Goal: Task Accomplishment & Management: Manage account settings

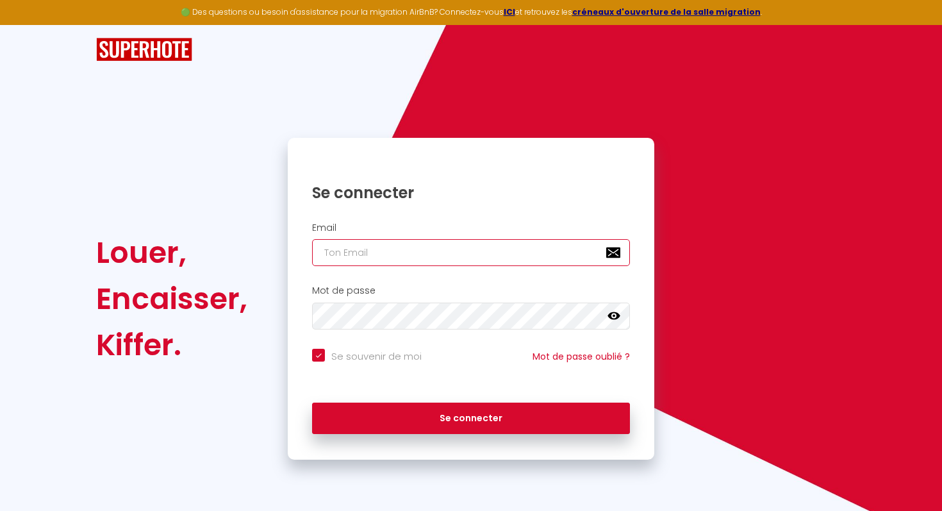
click at [431, 248] on input "email" at bounding box center [471, 252] width 318 height 27
type input "s"
checkbox input "true"
type input "si"
checkbox input "true"
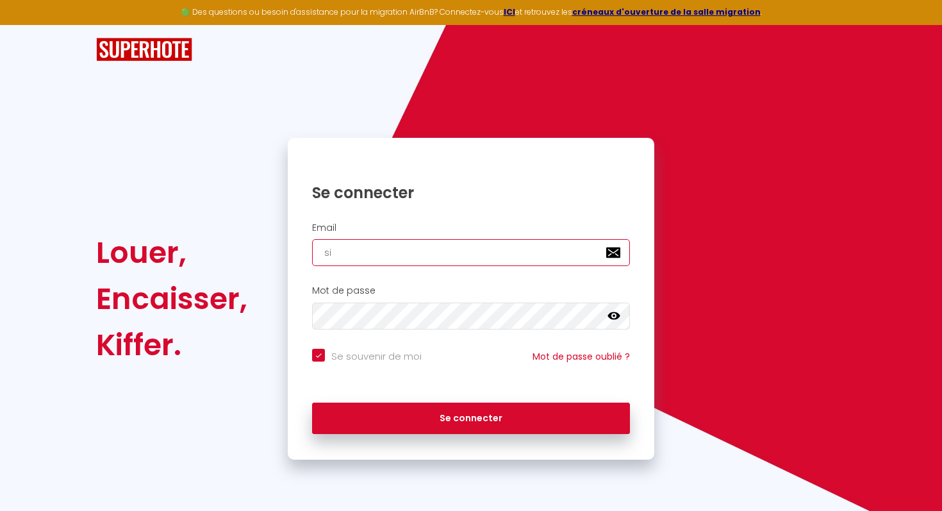
type input "sim"
checkbox input "true"
type input "simo"
checkbox input "true"
type input "[PERSON_NAME]"
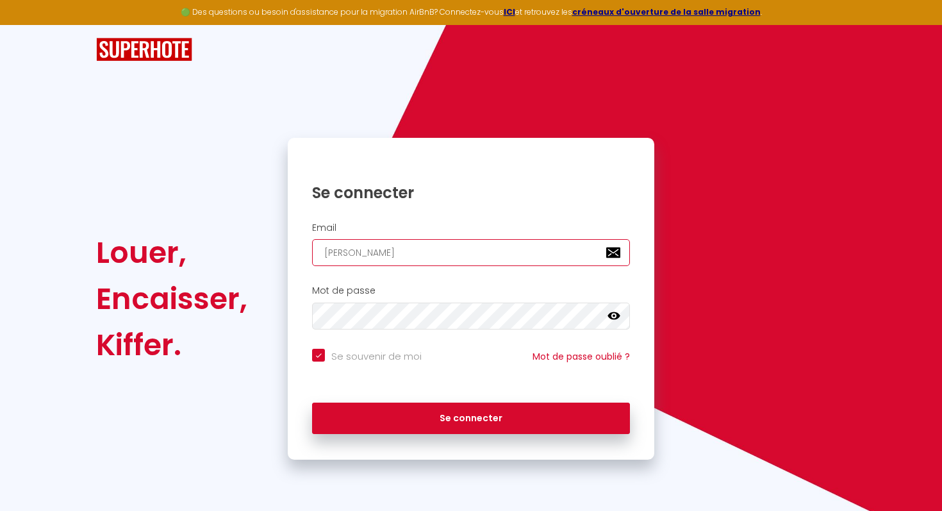
checkbox input "true"
type input "simonj"
checkbox input "true"
type input "[DEMOGRAPHIC_DATA]"
checkbox input "true"
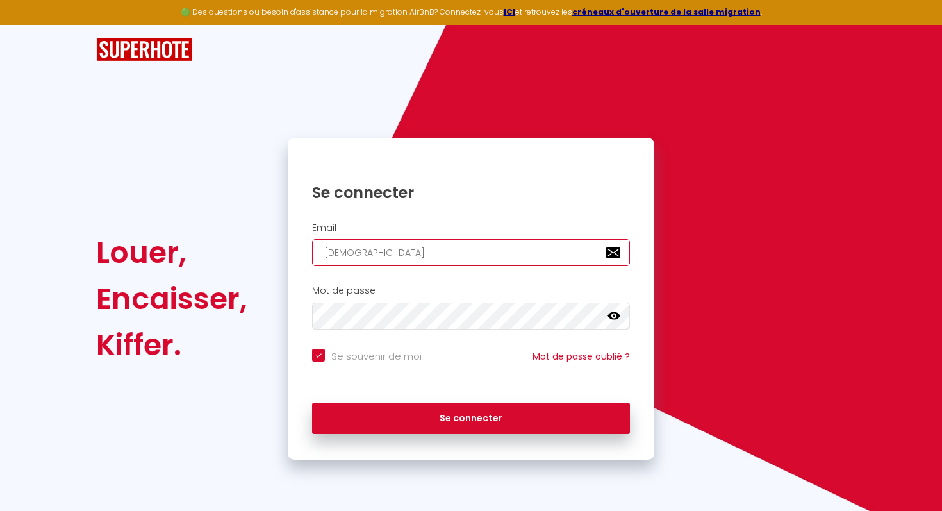
type input "simonjac"
checkbox input "true"
type input "simonjacq"
checkbox input "true"
type input "simonjacqu"
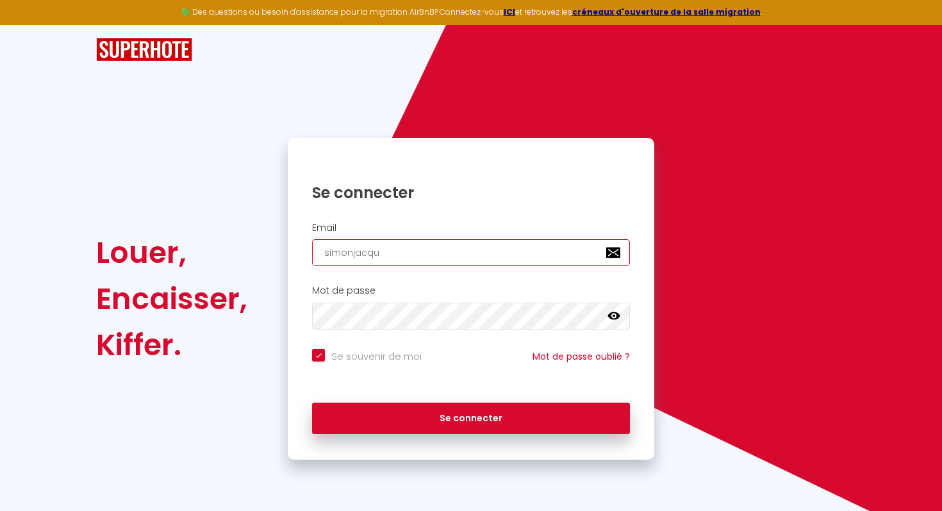
checkbox input "true"
type input "simonjacqui"
checkbox input "true"
type input "simonjacquin"
checkbox input "true"
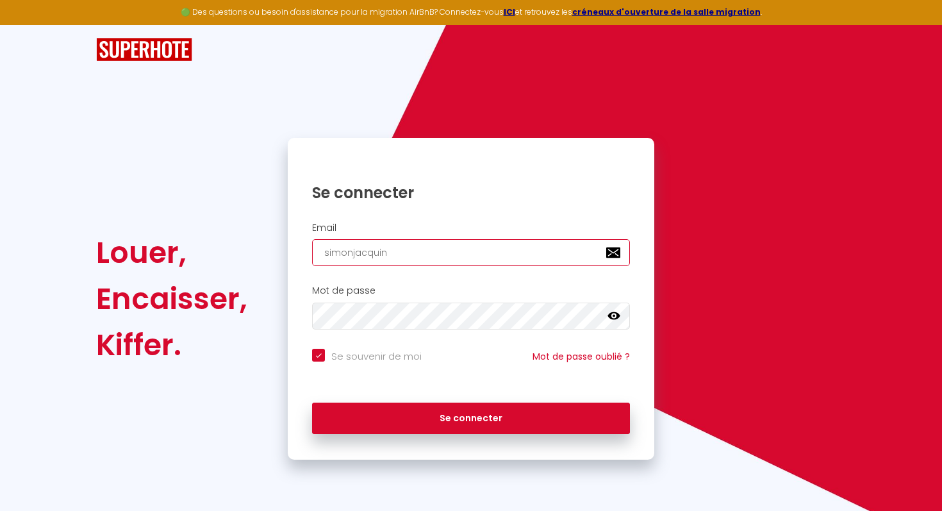
type input "simonjacquin."
checkbox input "true"
type input "simonjacquin.p"
checkbox input "true"
type input "[DOMAIN_NAME]"
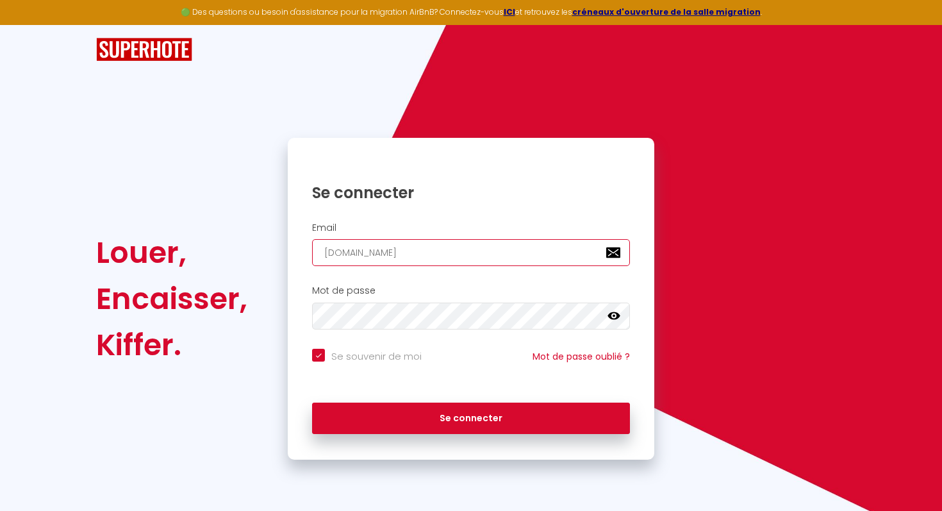
checkbox input "true"
type input "[DOMAIN_NAME]"
checkbox input "true"
type input "[DOMAIN_NAME][EMAIL_ADDRESS][DOMAIN_NAME]"
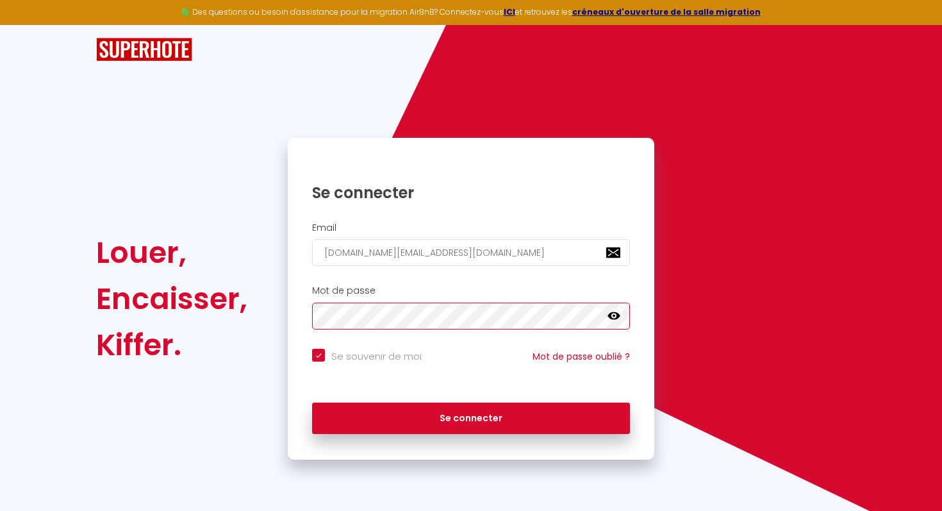
click at [312, 403] on button "Se connecter" at bounding box center [471, 419] width 318 height 32
checkbox input "true"
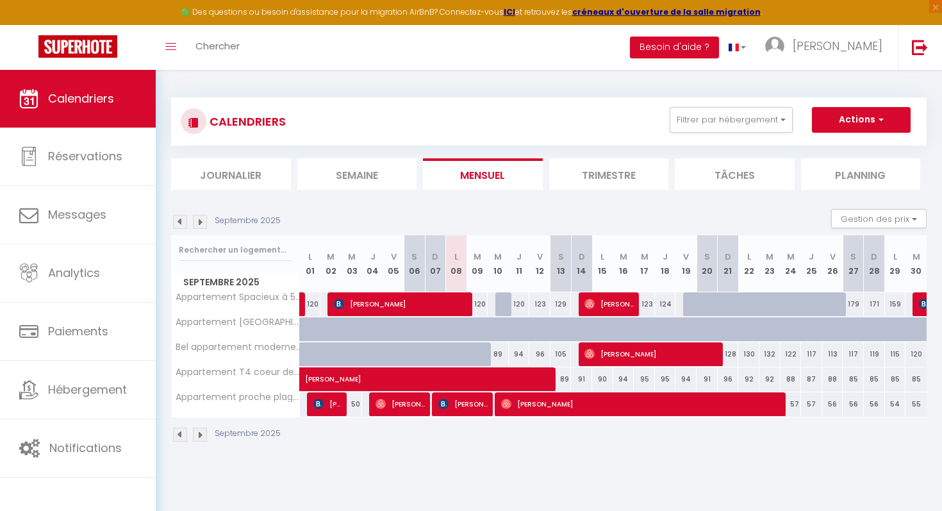
click at [181, 222] on img at bounding box center [180, 222] width 14 height 14
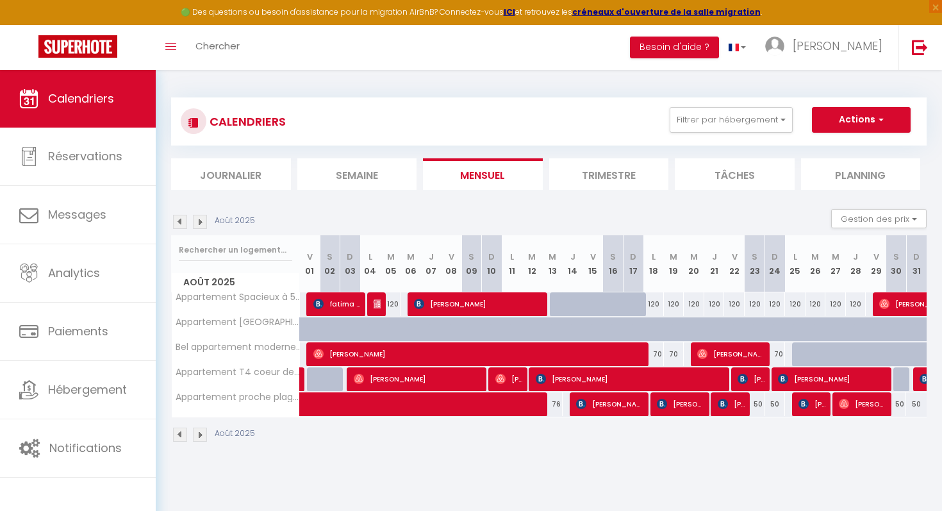
click at [187, 221] on img at bounding box center [180, 222] width 14 height 14
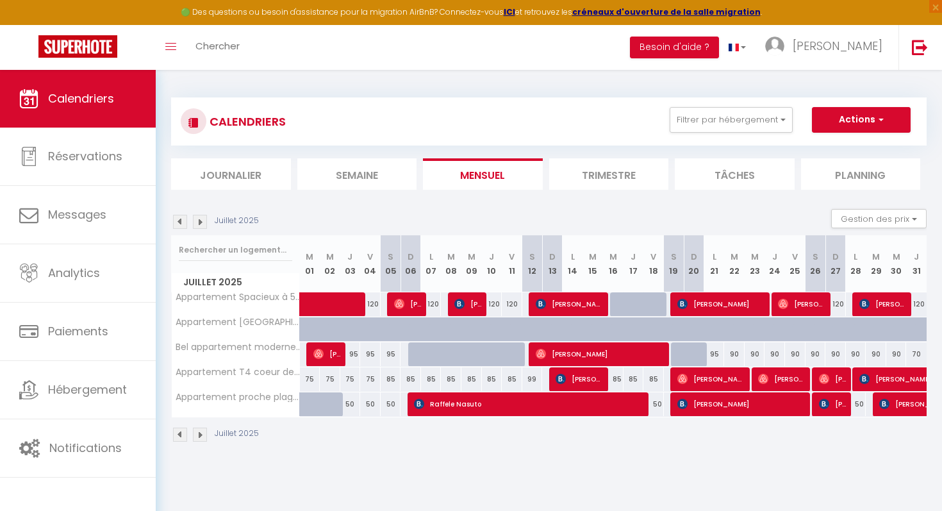
click at [201, 227] on img at bounding box center [200, 222] width 14 height 14
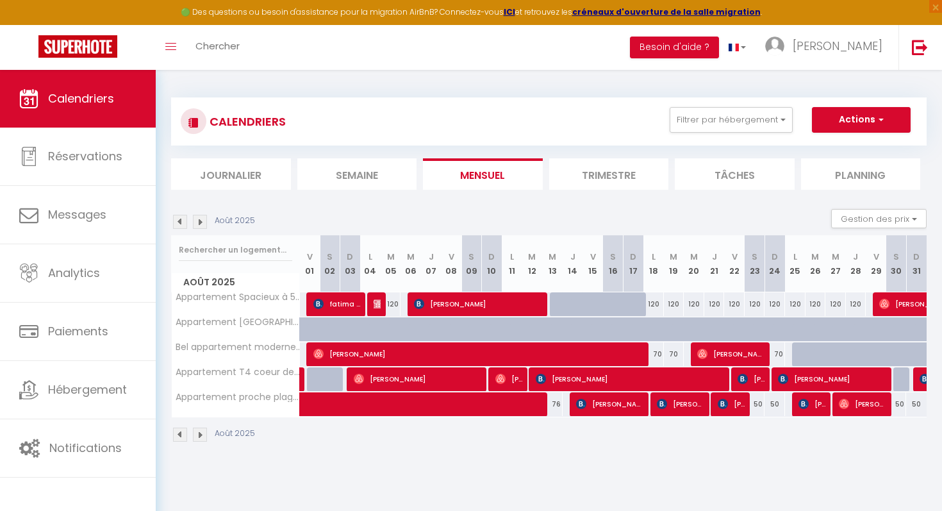
click at [196, 220] on img at bounding box center [200, 222] width 14 height 14
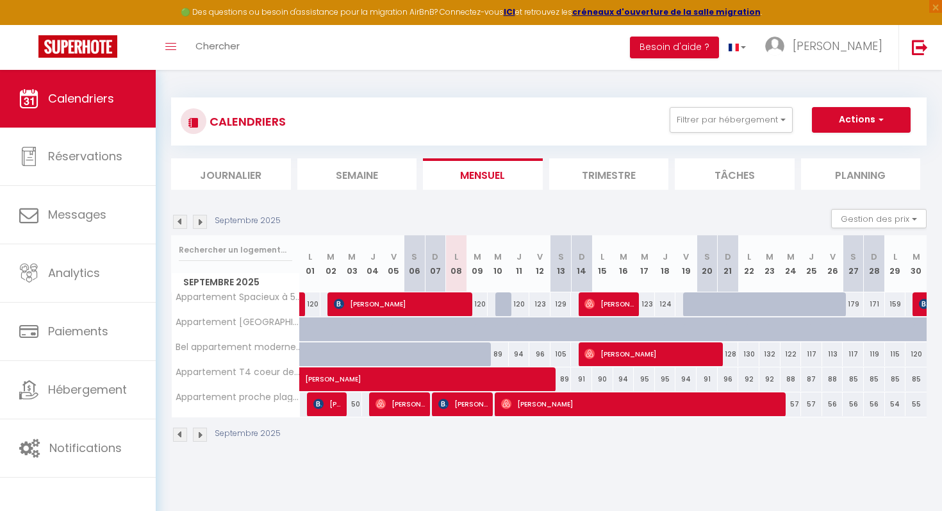
click at [202, 222] on img at bounding box center [200, 222] width 14 height 14
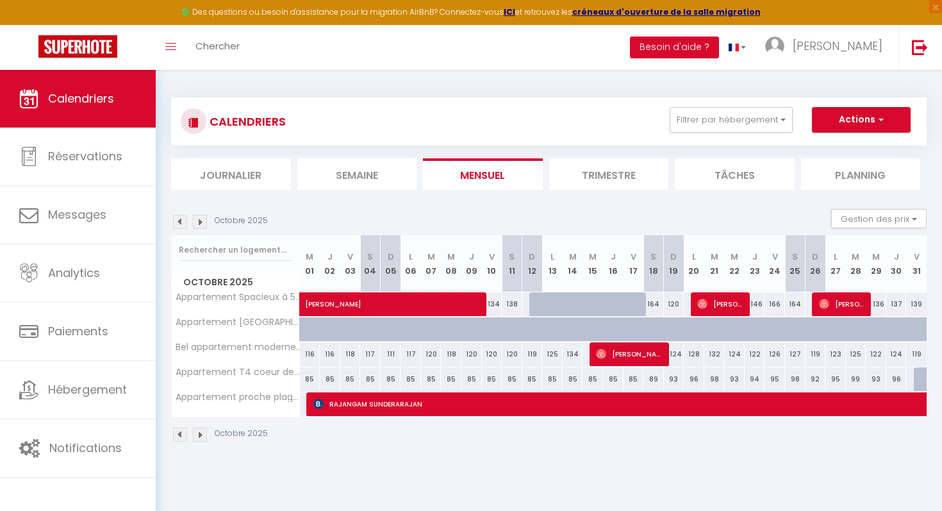
click at [178, 224] on img at bounding box center [180, 222] width 14 height 14
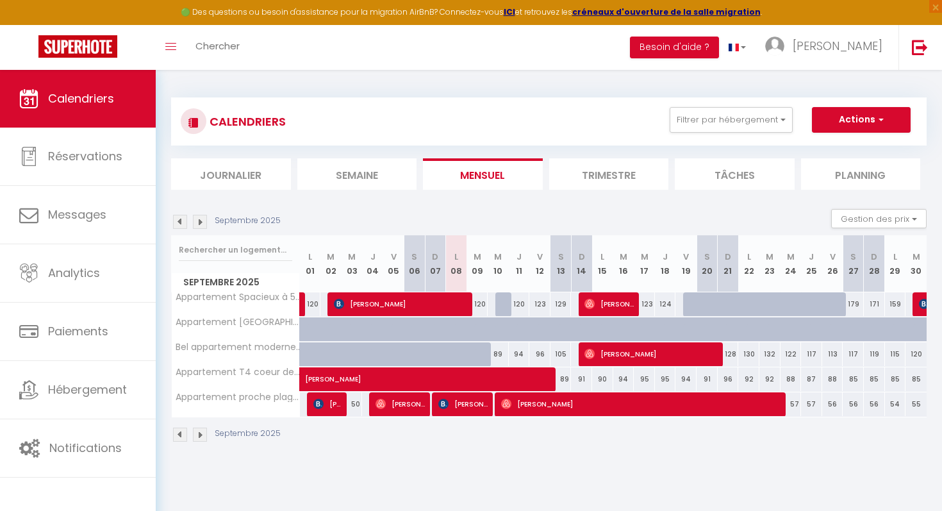
click at [203, 221] on img at bounding box center [200, 222] width 14 height 14
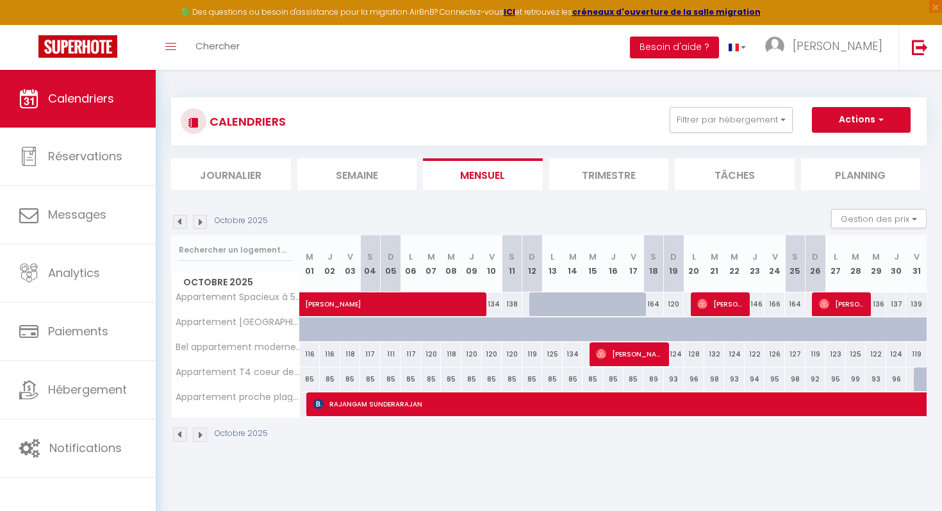
click at [182, 222] on img at bounding box center [180, 222] width 14 height 14
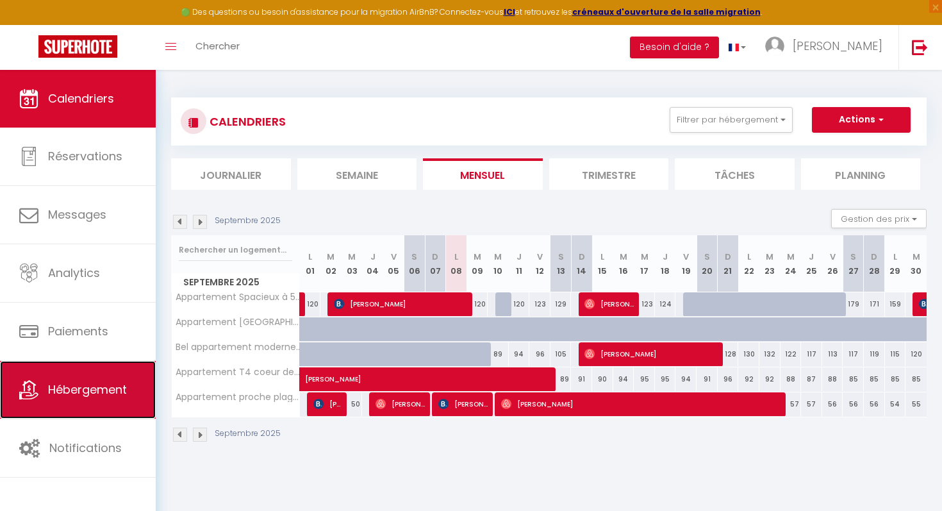
click at [79, 391] on span "Hébergement" at bounding box center [87, 389] width 79 height 16
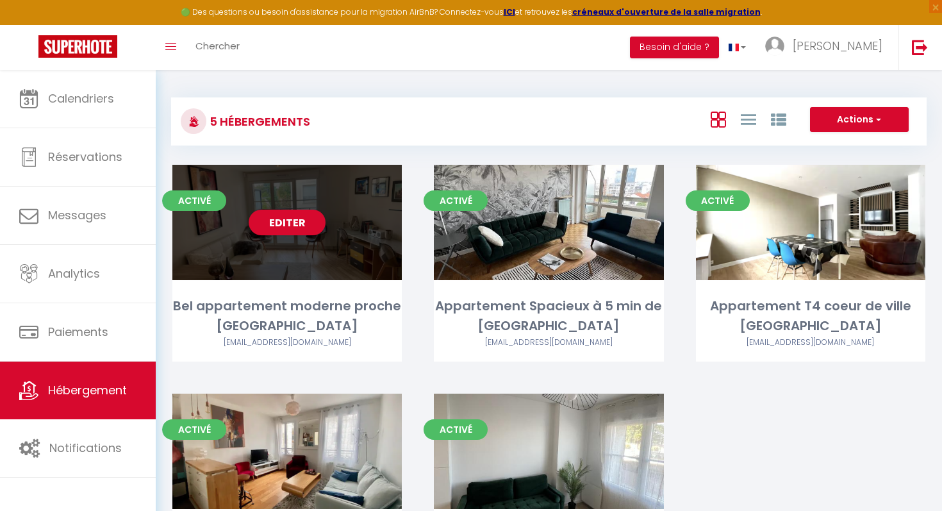
scroll to position [90, 0]
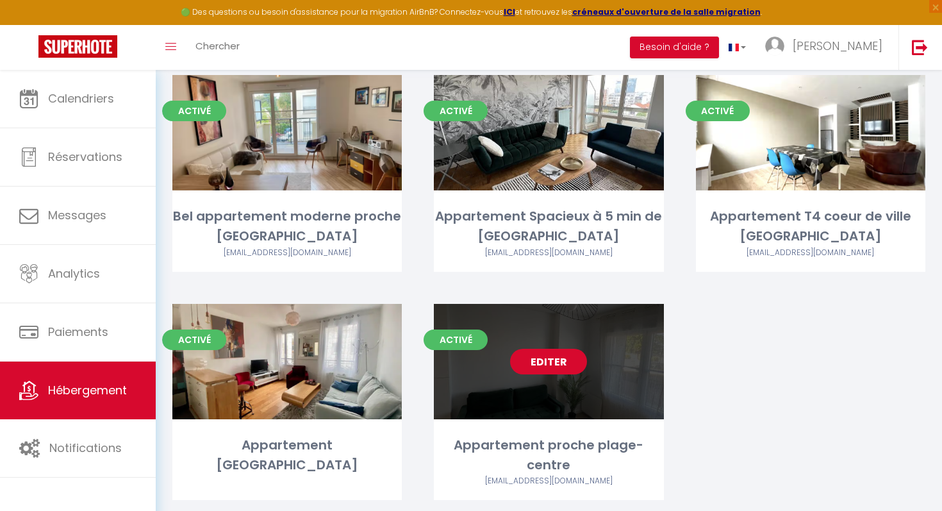
click at [520, 363] on link "Editer" at bounding box center [548, 362] width 77 height 26
select select "3"
select select "2"
select select "1"
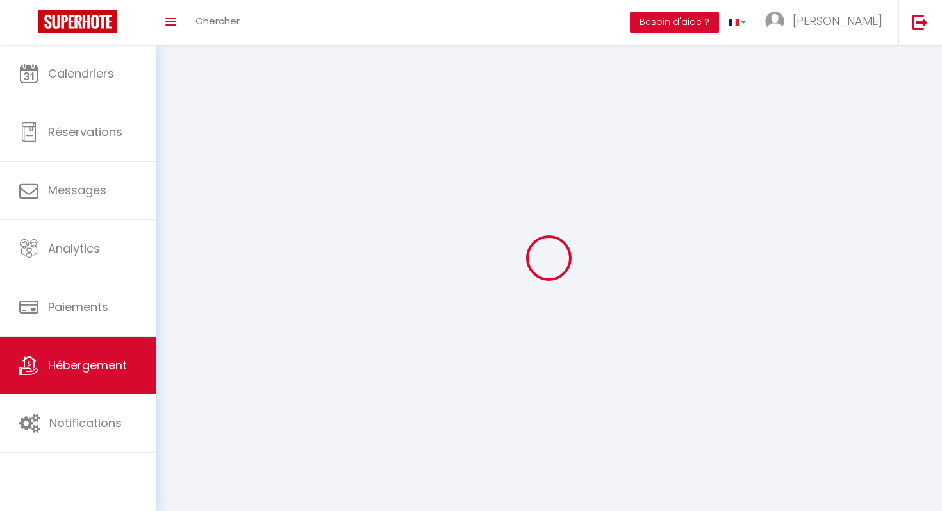
select select
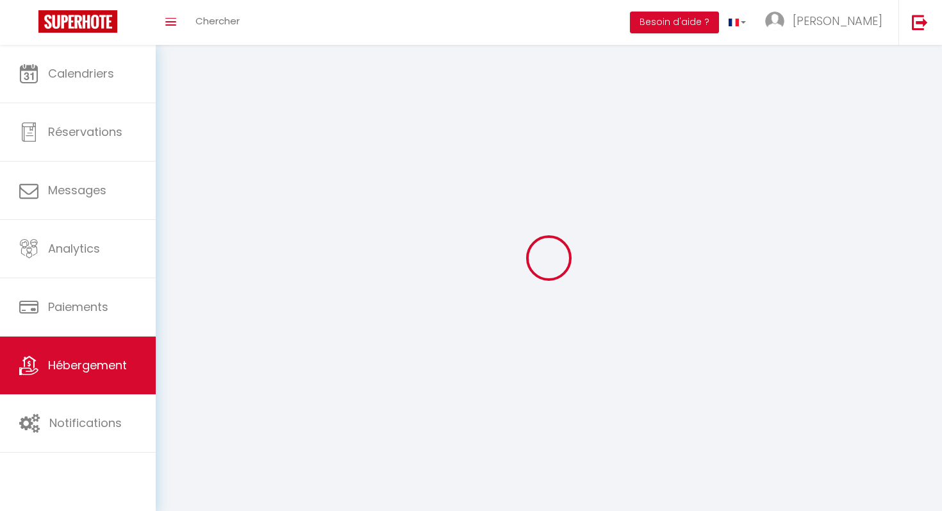
select select
checkbox input "false"
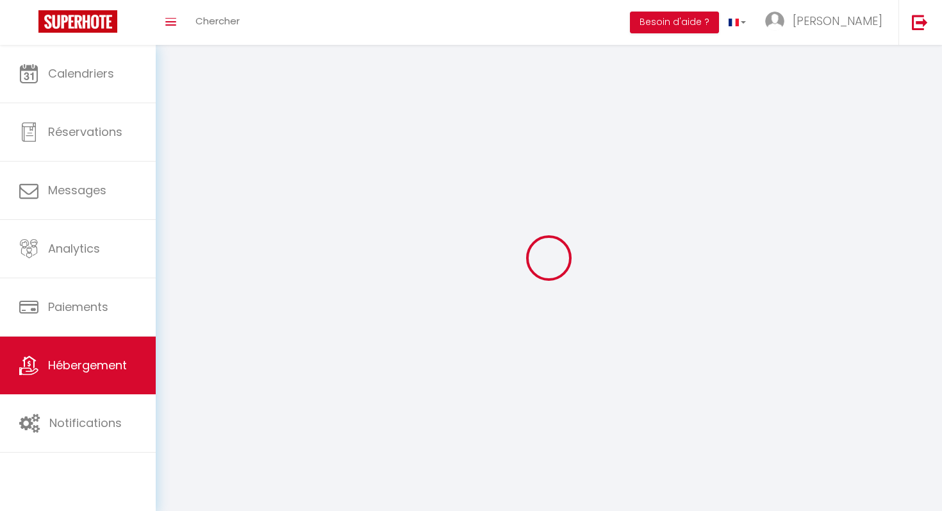
select select
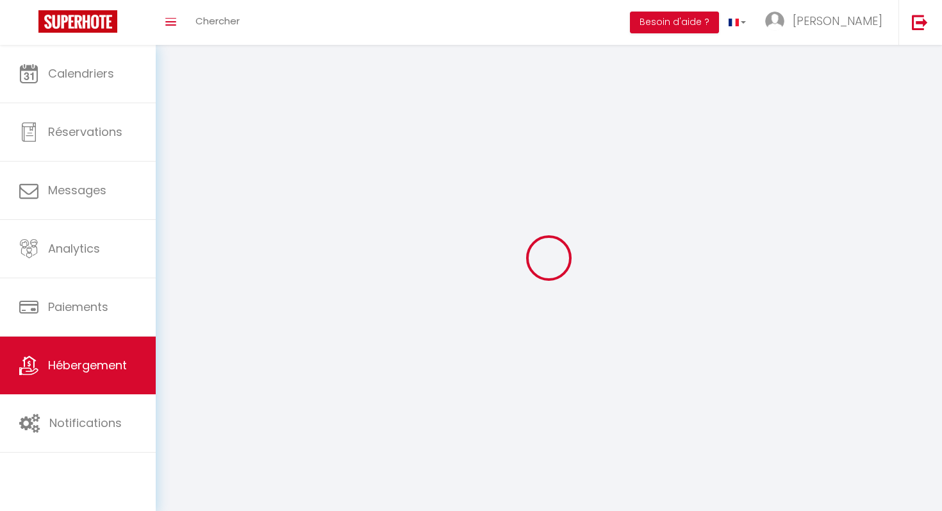
select select
checkbox input "false"
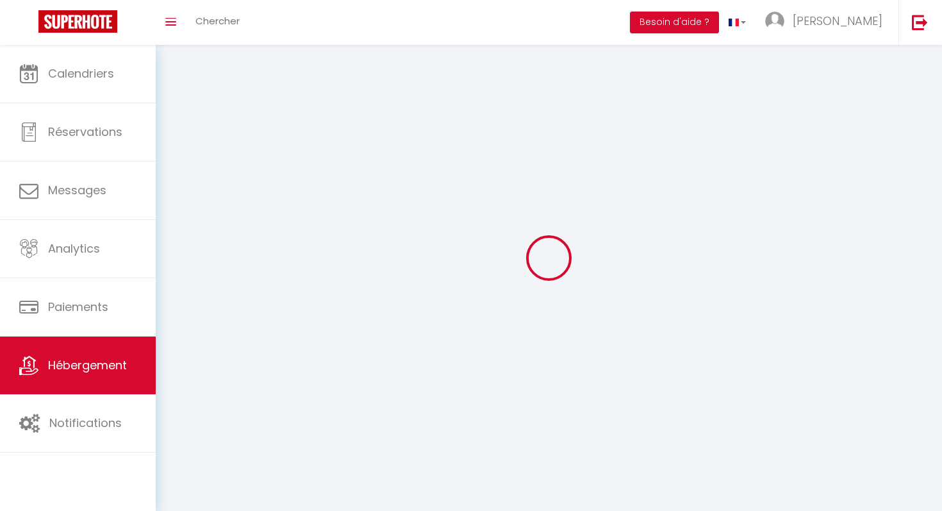
checkbox input "false"
select select
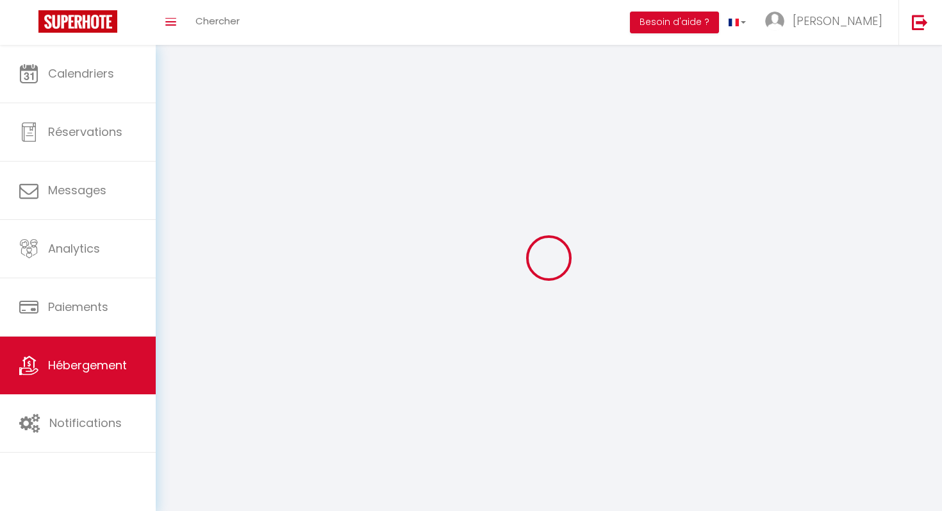
select select
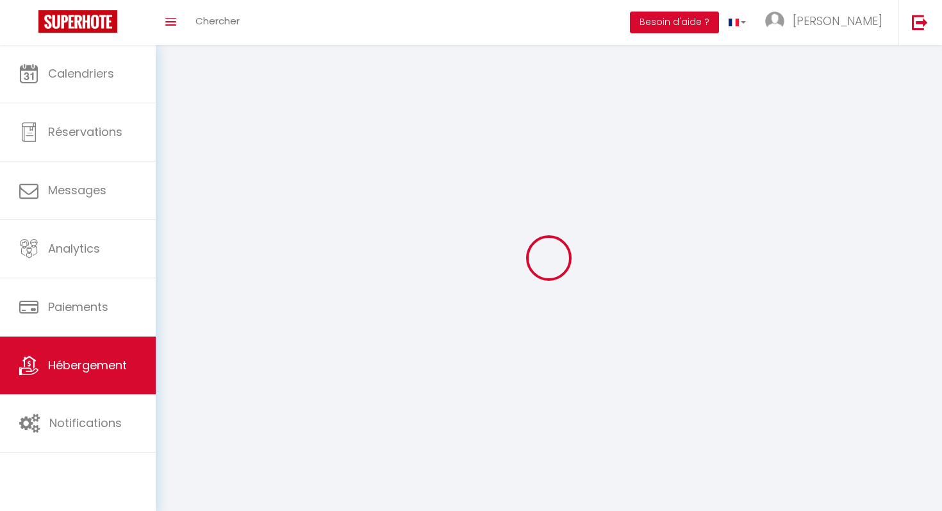
select select
checkbox input "false"
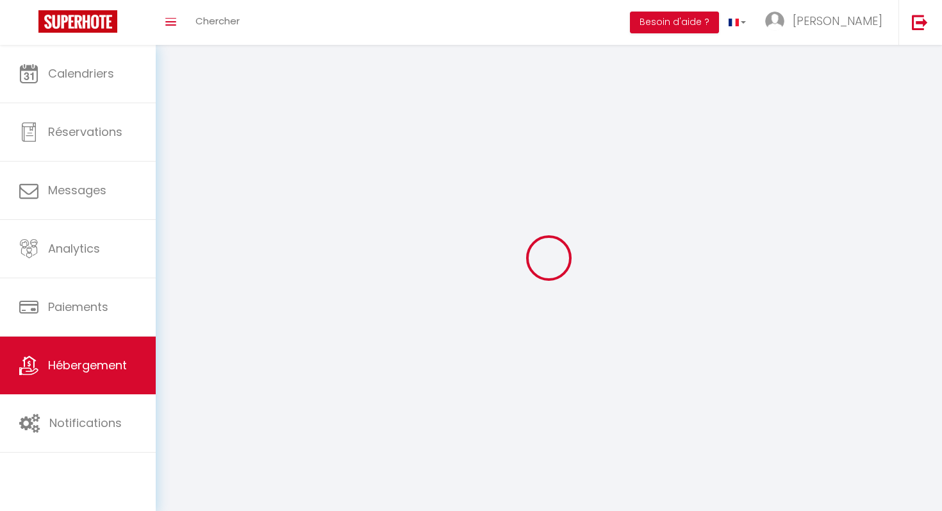
select select
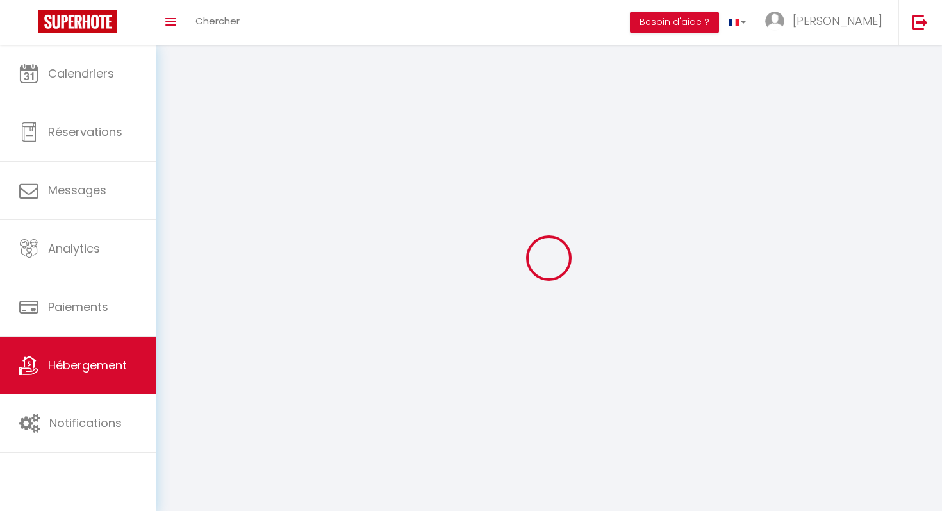
select select
checkbox input "false"
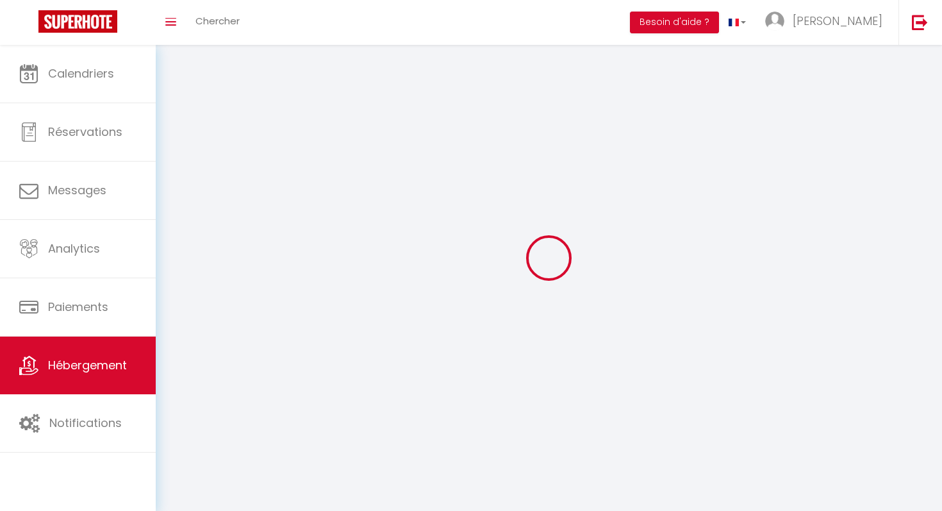
checkbox input "false"
select select
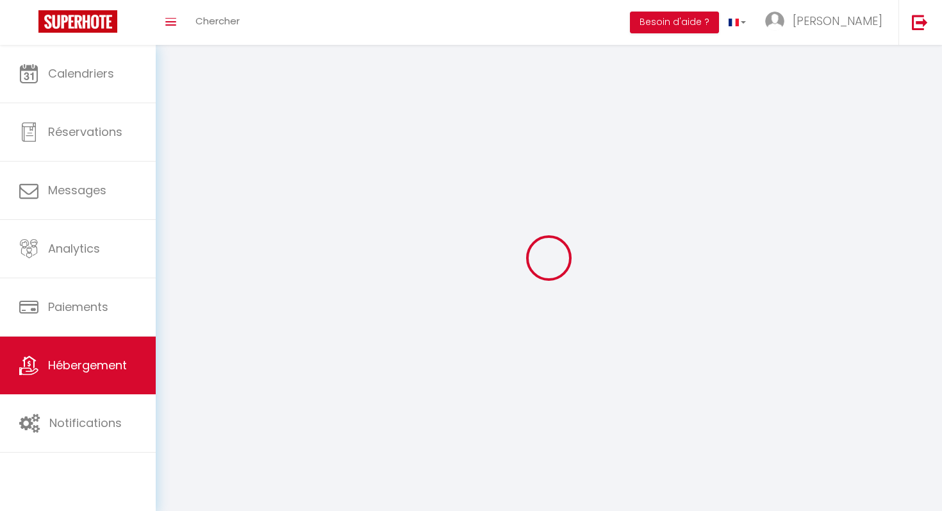
select select
checkbox input "false"
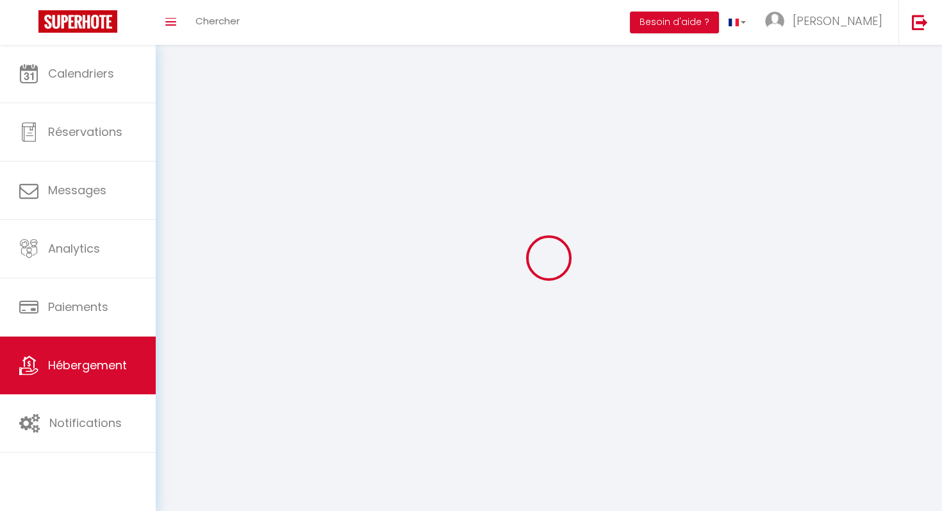
checkbox input "false"
select select
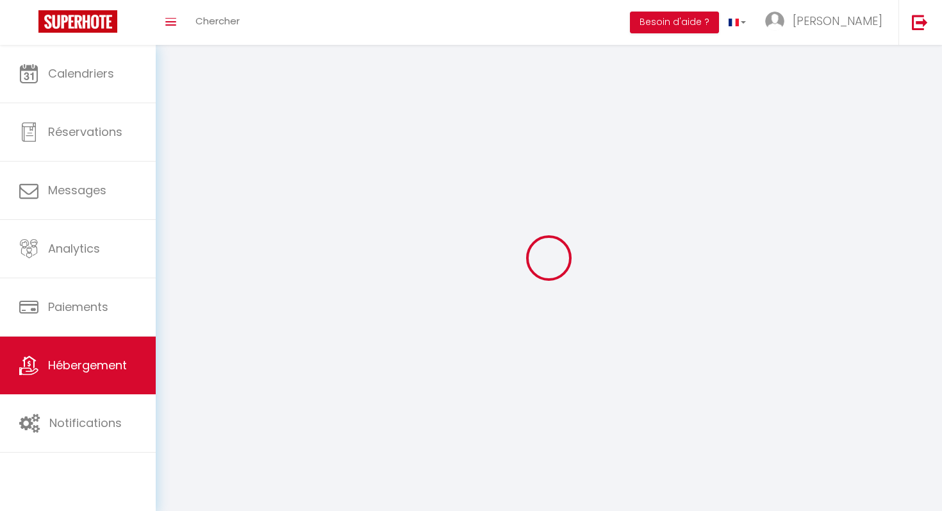
select select
checkbox input "false"
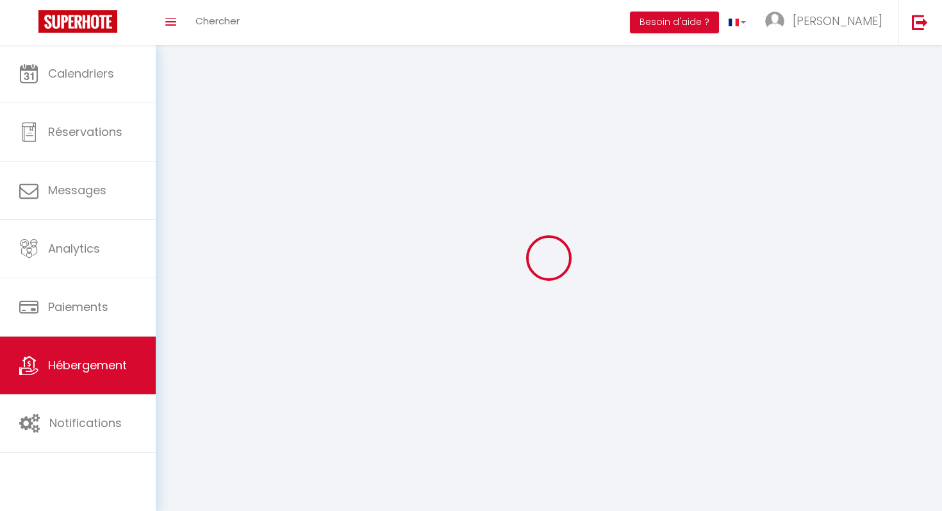
checkbox input "false"
select select
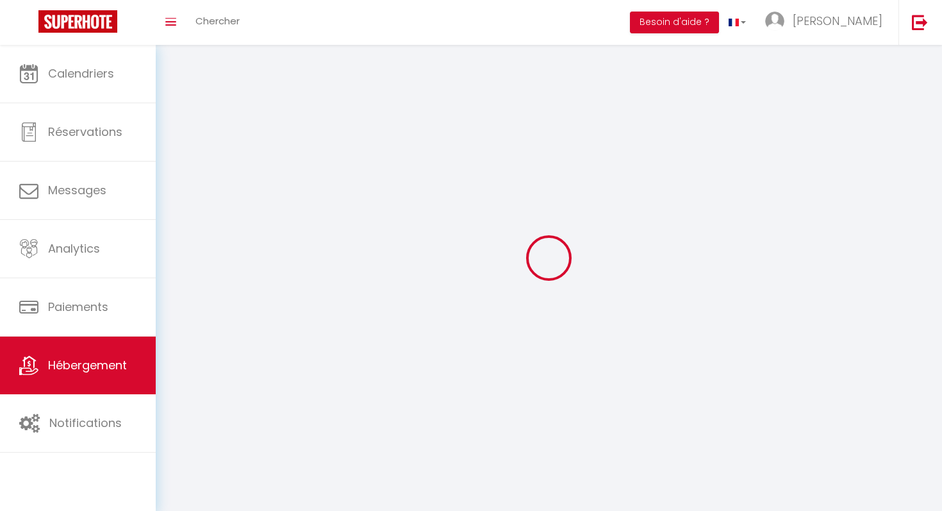
select select
select select "28"
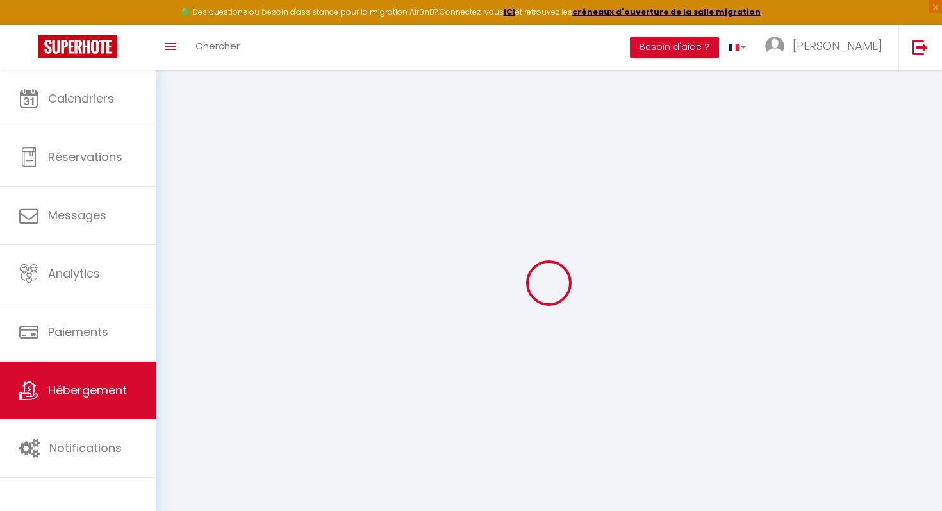
select select
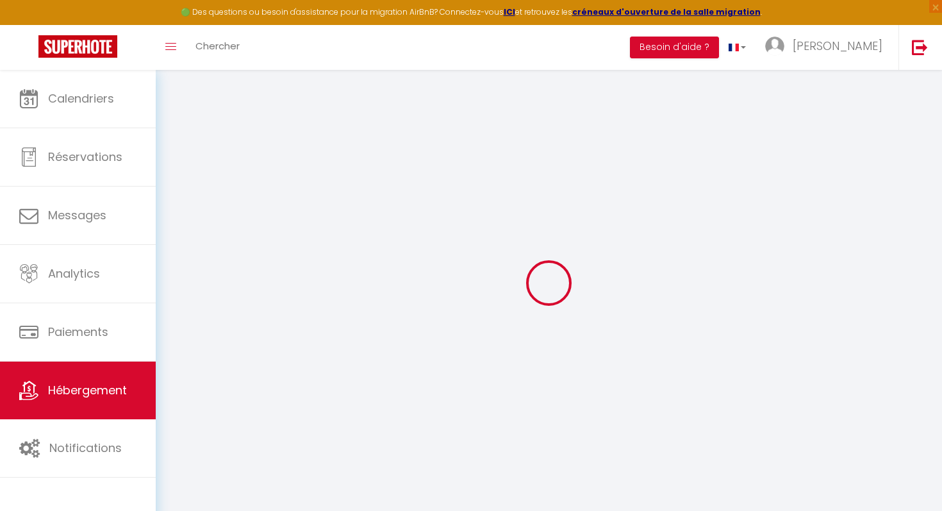
select select
checkbox input "false"
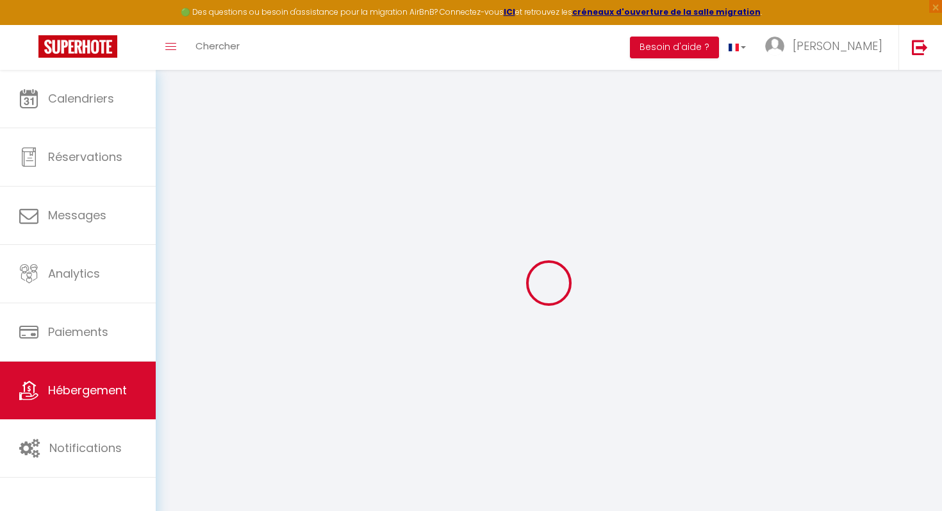
select select
type input "Appartement proche plage-centre"
type input "[PERSON_NAME]"
select select "2"
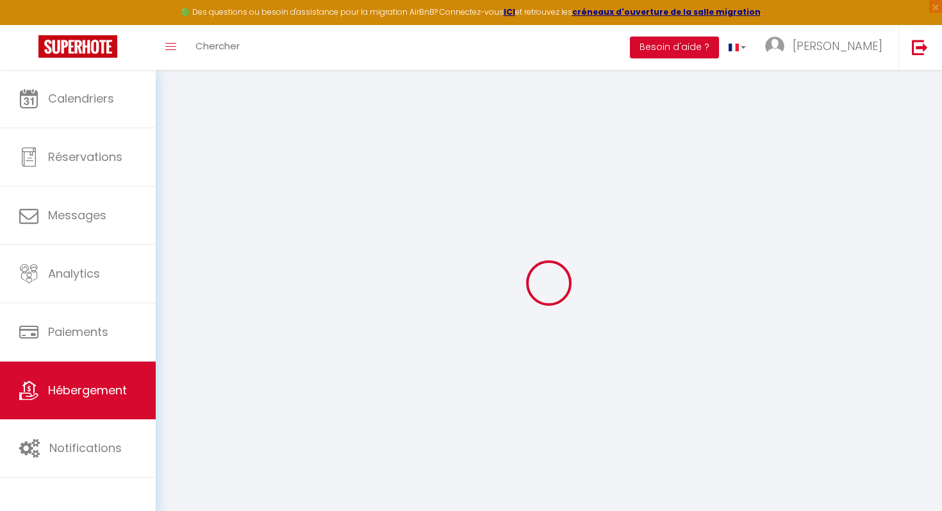
type input "100"
type input "48"
type input "200"
select select
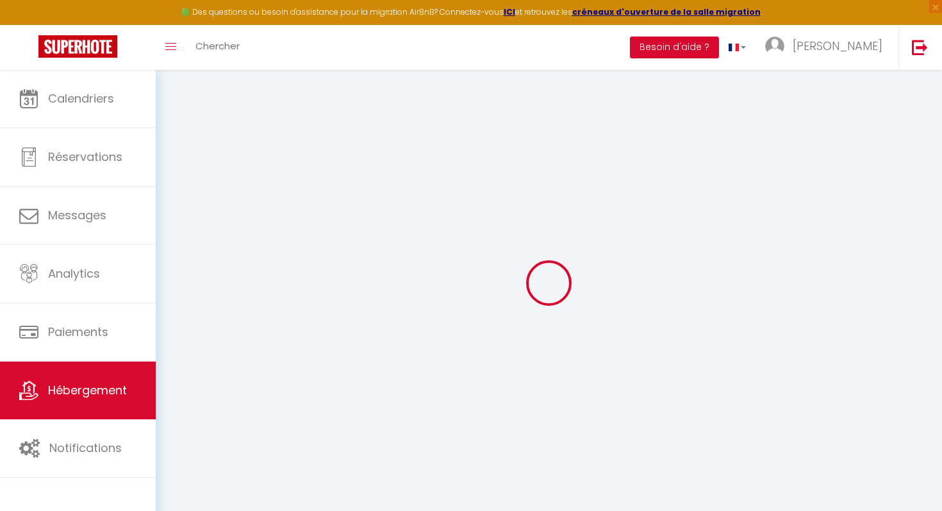
select select
type input "[STREET_ADDRESS][PERSON_NAME]"
type input "44600"
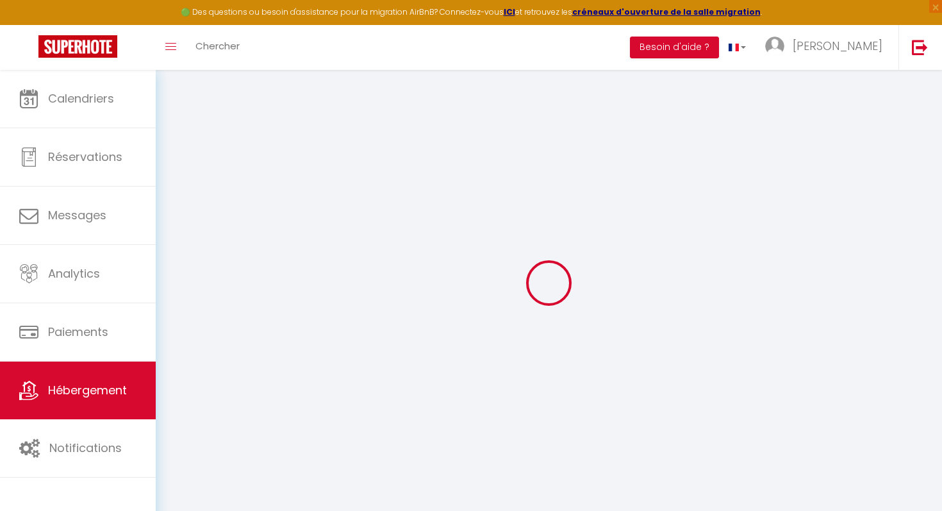
type input "[GEOGRAPHIC_DATA]"
type input "[DOMAIN_NAME][EMAIL_ADDRESS][DOMAIN_NAME]"
select select
checkbox input "false"
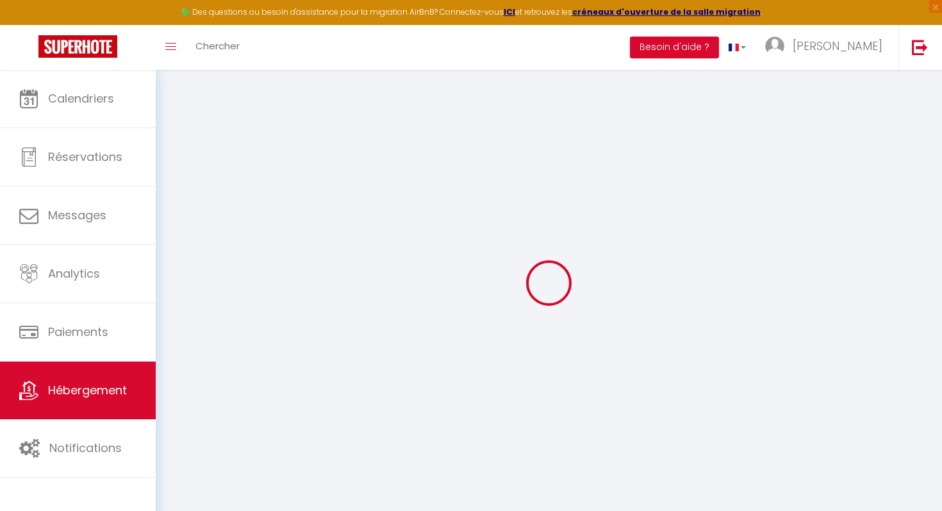
checkbox input "false"
type input "0"
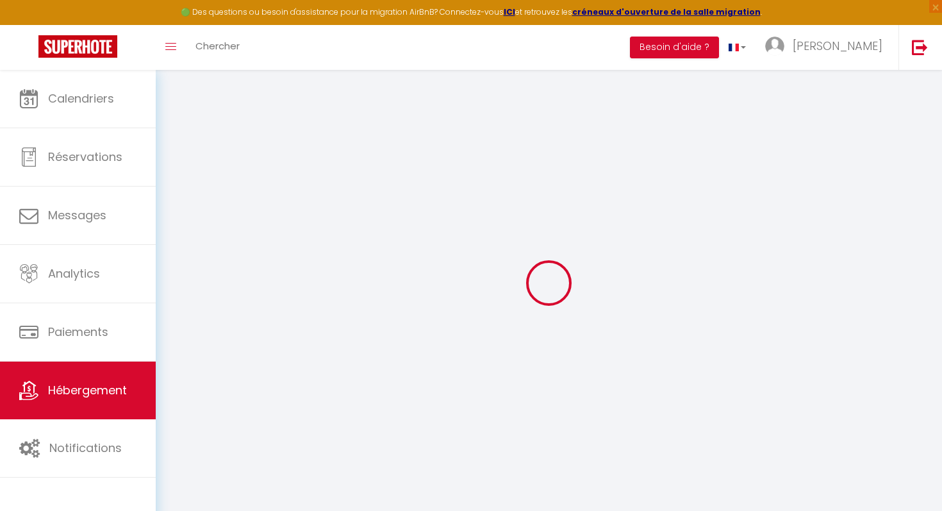
type input "0"
select select "26546"
select select
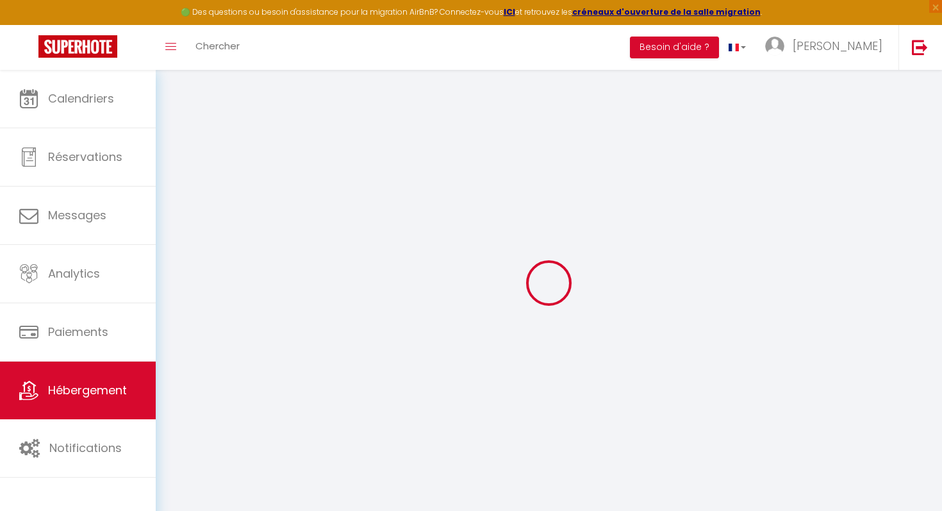
select select
checkbox input "false"
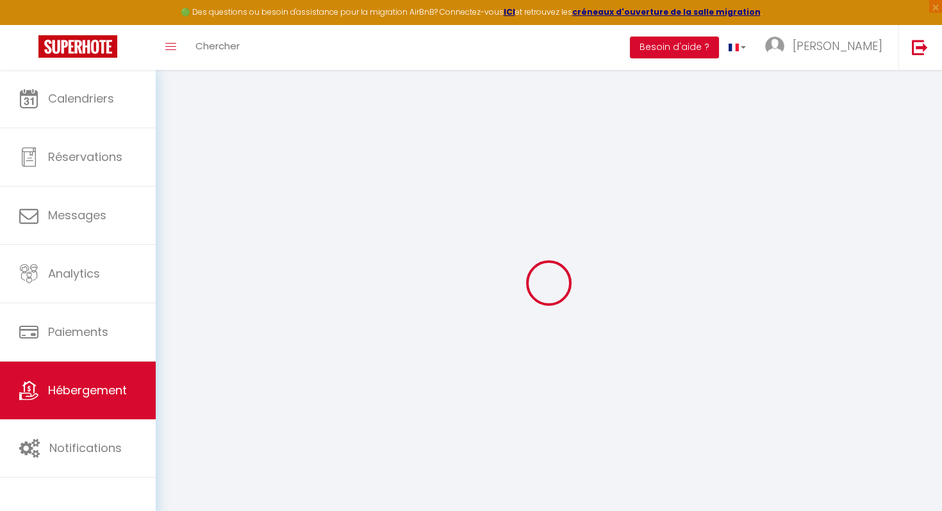
checkbox input "false"
select select
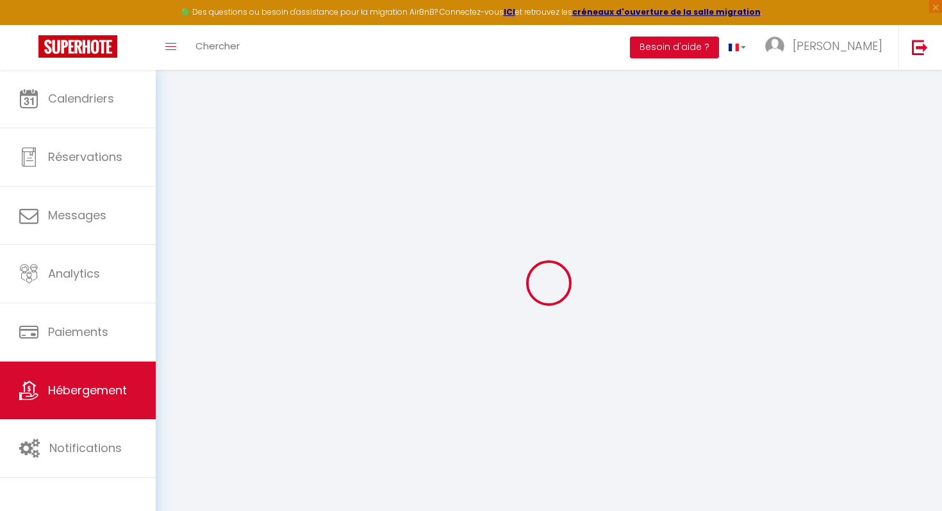
select select
checkbox input "false"
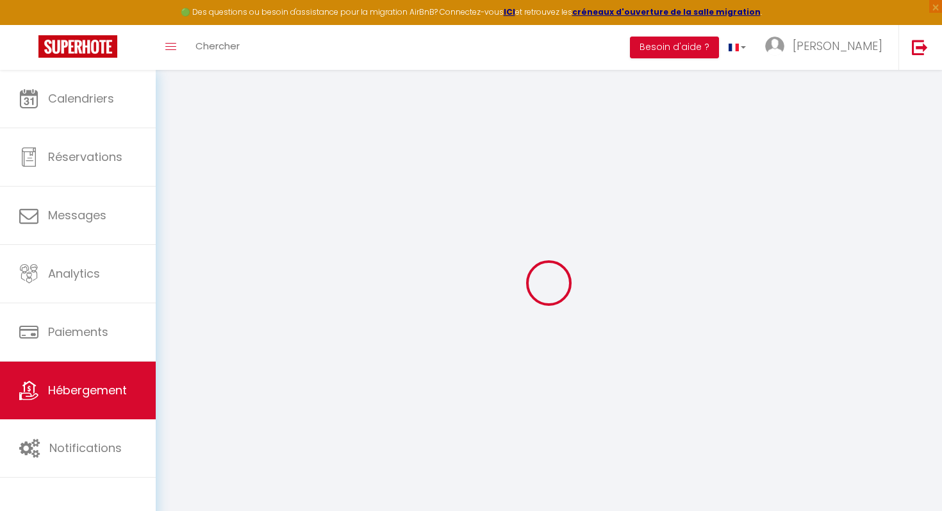
checkbox input "false"
select select
checkbox input "false"
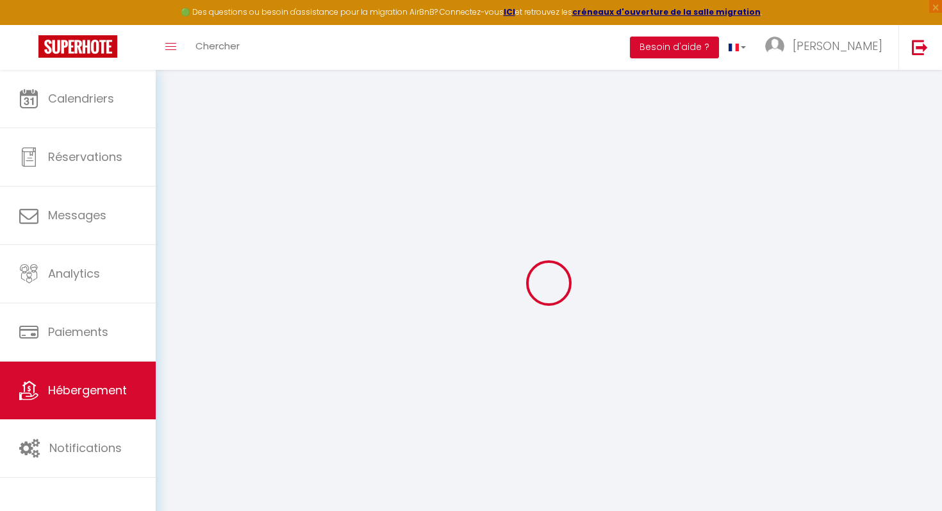
checkbox input "false"
select select
checkbox input "false"
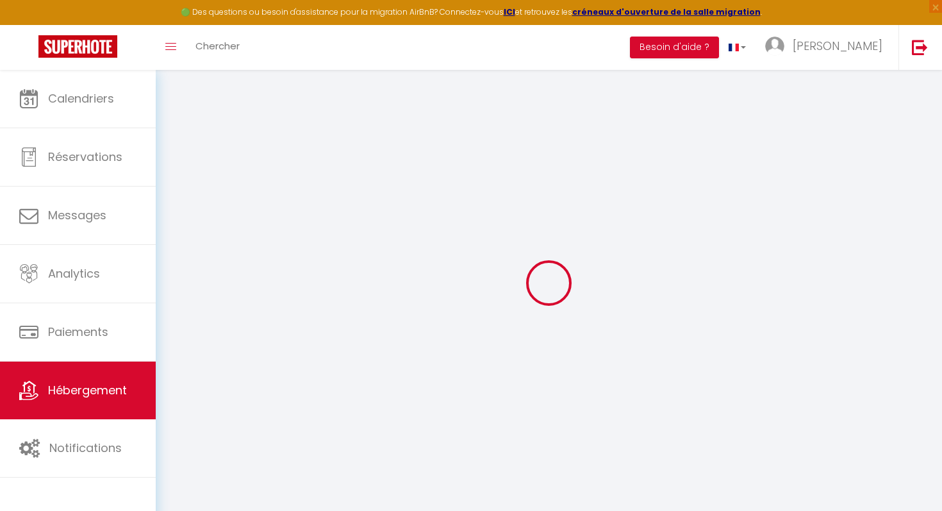
checkbox input "false"
select select
checkbox input "false"
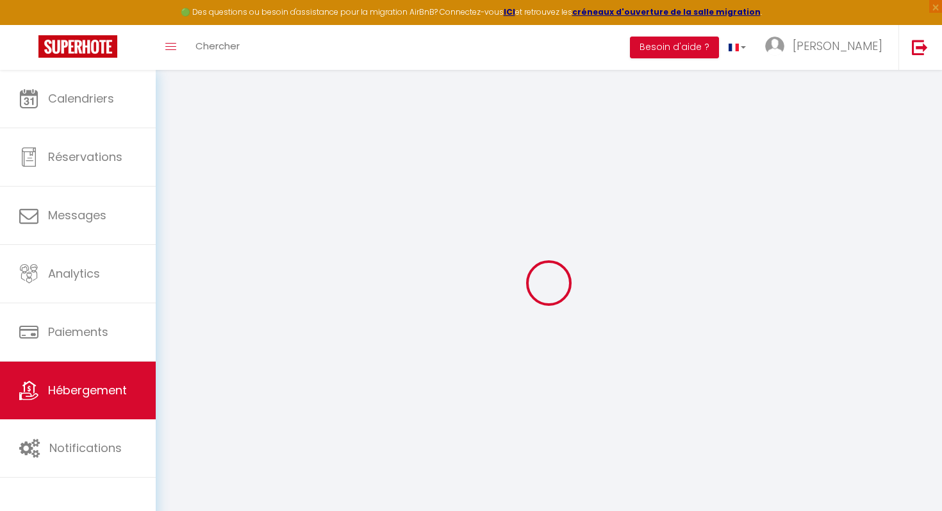
checkbox input "false"
select select "16:00"
select select "23:45"
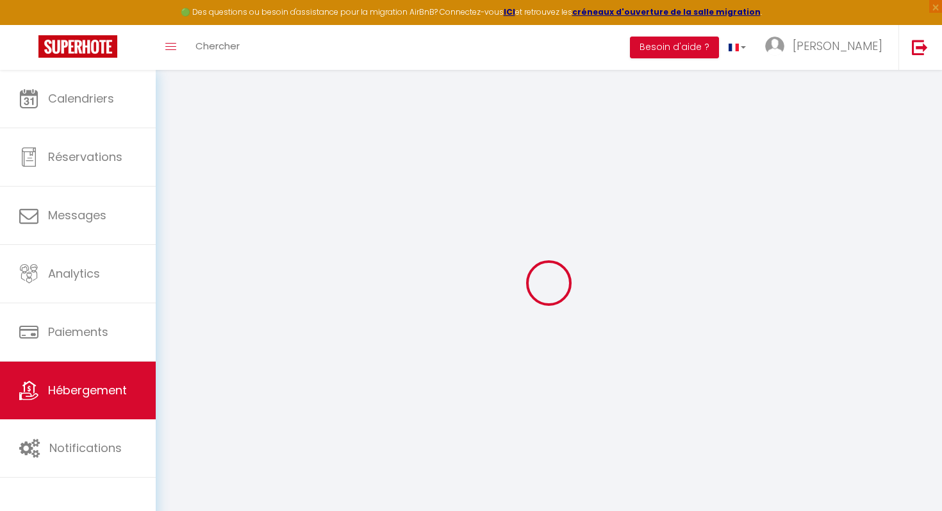
select select "11:00"
select select "30"
select select "120"
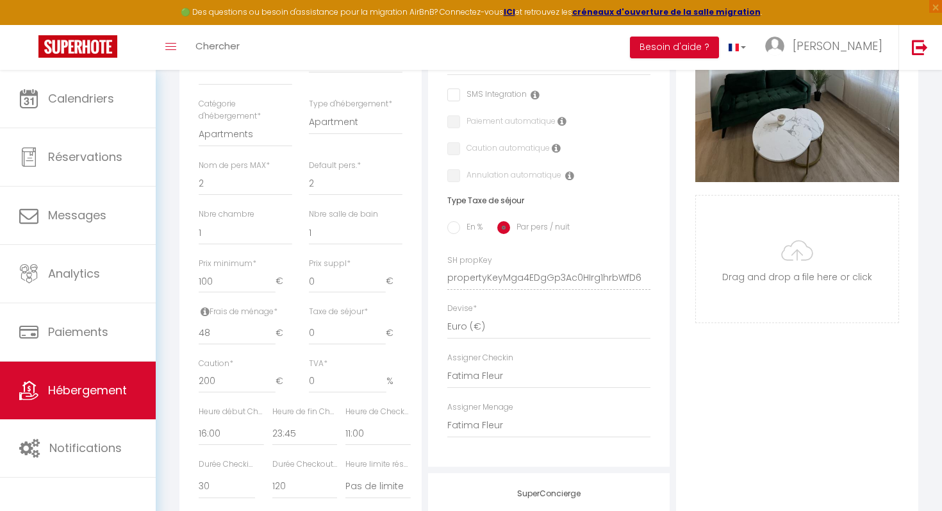
scroll to position [401, 0]
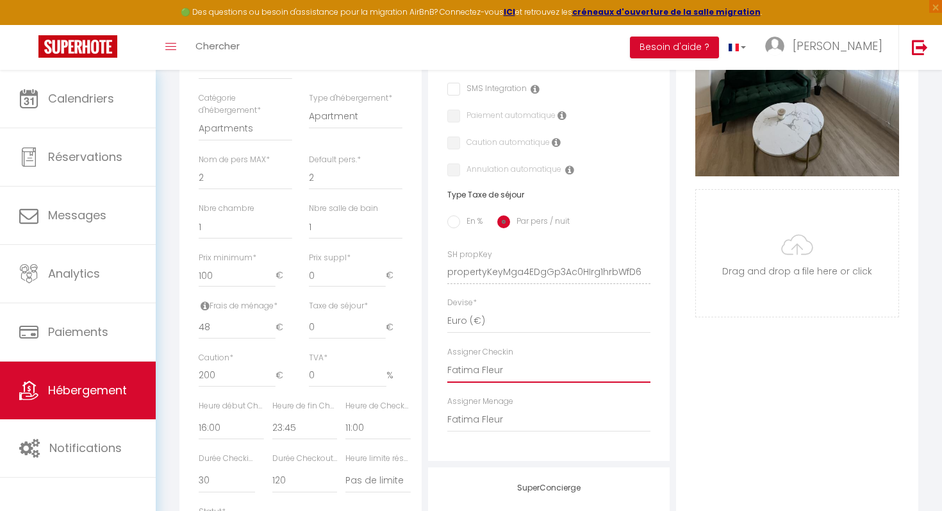
click at [520, 363] on select "- [PERSON_NAME] house cleaning Fatima Fleur [PERSON_NAME] [PERSON_NAME] [PERSON…" at bounding box center [549, 370] width 204 height 24
select select
checkbox input "false"
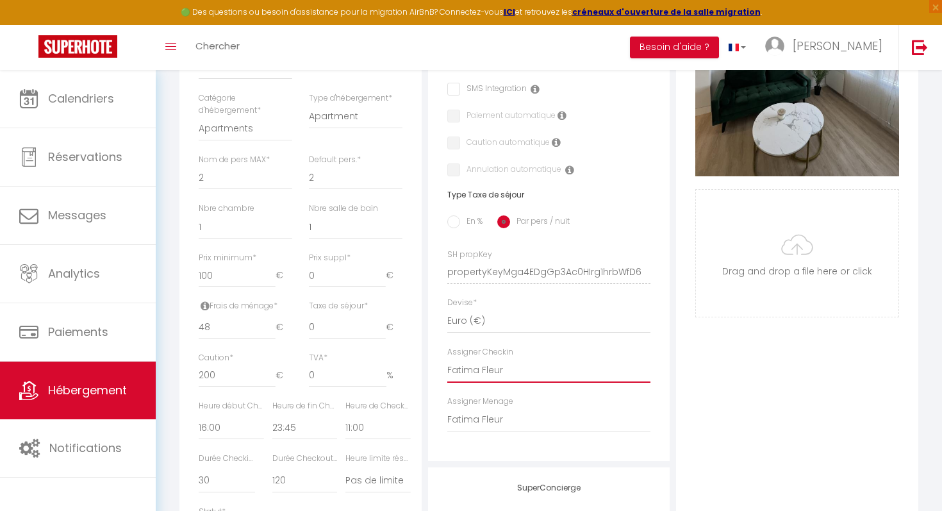
checkbox input "false"
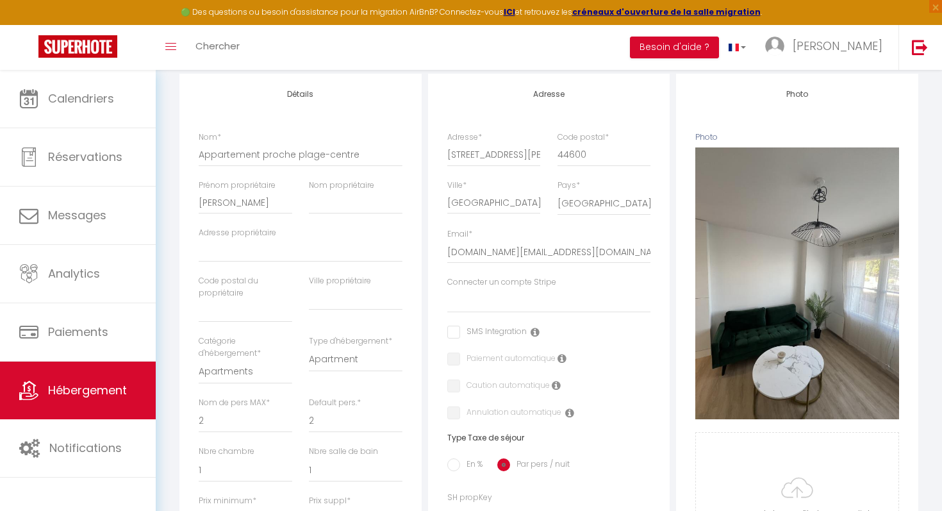
scroll to position [0, 0]
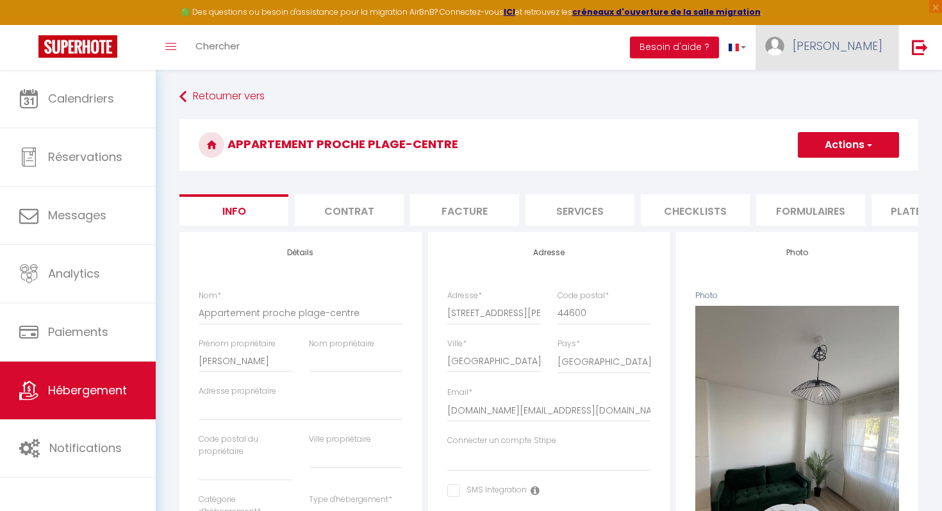
click at [851, 51] on span "[PERSON_NAME]" at bounding box center [838, 46] width 90 height 16
click at [840, 106] on link "Équipe" at bounding box center [847, 112] width 95 height 22
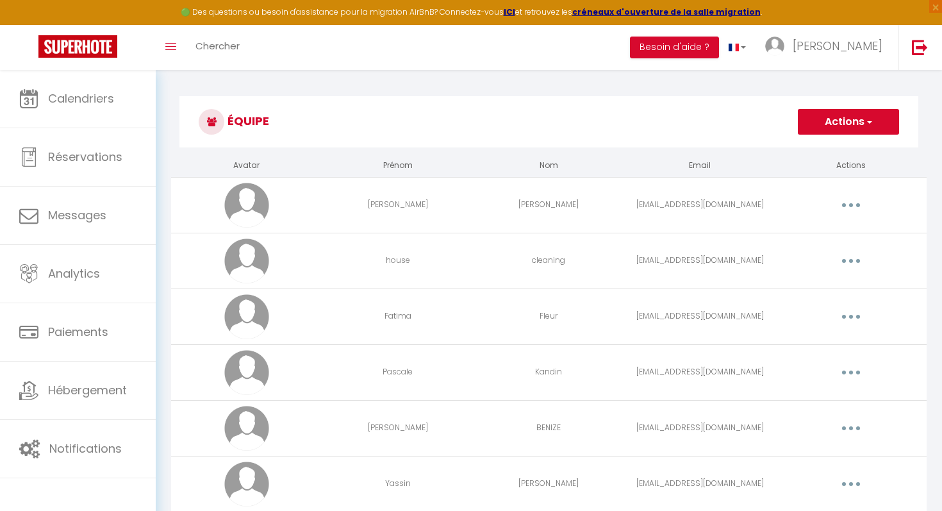
click at [844, 324] on button "button" at bounding box center [851, 316] width 36 height 21
click at [806, 338] on link "Editer" at bounding box center [818, 346] width 95 height 22
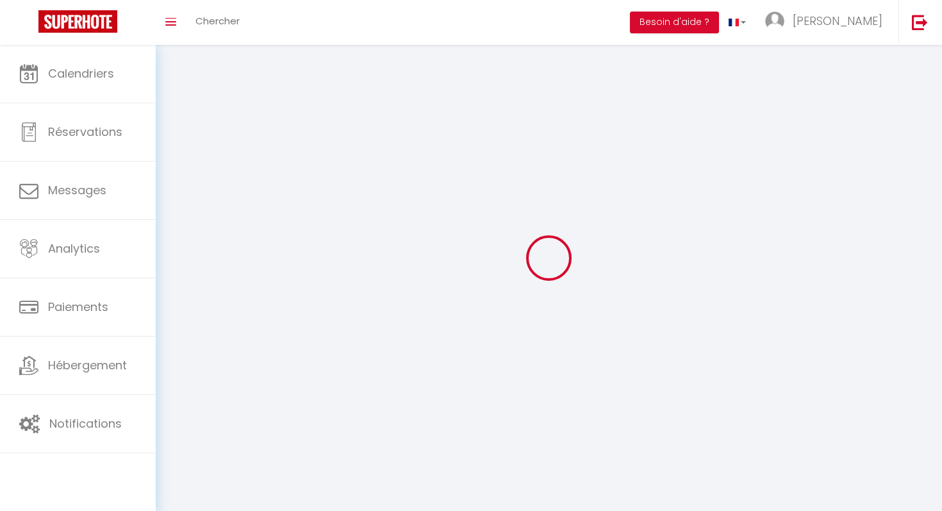
type input "Fatima"
type input "Fleur"
type input "[EMAIL_ADDRESS][DOMAIN_NAME]"
type textarea "[URL][DOMAIN_NAME]"
checkbox input "false"
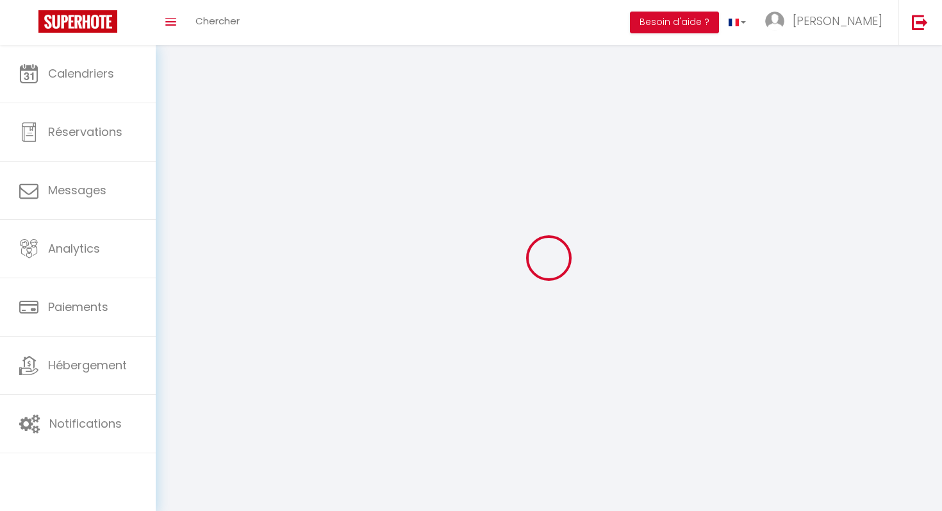
checkbox input "false"
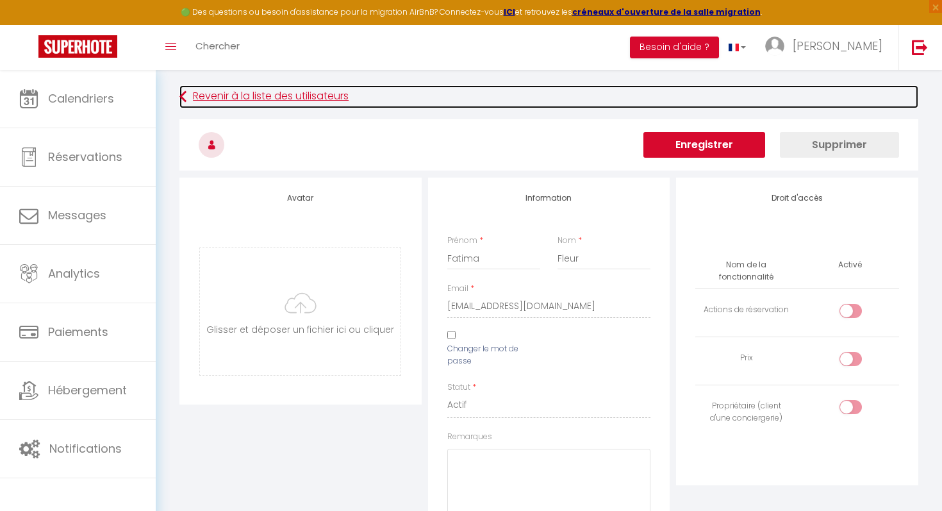
click at [182, 96] on icon at bounding box center [183, 96] width 7 height 23
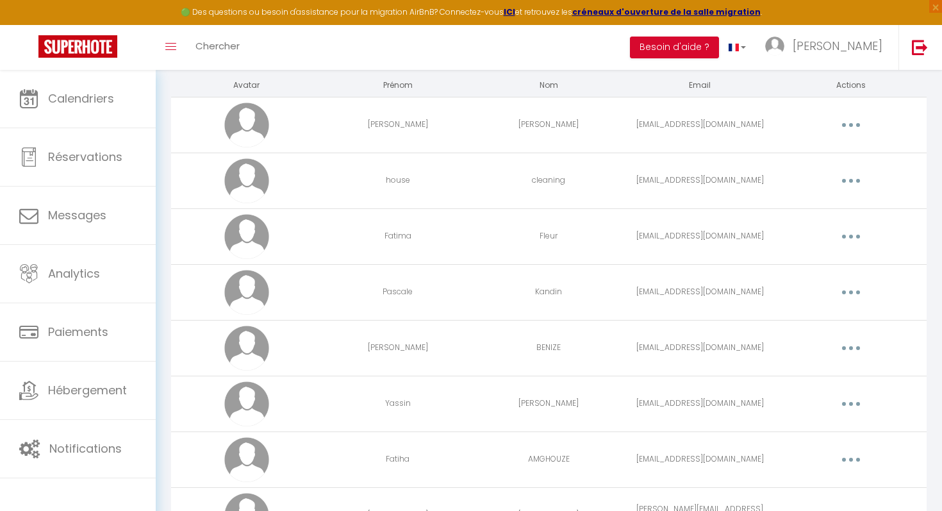
scroll to position [68, 0]
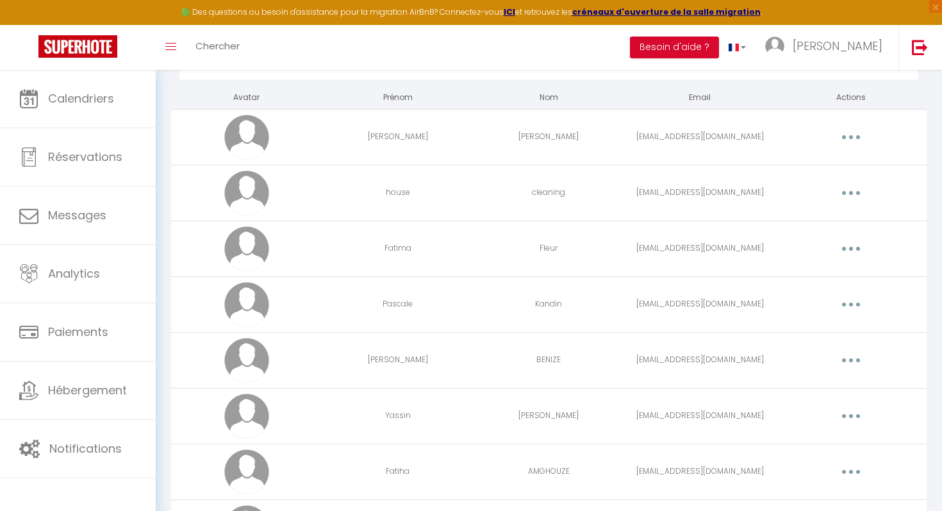
click at [371, 253] on td "Fatima" at bounding box center [397, 249] width 151 height 56
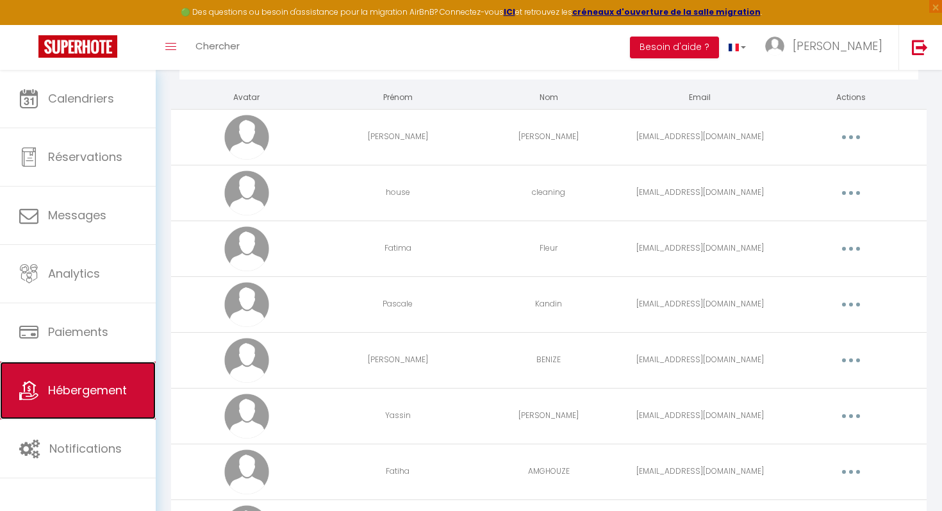
click at [112, 364] on link "Hébergement" at bounding box center [78, 391] width 156 height 58
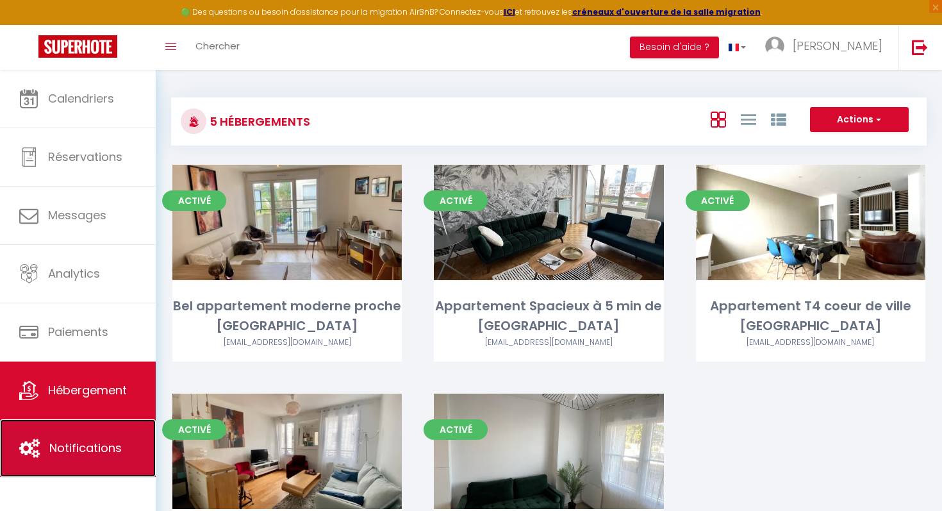
click at [110, 429] on link "Notifications" at bounding box center [78, 448] width 156 height 58
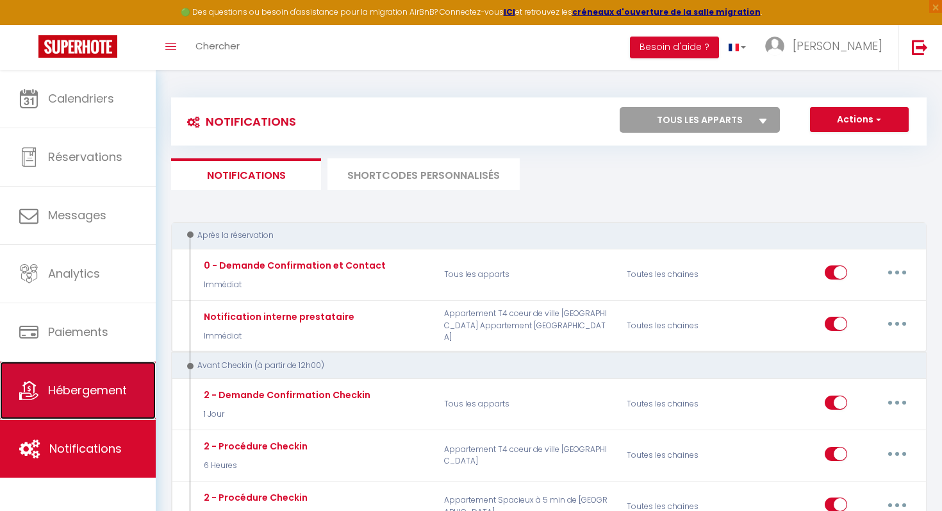
click at [101, 403] on link "Hébergement" at bounding box center [78, 391] width 156 height 58
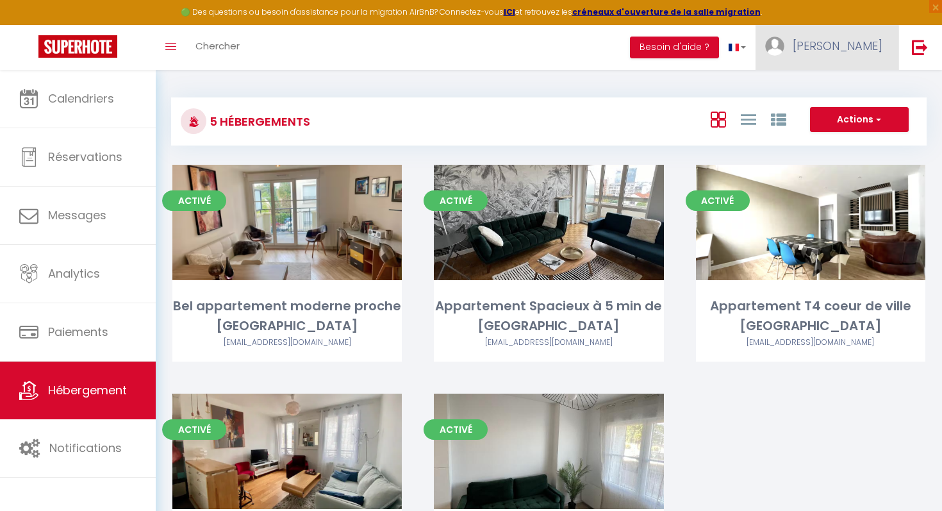
click at [878, 64] on link "[PERSON_NAME]" at bounding box center [827, 47] width 143 height 45
click at [846, 112] on link "Équipe" at bounding box center [847, 112] width 95 height 22
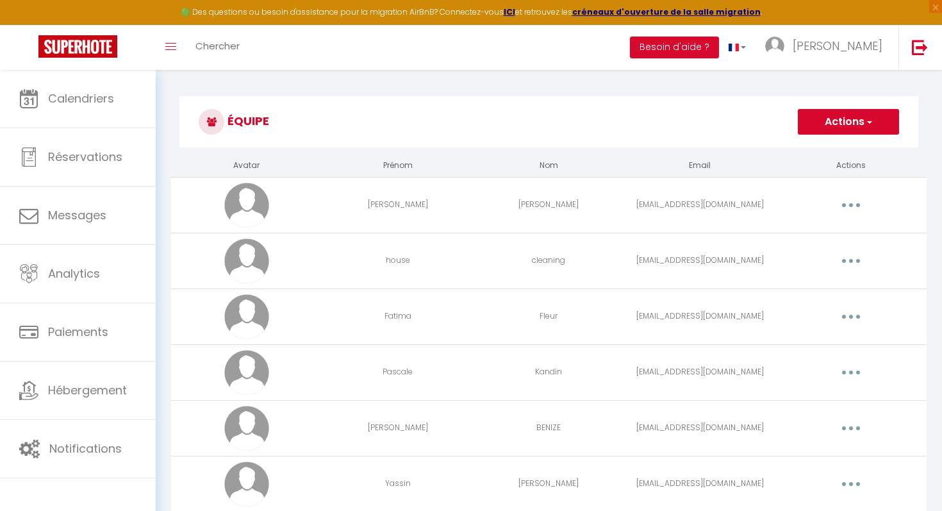
click at [857, 258] on button "button" at bounding box center [851, 261] width 36 height 21
click at [821, 286] on link "Editer" at bounding box center [818, 291] width 95 height 22
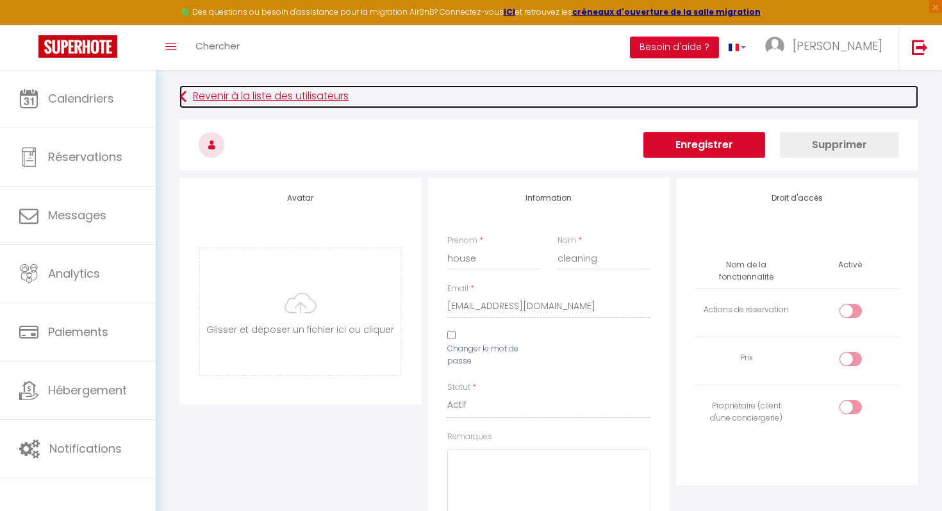
click at [180, 94] on icon at bounding box center [183, 96] width 7 height 23
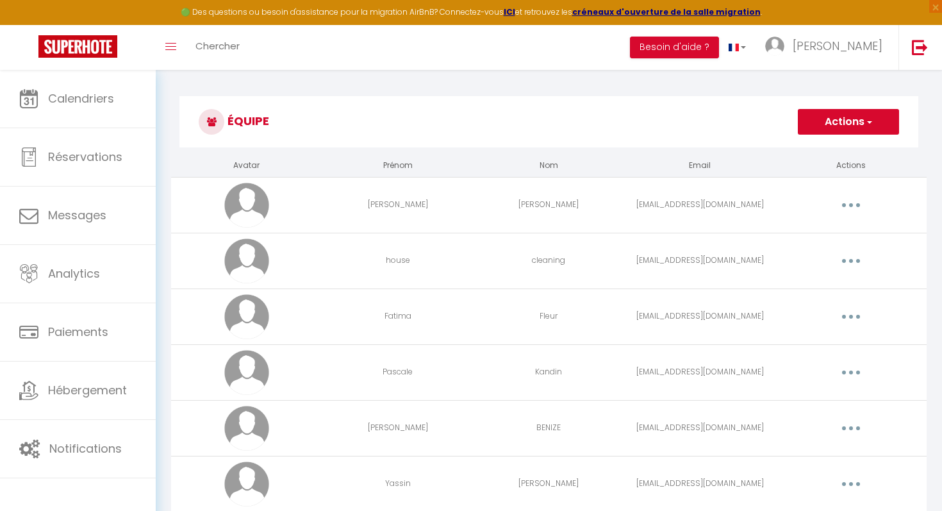
click at [848, 316] on button "button" at bounding box center [851, 316] width 36 height 21
click at [812, 340] on link "Editer" at bounding box center [818, 346] width 95 height 22
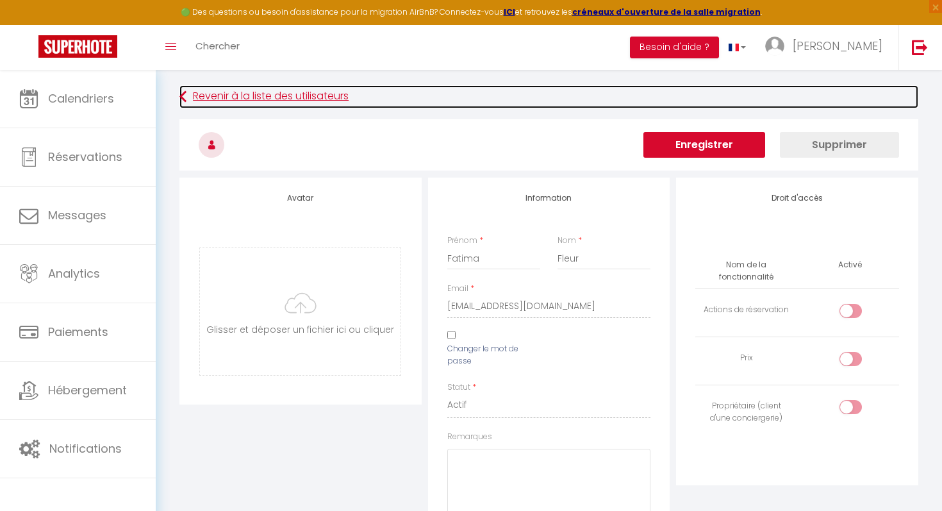
click at [182, 101] on icon at bounding box center [183, 96] width 7 height 23
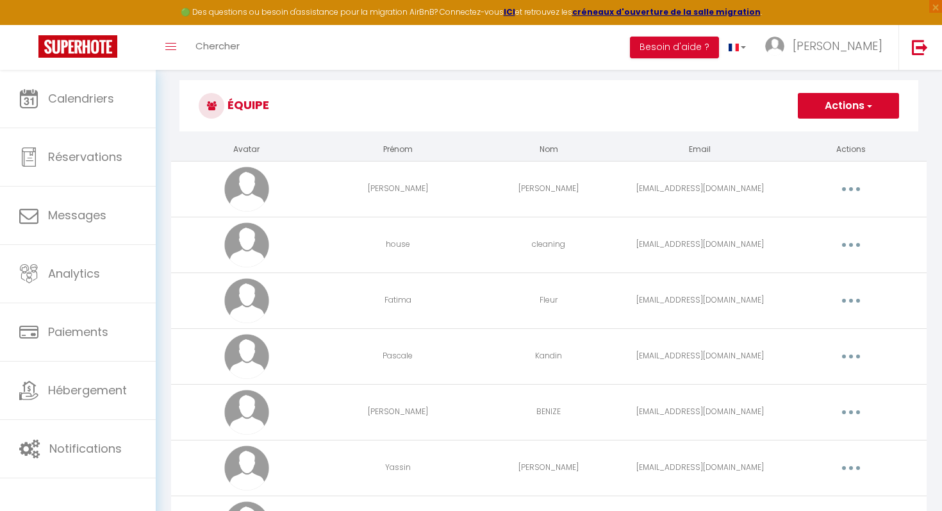
scroll to position [22, 0]
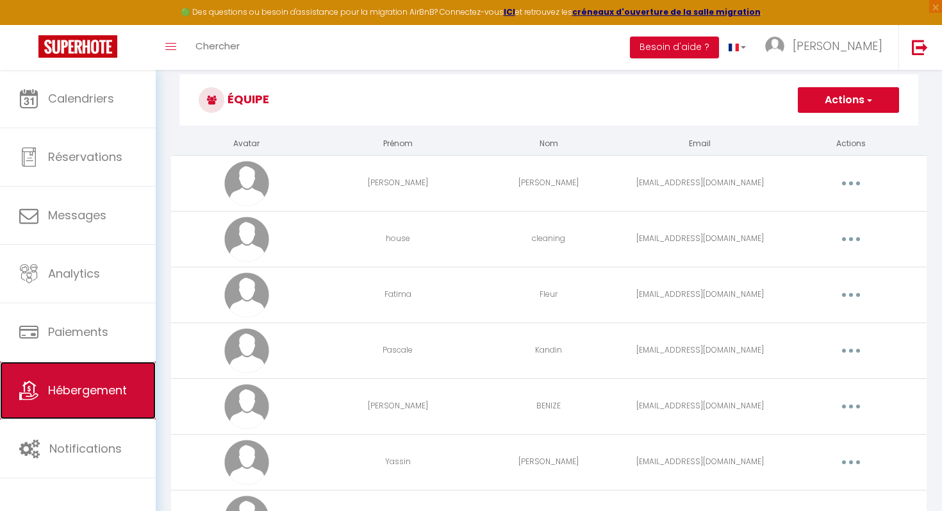
click at [106, 392] on span "Hébergement" at bounding box center [87, 390] width 79 height 16
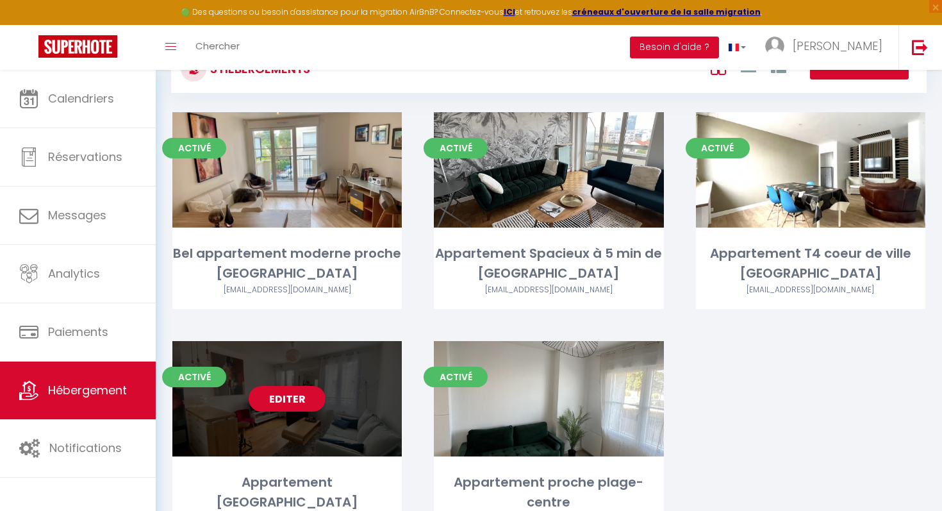
scroll to position [64, 0]
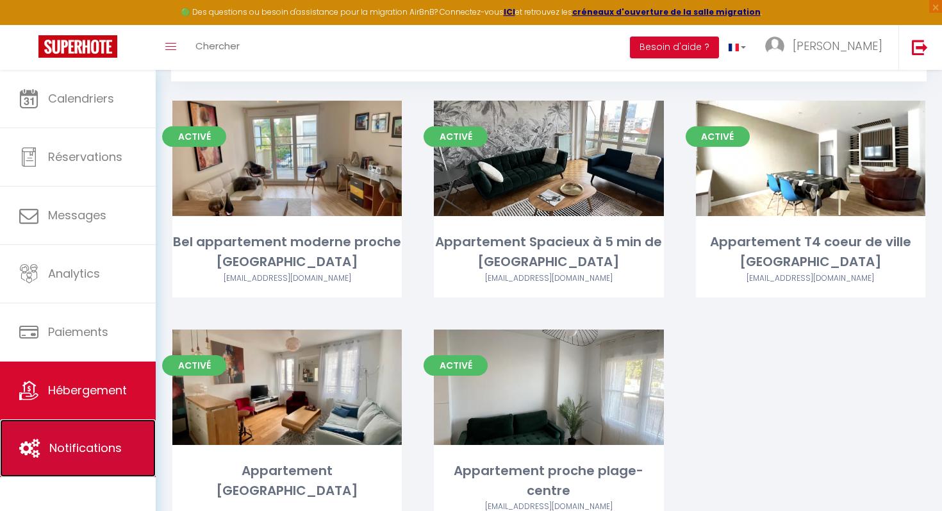
click at [104, 456] on span "Notifications" at bounding box center [85, 448] width 72 height 16
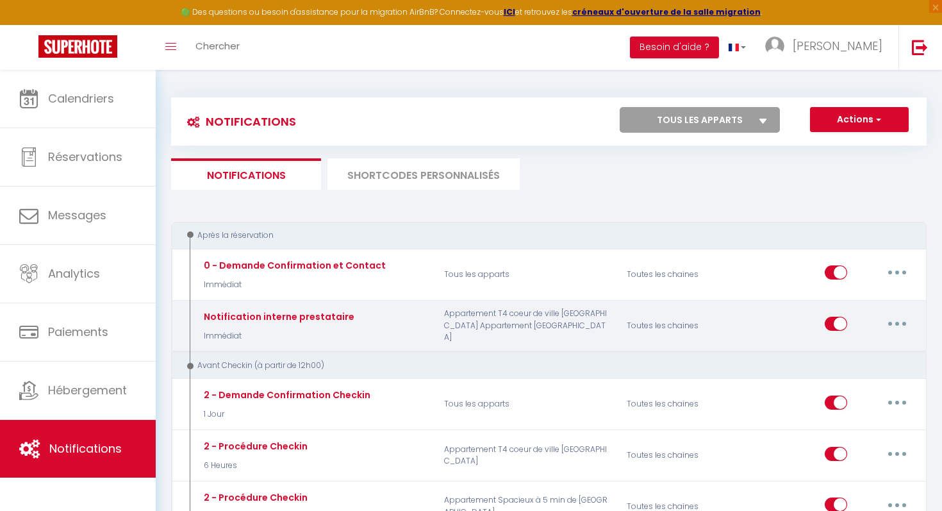
click at [896, 326] on button "button" at bounding box center [898, 323] width 36 height 21
click at [843, 355] on link "Editer" at bounding box center [864, 353] width 95 height 22
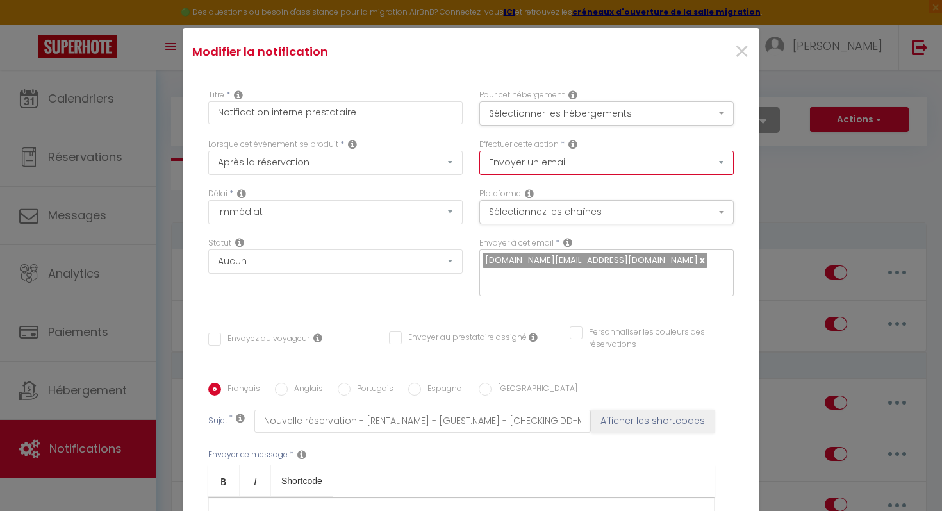
click at [556, 160] on select "Envoyer un email Envoyer un SMS Envoyer une notification push" at bounding box center [607, 163] width 255 height 24
click at [523, 219] on button "Sélectionnez les chaînes" at bounding box center [607, 212] width 255 height 24
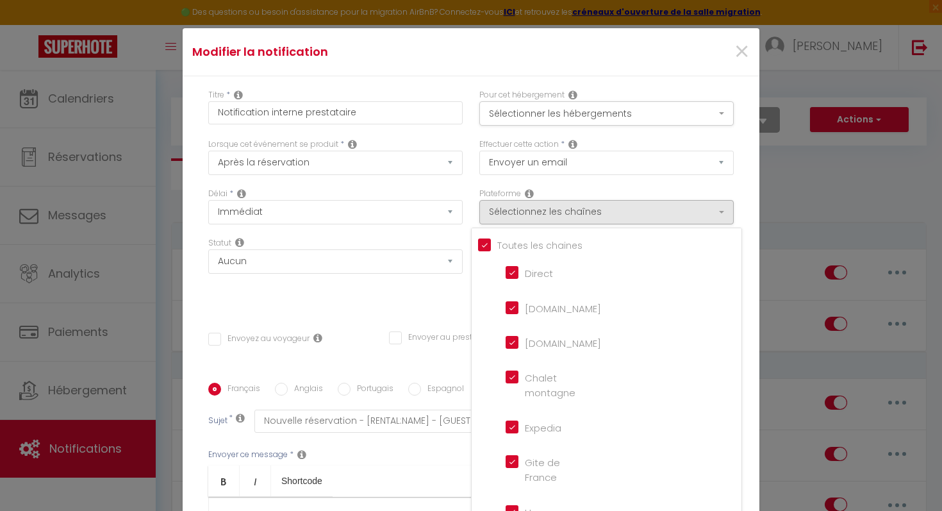
click at [483, 188] on label "Plateforme" at bounding box center [501, 194] width 42 height 12
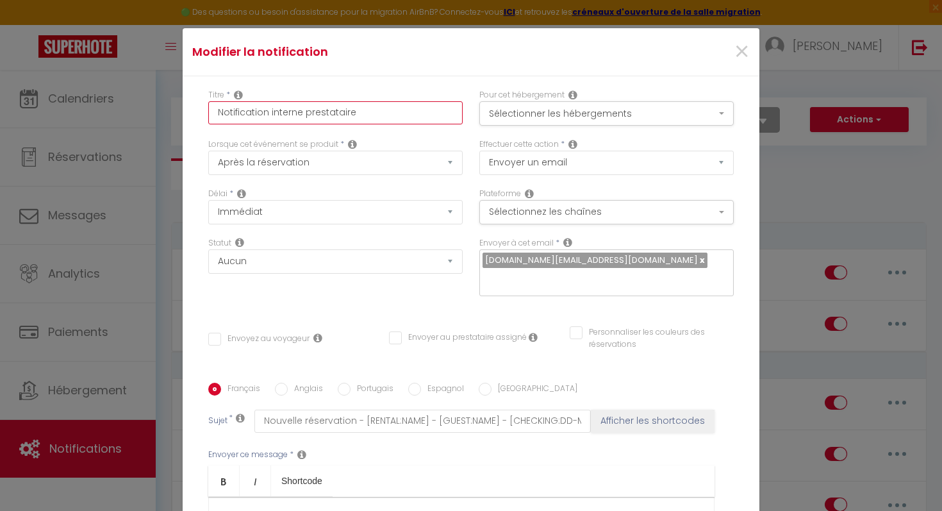
click at [414, 117] on input "Notification interne prestataire" at bounding box center [335, 112] width 255 height 23
click at [436, 90] on div "Titre * Notification interne prestataire" at bounding box center [335, 106] width 255 height 35
click at [496, 100] on label "Pour cet hébergement" at bounding box center [522, 95] width 85 height 12
click at [497, 106] on button "Sélectionner les hébergements" at bounding box center [607, 113] width 255 height 24
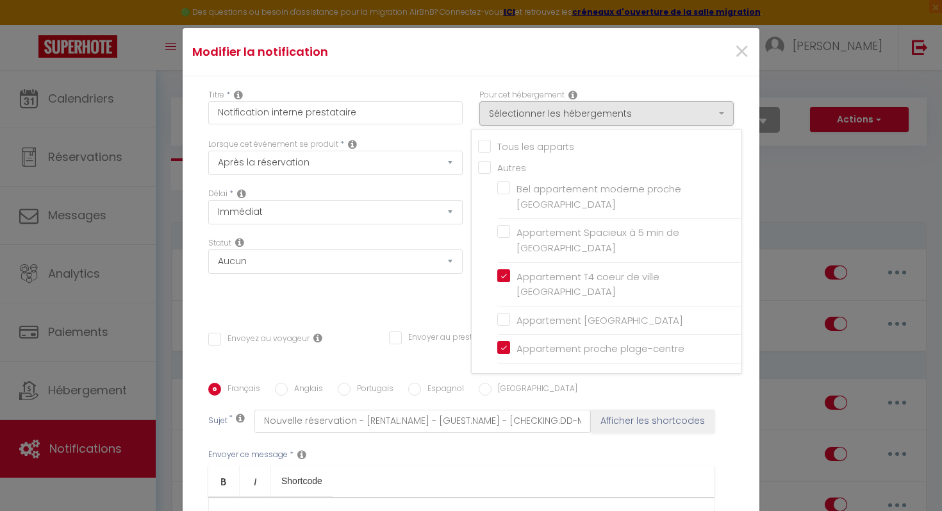
click at [453, 87] on div "Titre * Notification interne prestataire Pour cet hébergement Sélectionner les …" at bounding box center [471, 383] width 577 height 614
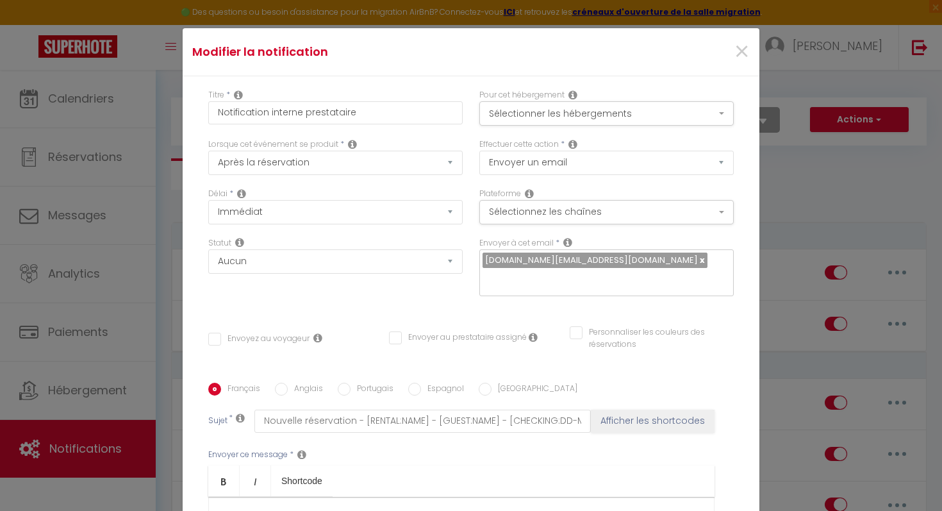
click at [437, 149] on div "Lorsque cet événement se produit * Après la réservation Avant Checkin (à partir…" at bounding box center [335, 156] width 255 height 37
click at [437, 156] on select "Après la réservation Avant Checkin (à partir de 12h00) Après Checkin (à partir …" at bounding box center [335, 163] width 255 height 24
click at [506, 157] on select "Envoyer un email Envoyer un SMS Envoyer une notification push" at bounding box center [607, 163] width 255 height 24
click at [503, 157] on select "Envoyer un email Envoyer un SMS Envoyer une notification push" at bounding box center [607, 163] width 255 height 24
click at [737, 51] on span "×" at bounding box center [742, 52] width 16 height 38
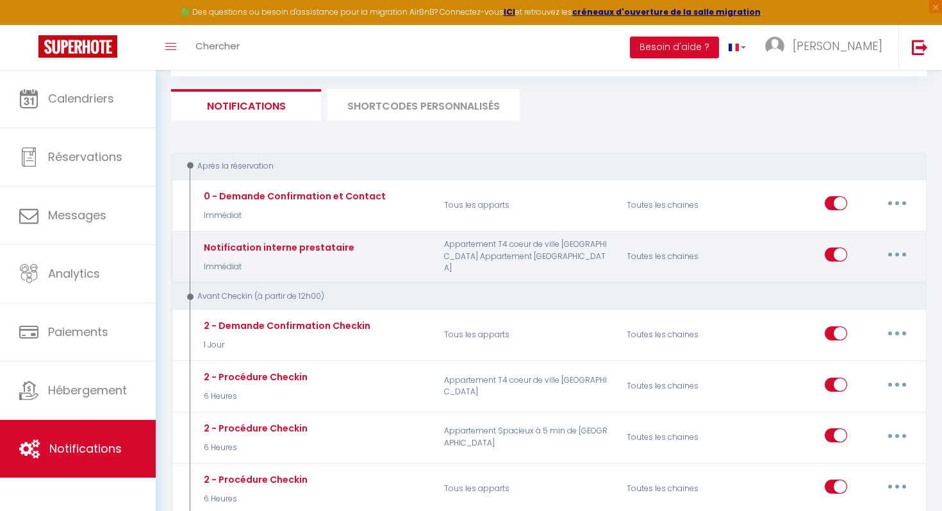
scroll to position [87, 0]
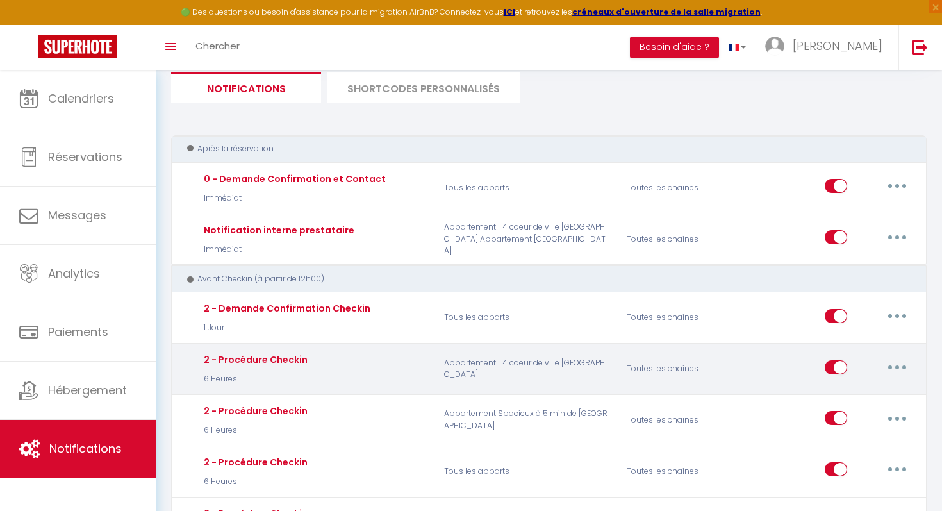
click at [890, 364] on button "button" at bounding box center [898, 367] width 36 height 21
click at [842, 397] on link "Editer" at bounding box center [864, 396] width 95 height 22
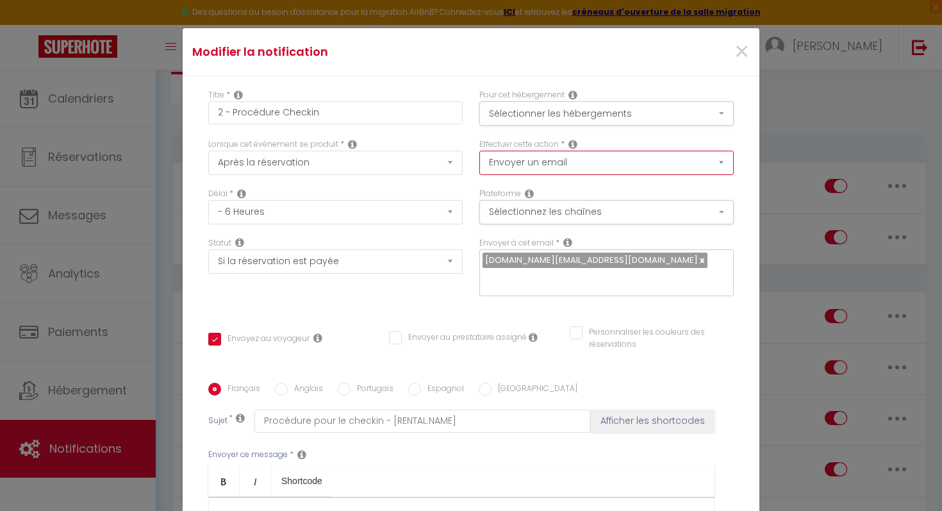
click at [588, 169] on select "Envoyer un email Envoyer un SMS Envoyer une notification push" at bounding box center [607, 163] width 255 height 24
click at [521, 119] on button "Sélectionner les hébergements" at bounding box center [607, 113] width 255 height 24
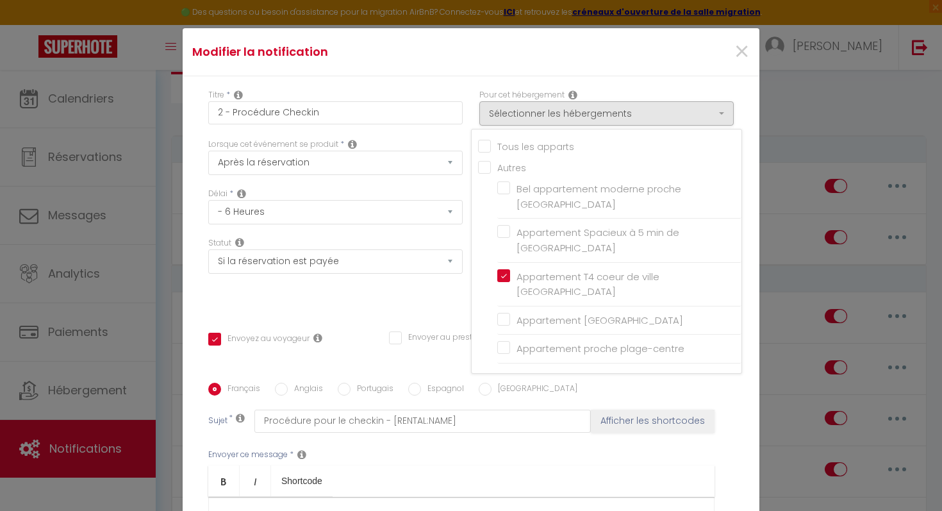
click at [447, 138] on div "Titre * 2 - Procédure Checkin" at bounding box center [335, 113] width 271 height 49
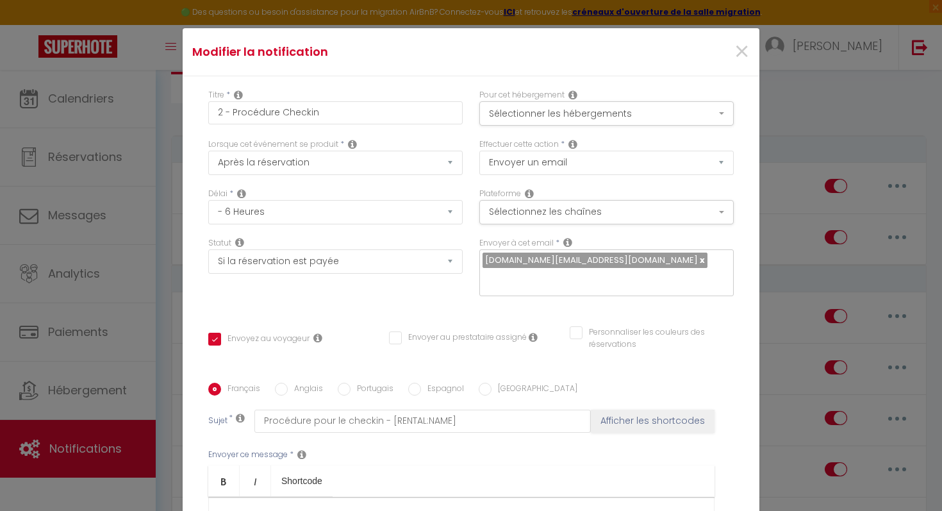
click at [640, 271] on input "text" at bounding box center [604, 279] width 242 height 17
click at [609, 278] on div "[DOMAIN_NAME][EMAIL_ADDRESS][DOMAIN_NAME]" at bounding box center [607, 272] width 255 height 47
click at [560, 169] on select "Envoyer un email Envoyer un SMS Envoyer une notification push" at bounding box center [607, 163] width 255 height 24
click at [743, 57] on span "×" at bounding box center [742, 52] width 16 height 38
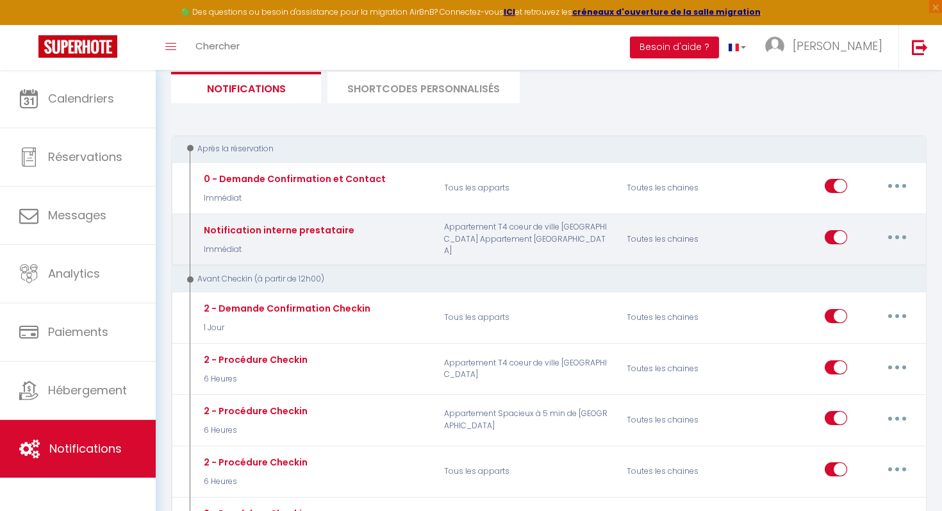
click at [903, 244] on button "button" at bounding box center [898, 237] width 36 height 21
click at [881, 264] on link "Editer" at bounding box center [864, 267] width 95 height 22
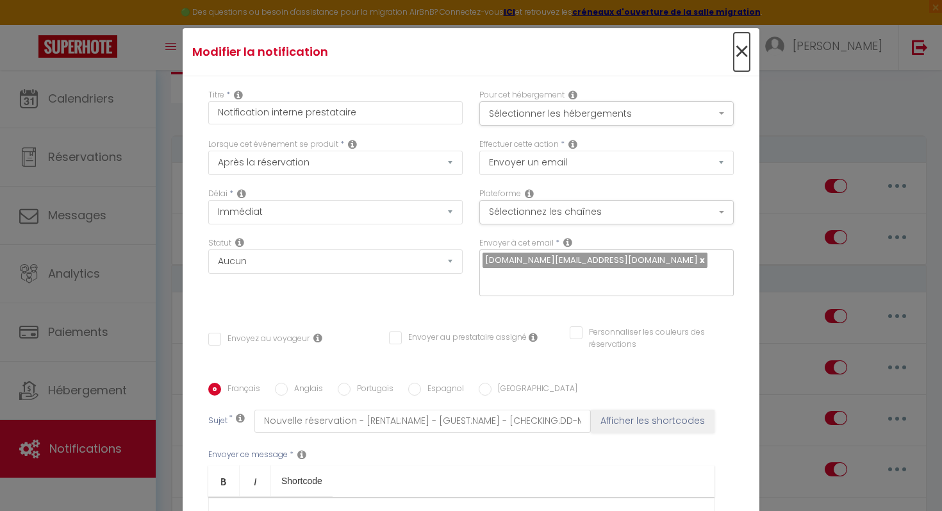
click at [746, 55] on span "×" at bounding box center [742, 52] width 16 height 38
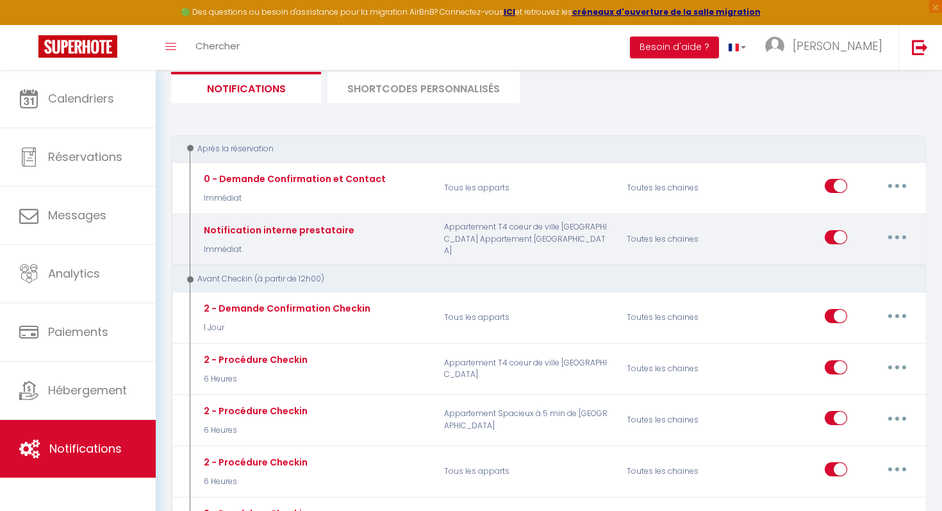
click at [889, 228] on button "button" at bounding box center [898, 237] width 36 height 21
click at [843, 308] on link "Tester" at bounding box center [864, 313] width 95 height 22
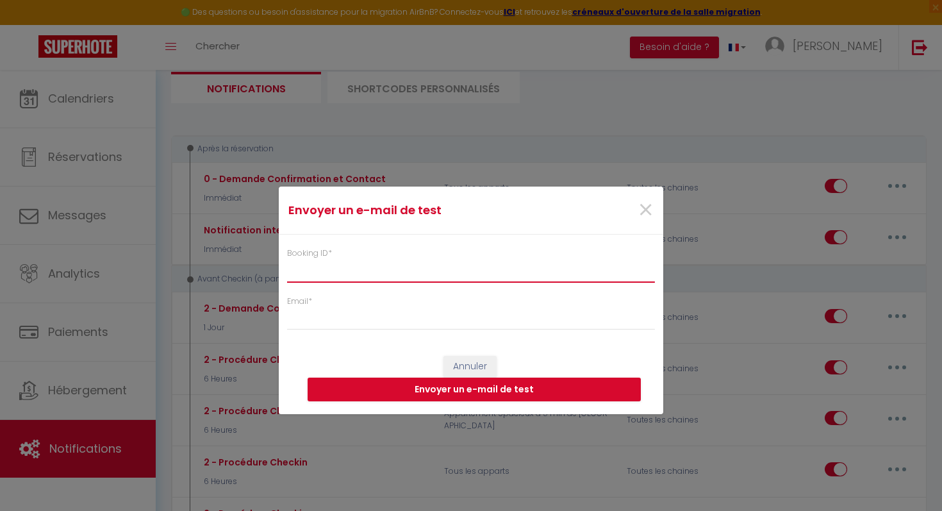
click at [530, 281] on input "Booking ID *" at bounding box center [471, 270] width 368 height 23
click at [638, 208] on span "×" at bounding box center [646, 210] width 16 height 38
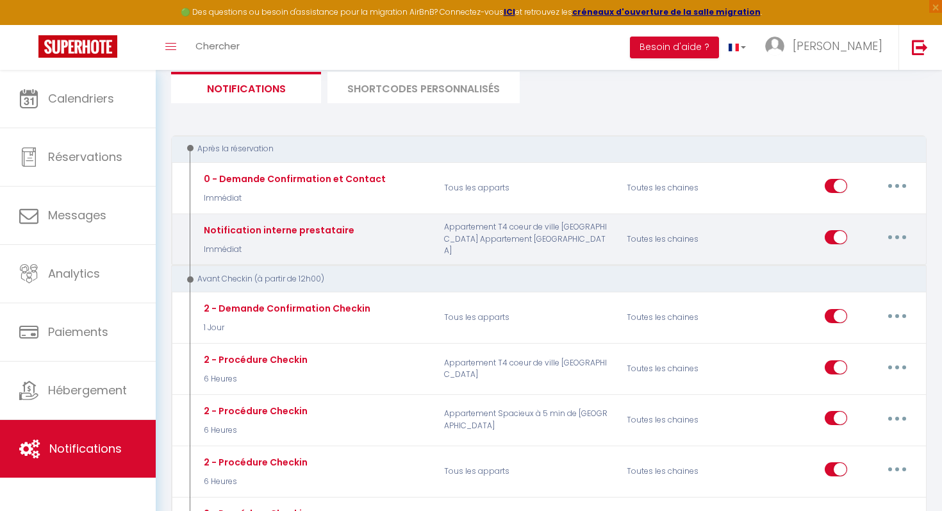
click at [894, 240] on button "button" at bounding box center [898, 237] width 36 height 21
click at [862, 263] on link "Editer" at bounding box center [864, 267] width 95 height 22
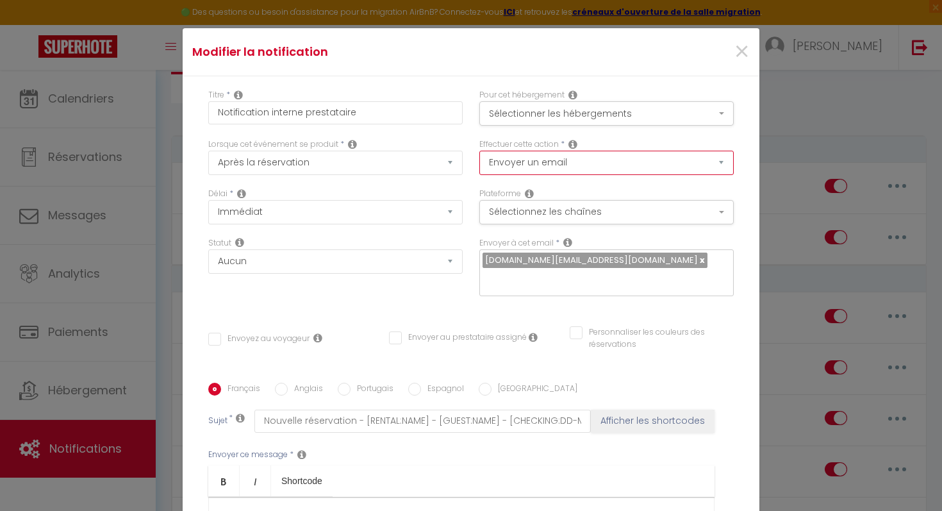
click at [630, 162] on select "Envoyer un email Envoyer un SMS Envoyer une notification push" at bounding box center [607, 163] width 255 height 24
click at [480, 151] on select "Envoyer un email Envoyer un SMS Envoyer une notification push" at bounding box center [607, 163] width 255 height 24
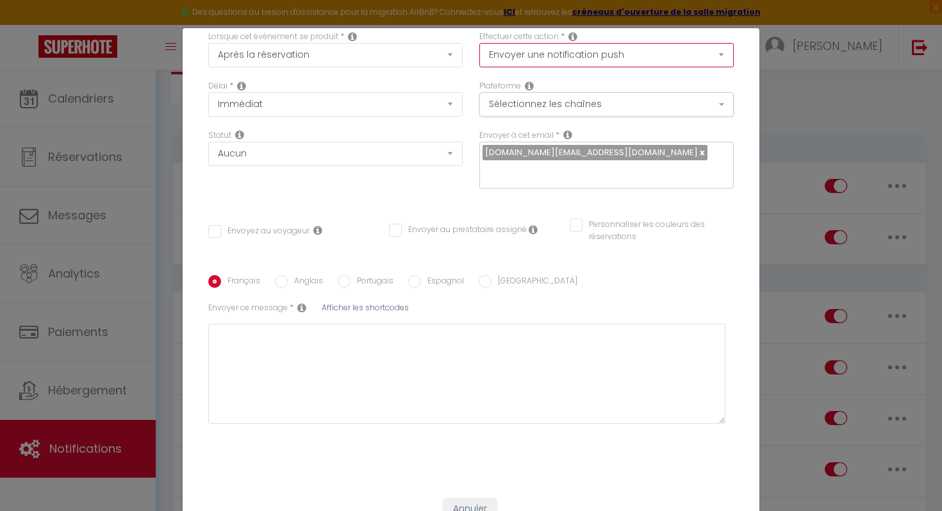
scroll to position [56, 0]
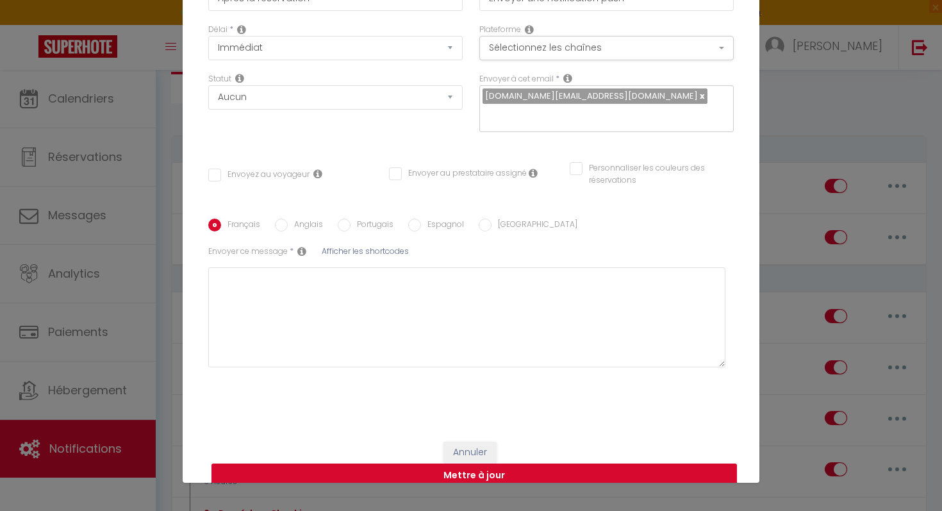
click at [547, 464] on button "Mettre à jour" at bounding box center [475, 476] width 526 height 24
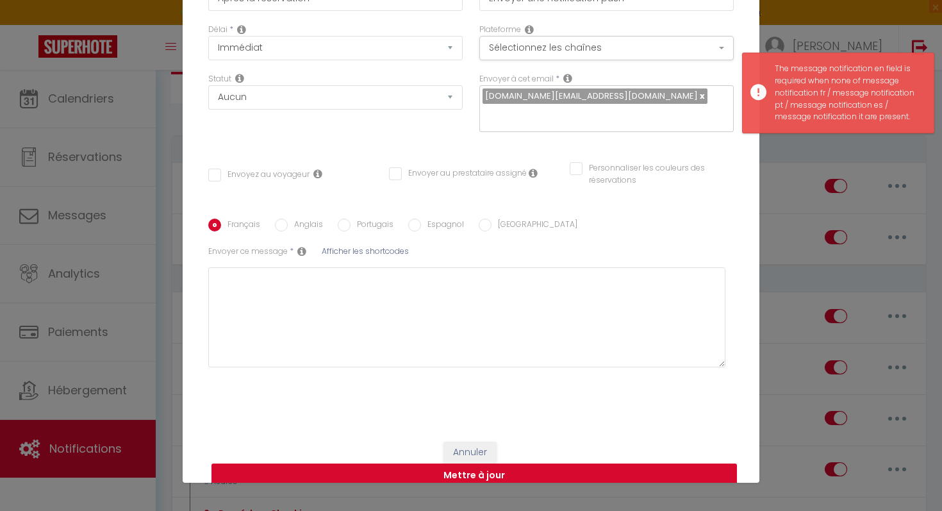
click at [547, 464] on button "Mettre à jour" at bounding box center [475, 476] width 526 height 24
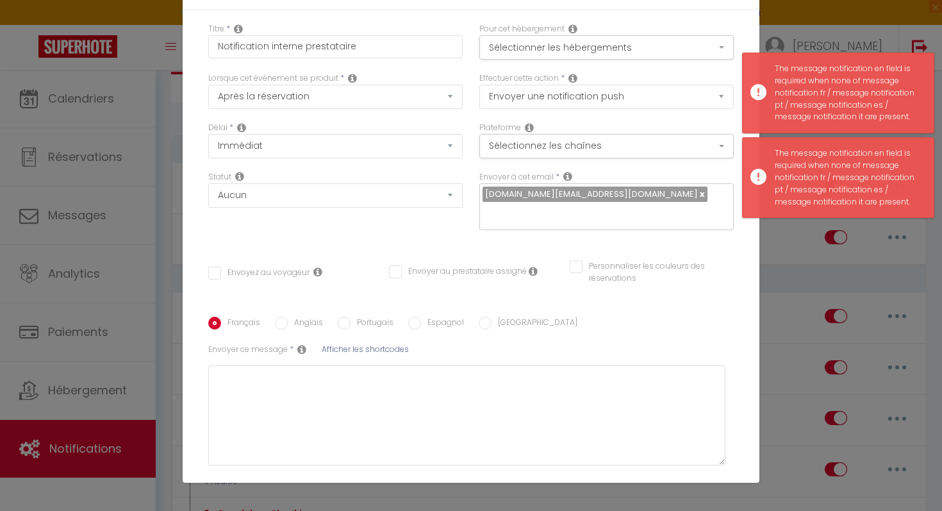
scroll to position [0, 0]
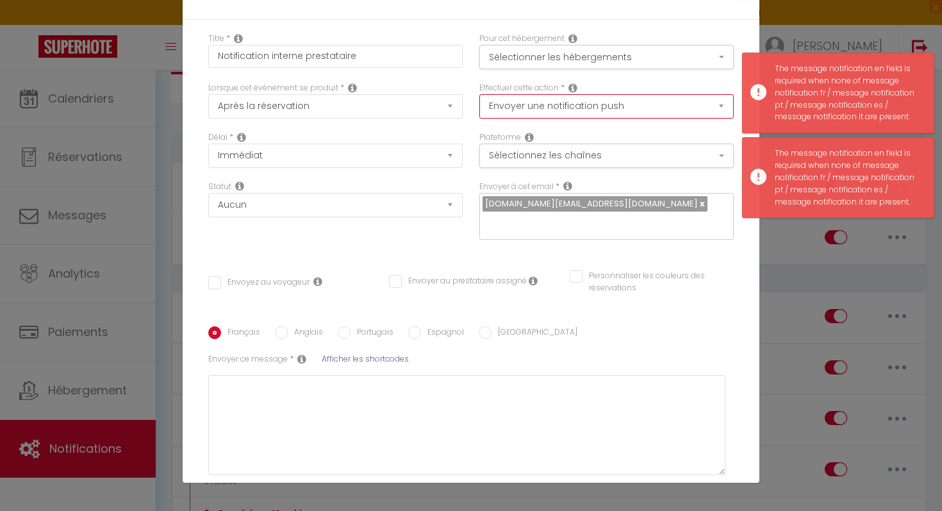
click at [581, 110] on select "Envoyer un email Envoyer un SMS Envoyer une notification push" at bounding box center [607, 106] width 255 height 24
click at [480, 94] on select "Envoyer un email Envoyer un SMS Envoyer une notification push" at bounding box center [607, 106] width 255 height 24
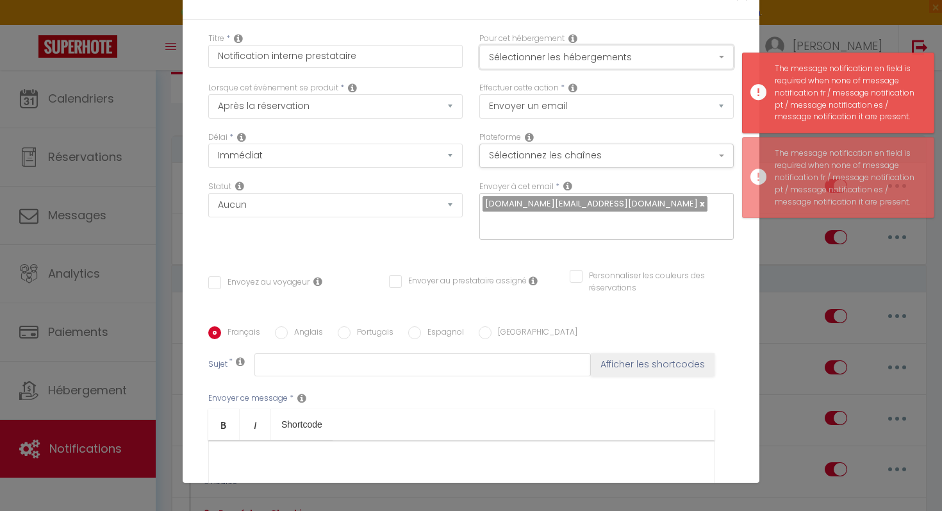
click at [576, 63] on button "Sélectionner les hébergements" at bounding box center [607, 57] width 255 height 24
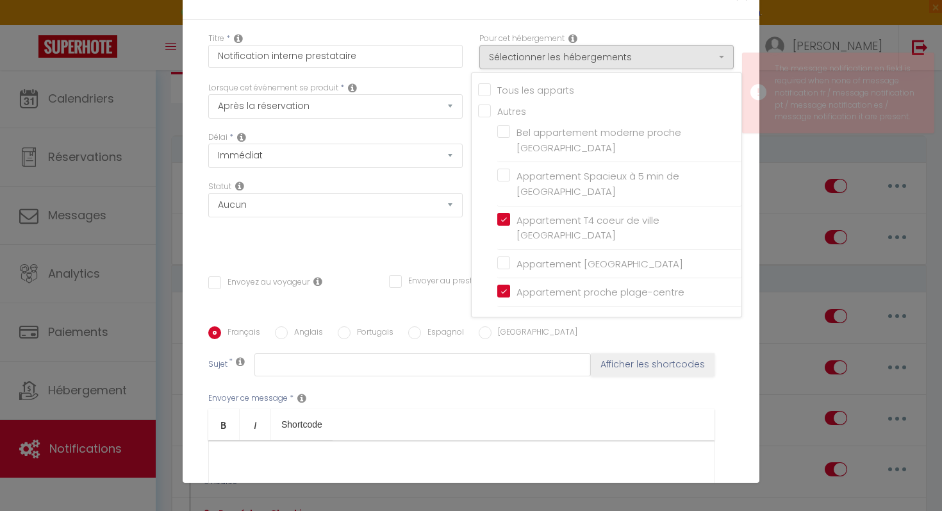
click at [463, 129] on div "Lorsque cet événement se produit * Après la réservation Avant Checkin (à partir…" at bounding box center [335, 106] width 271 height 49
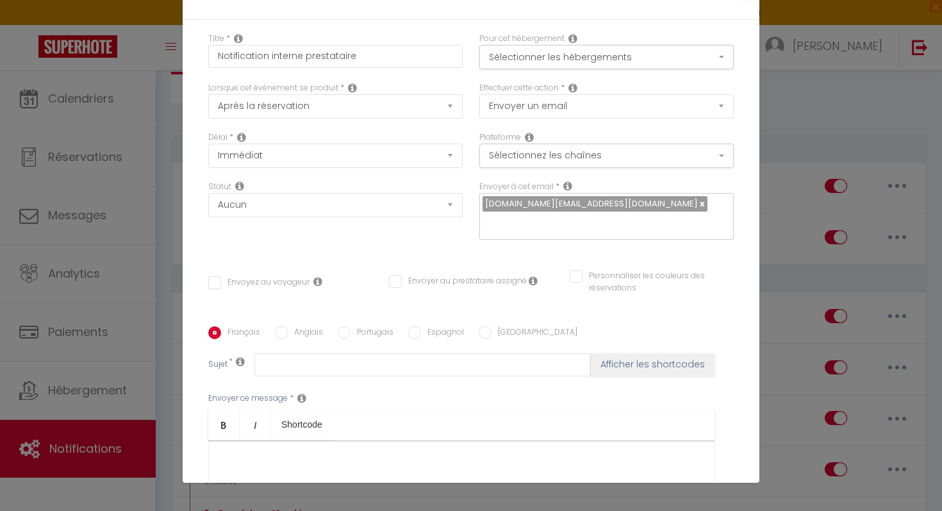
scroll to position [205, 0]
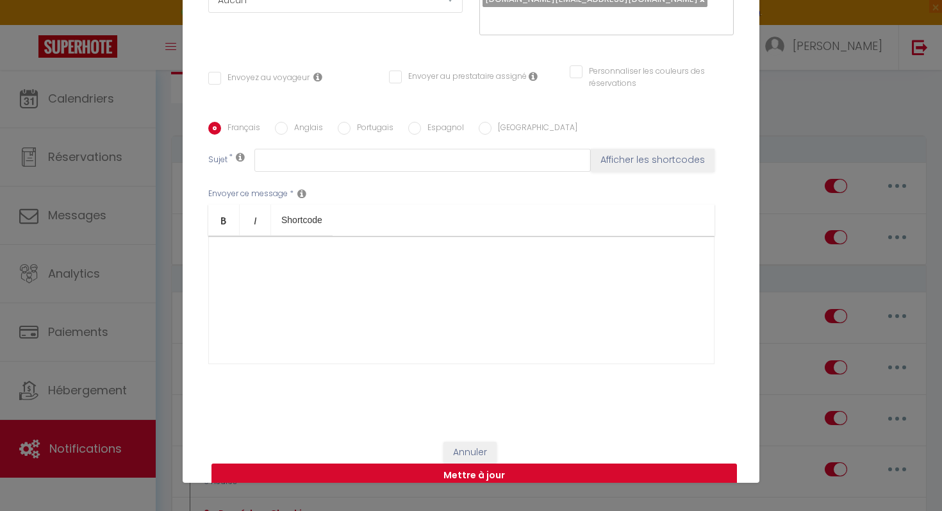
click at [488, 464] on button "Mettre à jour" at bounding box center [475, 476] width 526 height 24
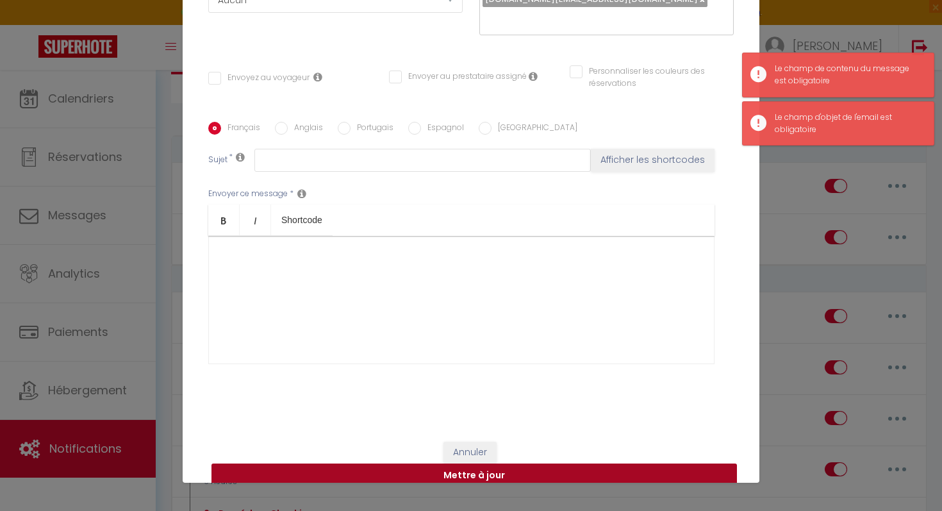
click at [488, 464] on button "Mettre à jour" at bounding box center [475, 476] width 526 height 24
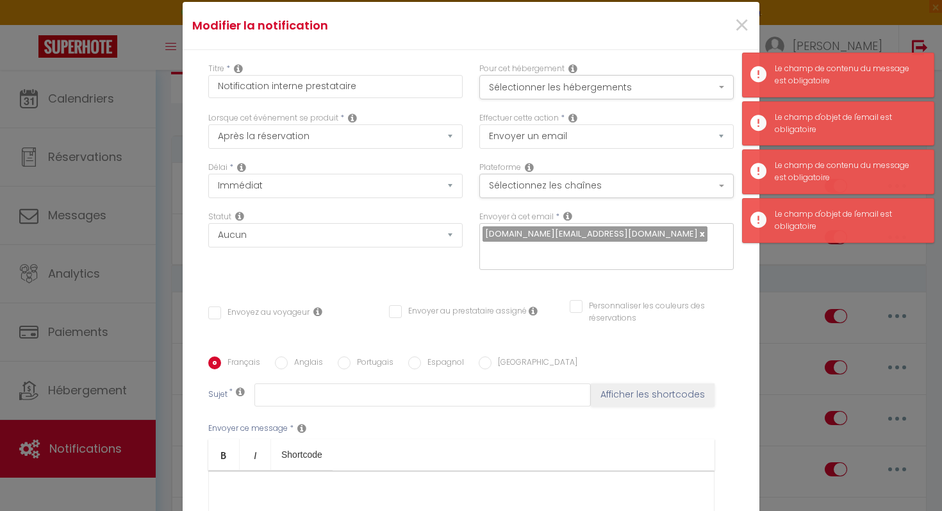
scroll to position [0, 0]
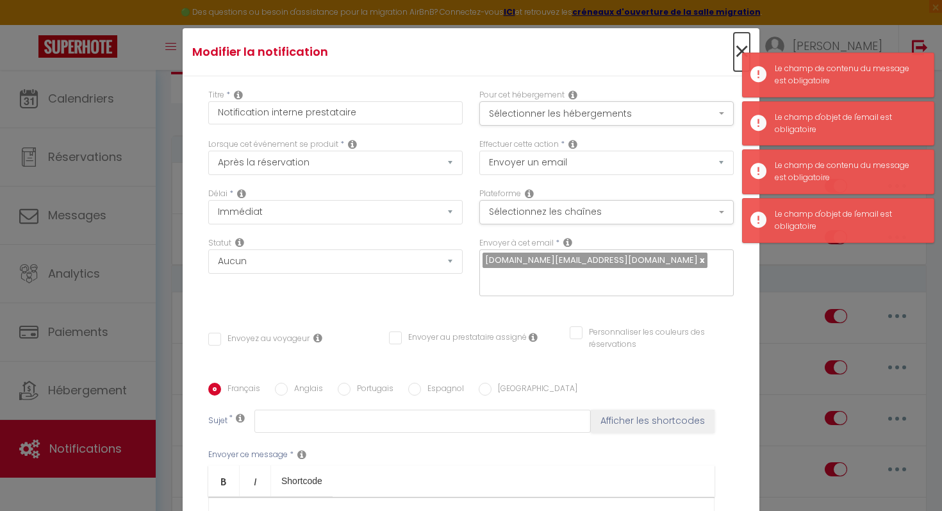
click at [742, 47] on span "×" at bounding box center [742, 52] width 16 height 38
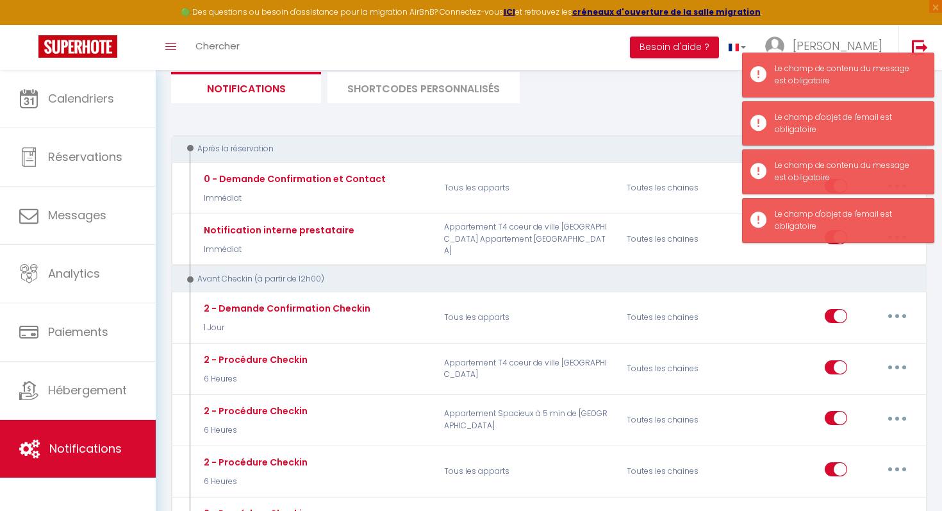
click at [626, 269] on div "Avant Checkin (à partir de 12h00)" at bounding box center [549, 279] width 756 height 28
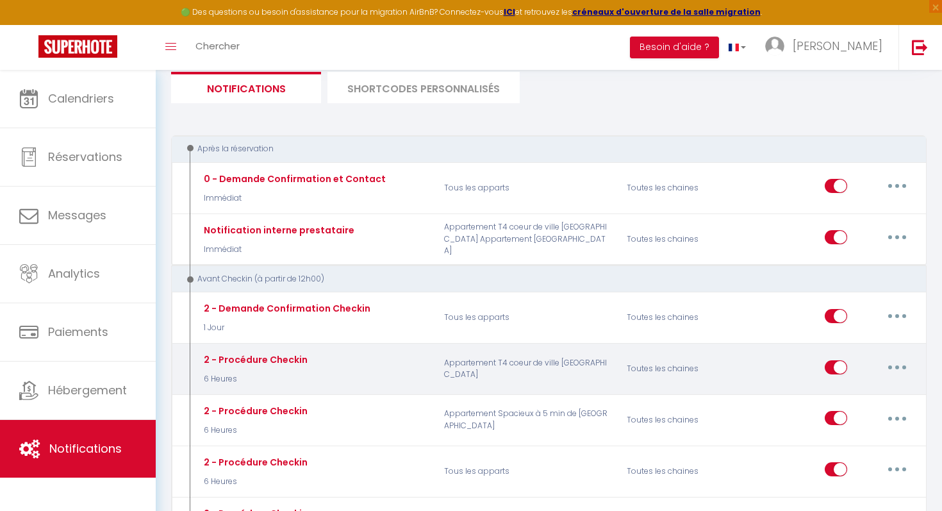
click at [889, 366] on button "button" at bounding box center [898, 367] width 36 height 21
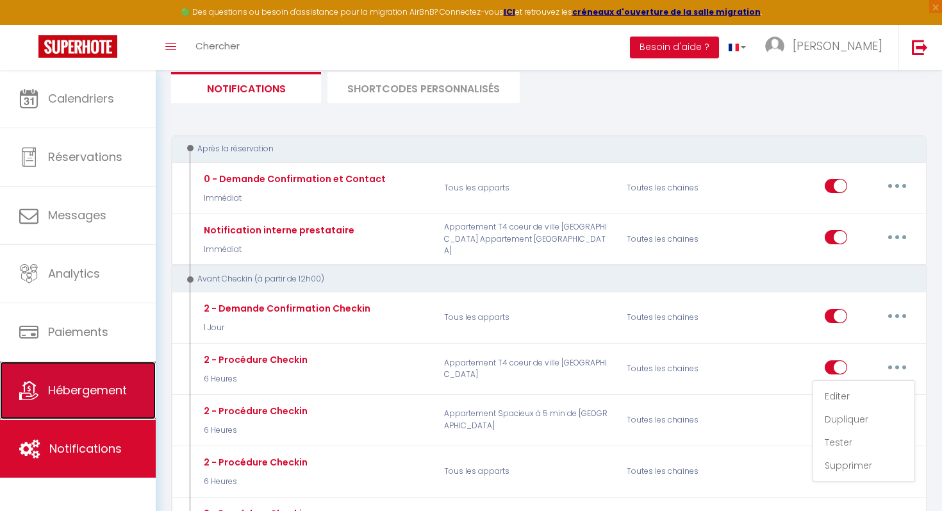
click at [110, 388] on span "Hébergement" at bounding box center [87, 390] width 79 height 16
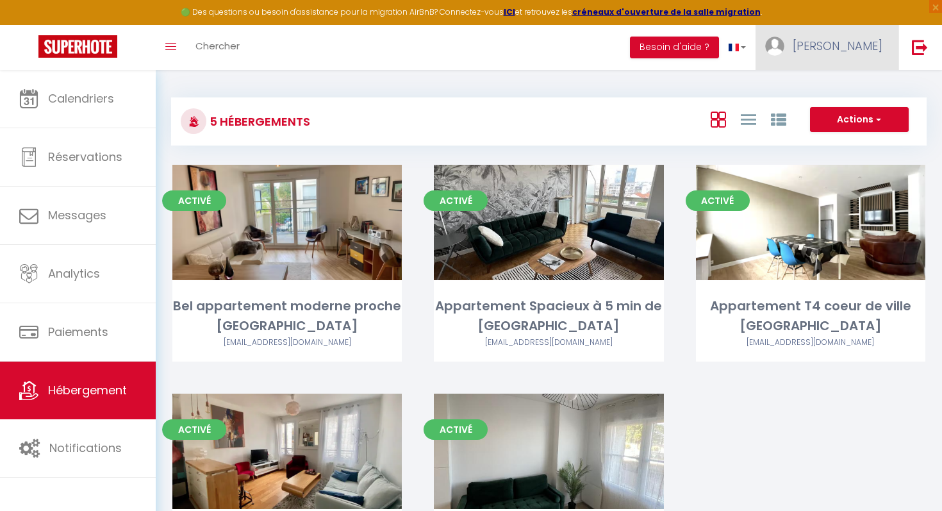
click at [826, 58] on link "[PERSON_NAME]" at bounding box center [827, 47] width 143 height 45
click at [838, 116] on link "Équipe" at bounding box center [847, 112] width 95 height 22
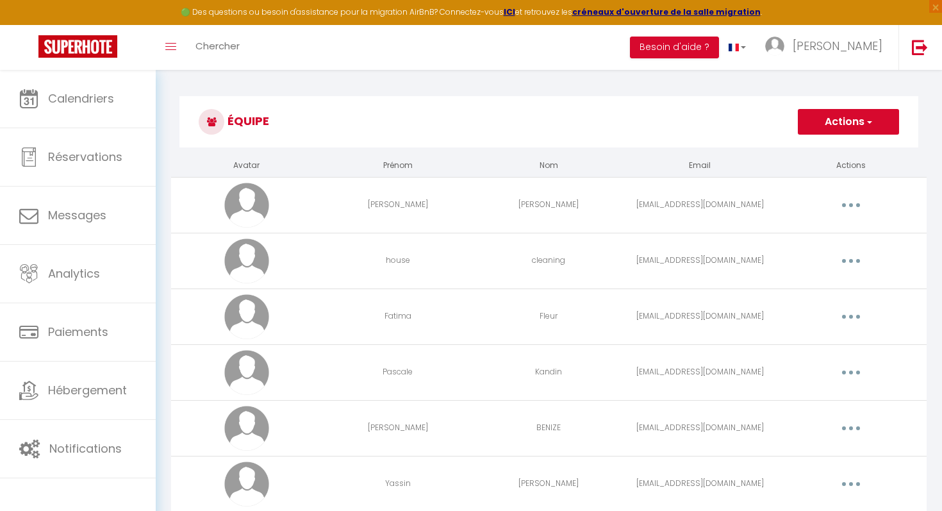
click at [856, 313] on button "button" at bounding box center [851, 316] width 36 height 21
click at [806, 337] on link "Editer" at bounding box center [818, 346] width 95 height 22
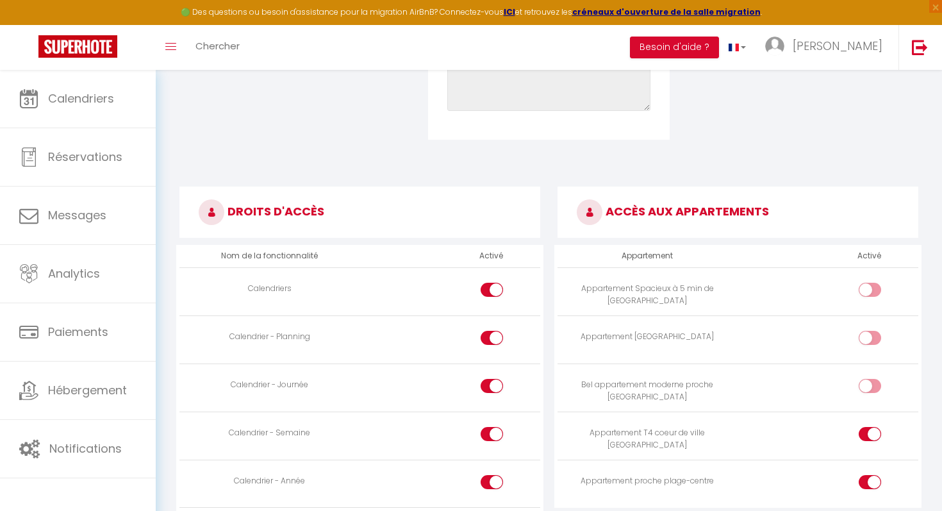
scroll to position [671, 0]
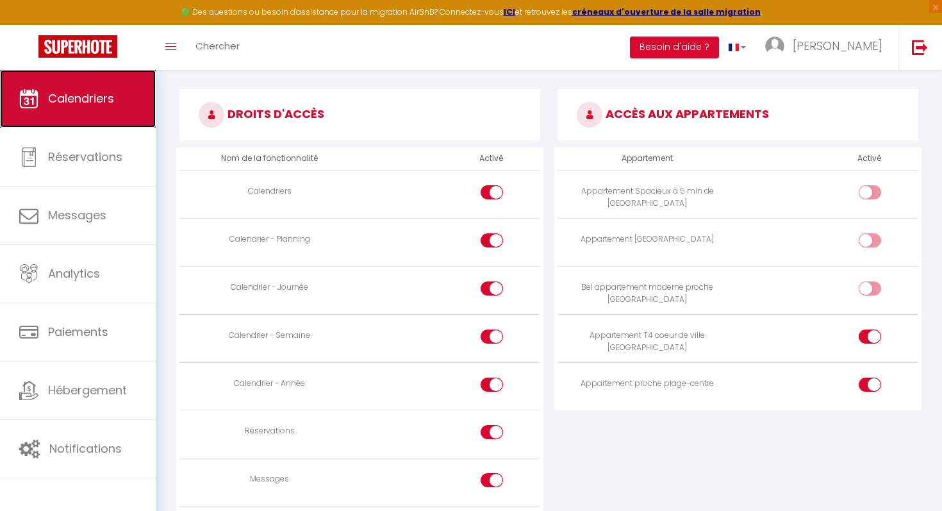
click at [74, 110] on link "Calendriers" at bounding box center [78, 99] width 156 height 58
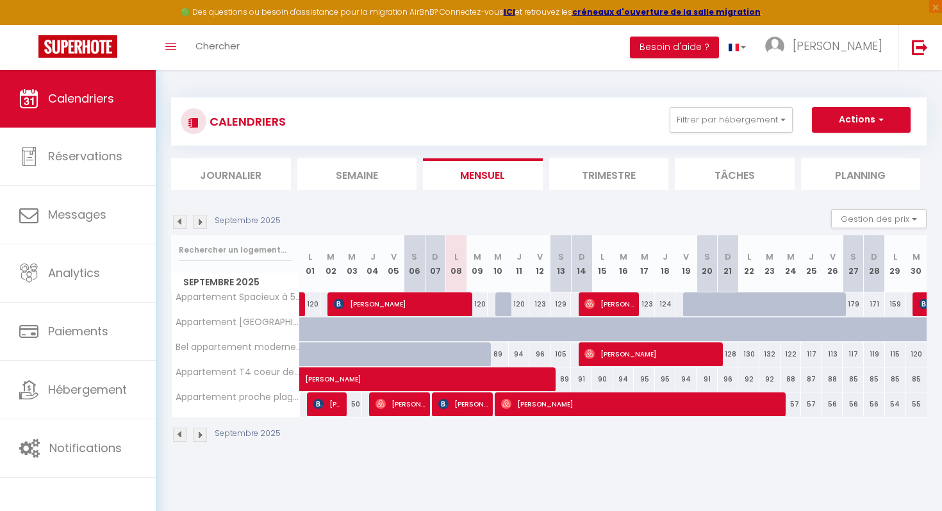
click at [181, 228] on img at bounding box center [180, 222] width 14 height 14
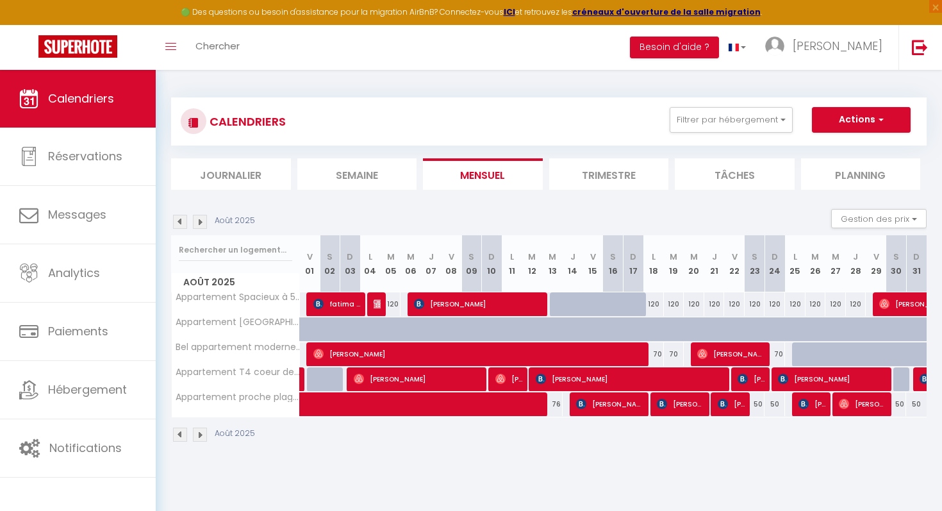
click at [179, 226] on img at bounding box center [180, 222] width 14 height 14
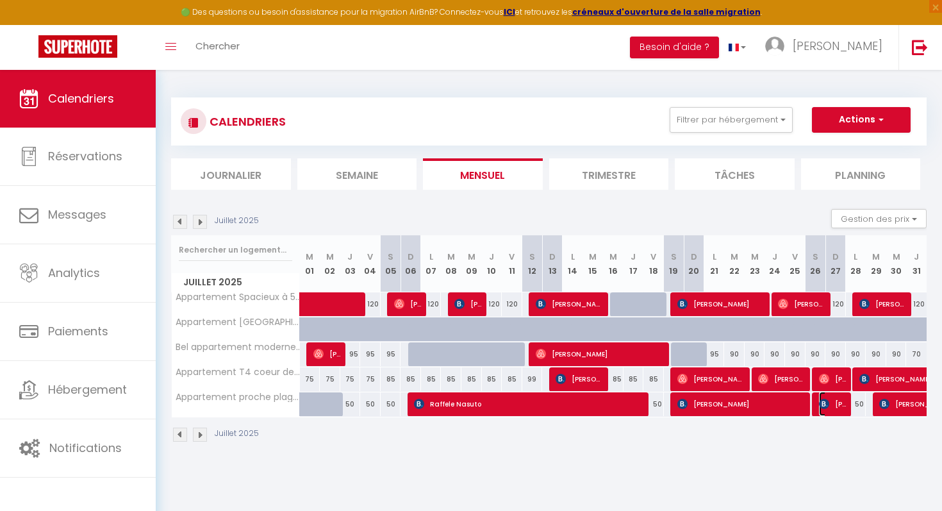
click at [835, 414] on span "[PERSON_NAME]" at bounding box center [833, 404] width 28 height 24
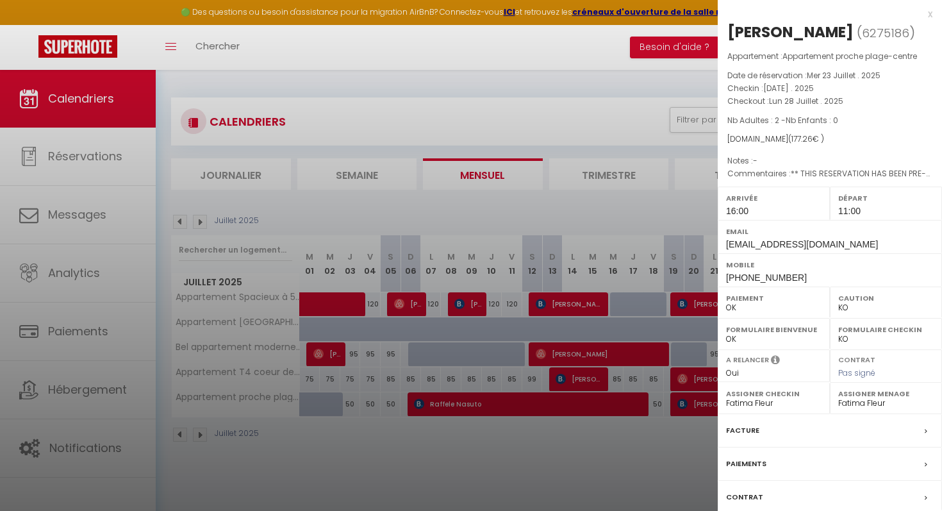
click at [467, 442] on div at bounding box center [471, 255] width 942 height 511
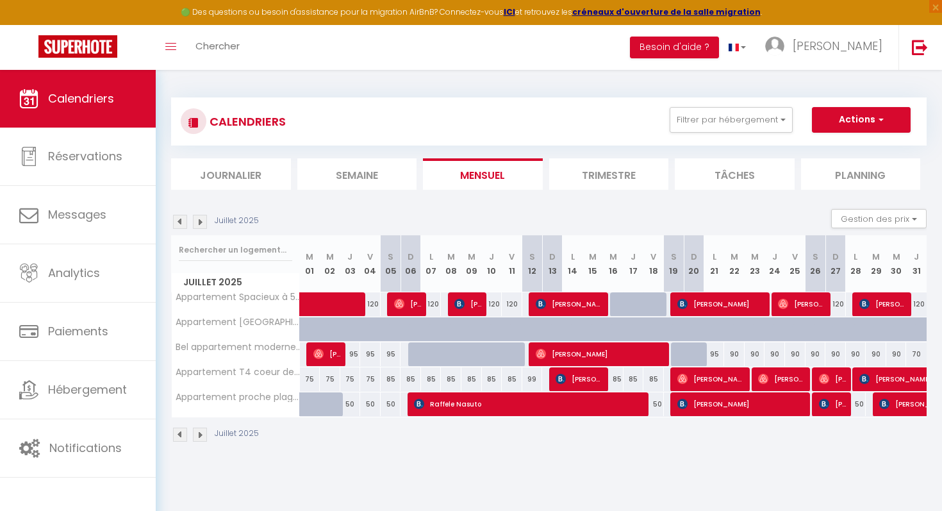
click at [199, 431] on img at bounding box center [200, 435] width 14 height 14
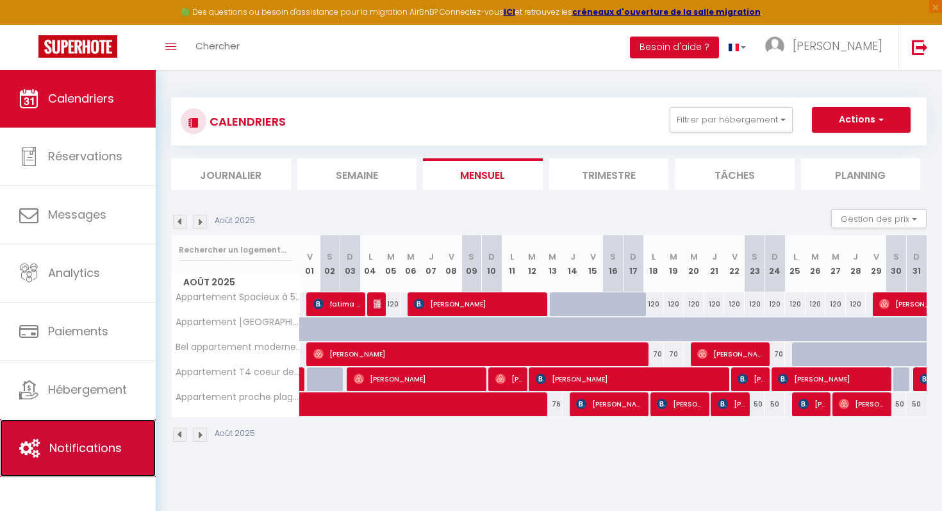
click at [71, 451] on span "Notifications" at bounding box center [85, 448] width 72 height 16
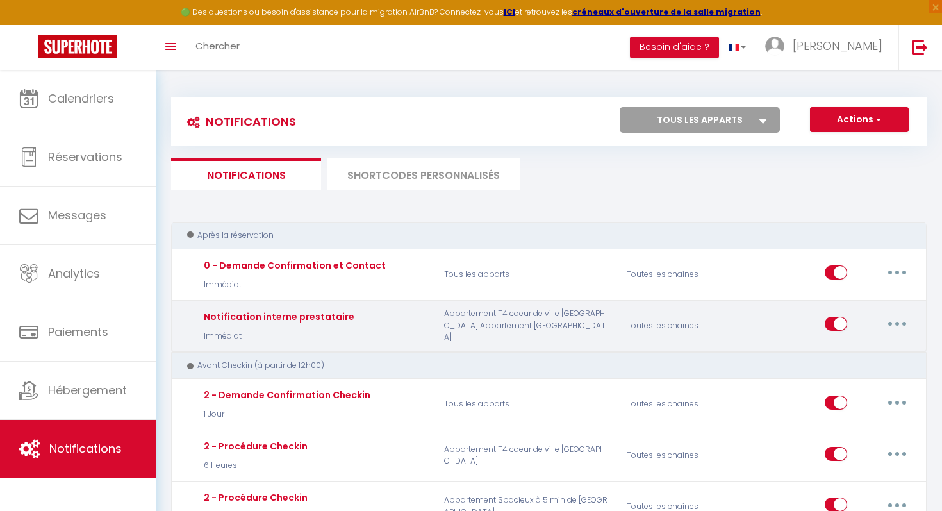
click at [891, 330] on button "button" at bounding box center [898, 323] width 36 height 21
click at [865, 349] on link "Editer" at bounding box center [864, 353] width 95 height 22
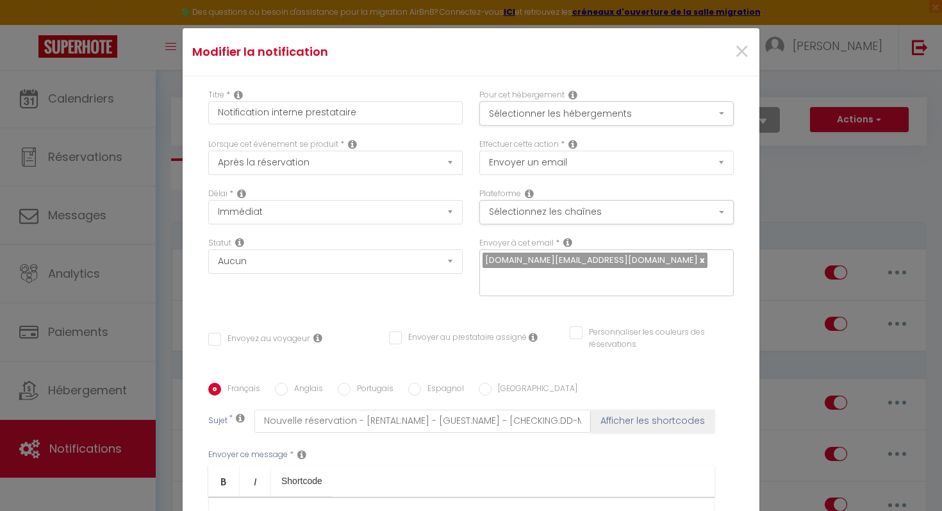
click at [659, 271] on input "text" at bounding box center [604, 279] width 242 height 17
click at [789, 201] on div "Modifier la notification × Titre * Notification interne prestataire Pour cet hé…" at bounding box center [471, 255] width 942 height 511
click at [744, 47] on span "×" at bounding box center [742, 52] width 16 height 38
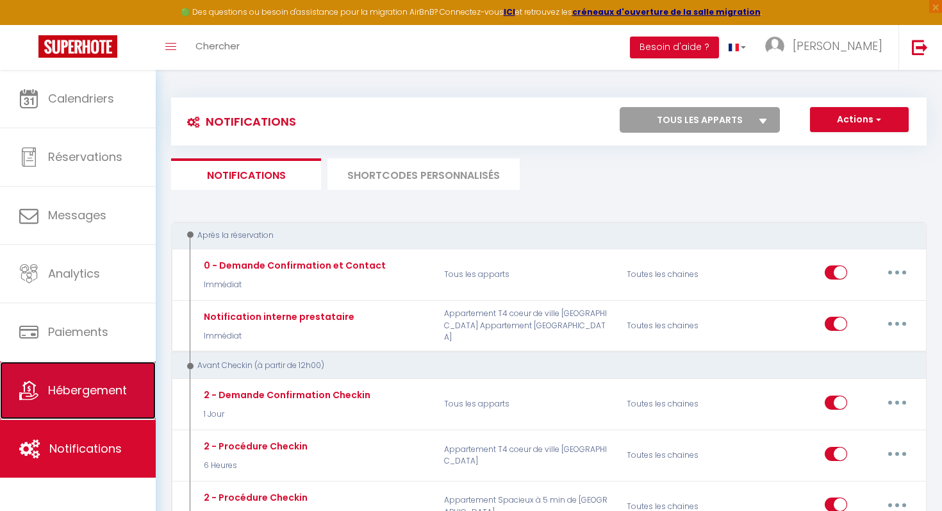
click at [91, 416] on link "Hébergement" at bounding box center [78, 391] width 156 height 58
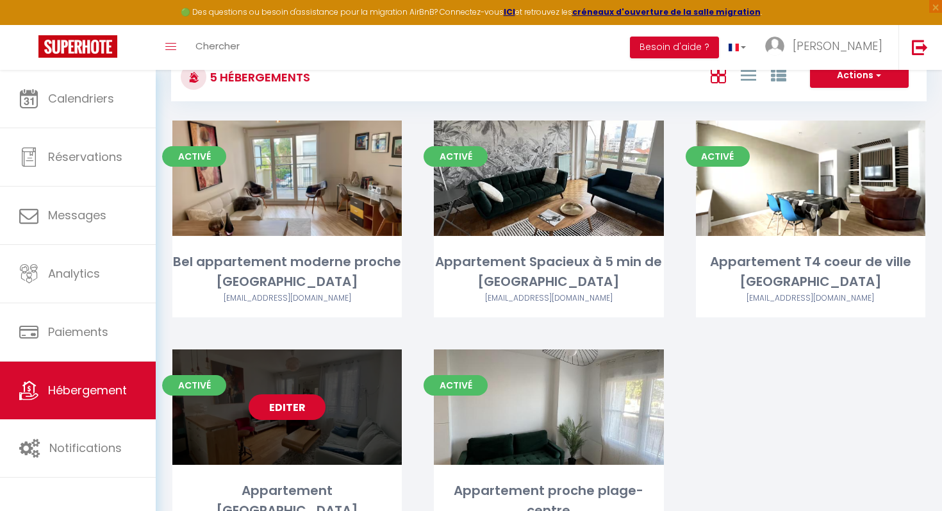
scroll to position [63, 0]
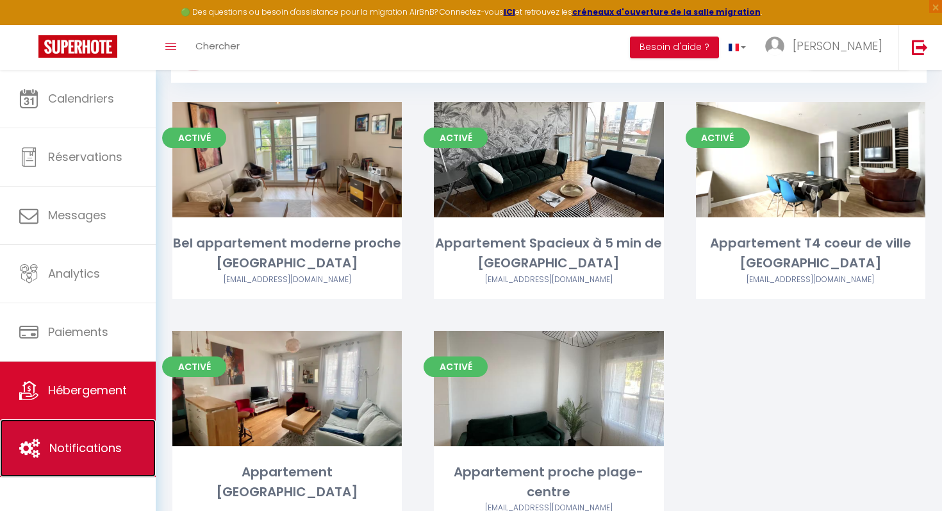
click at [105, 447] on span "Notifications" at bounding box center [85, 448] width 72 height 16
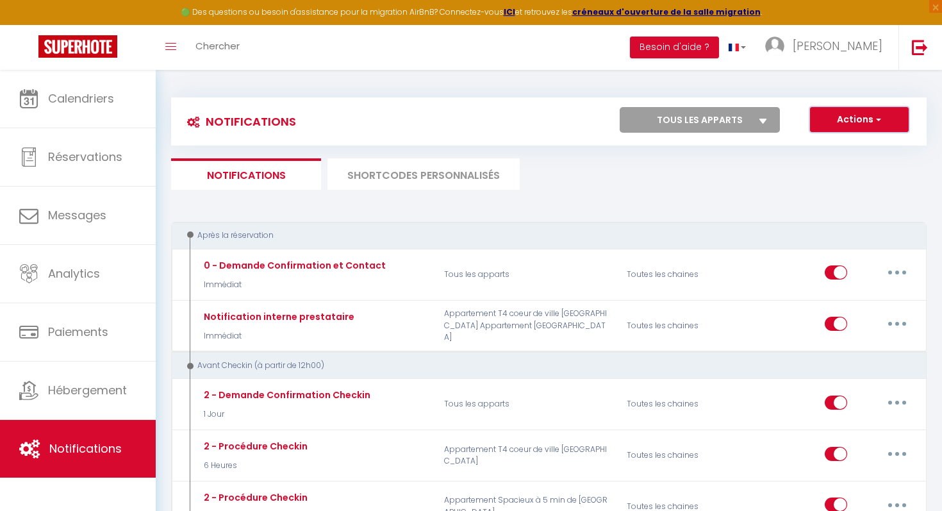
click at [842, 129] on button "Actions" at bounding box center [859, 120] width 99 height 26
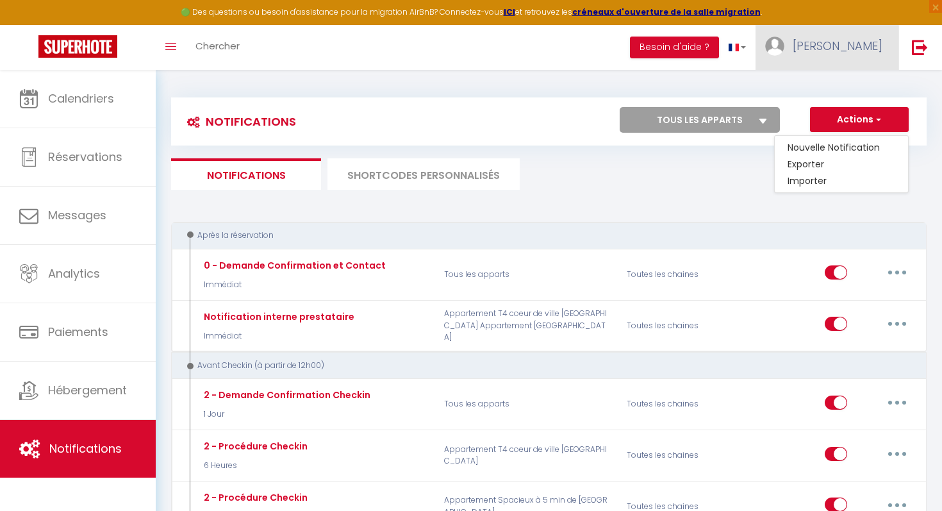
click at [852, 51] on span "[PERSON_NAME]" at bounding box center [838, 46] width 90 height 16
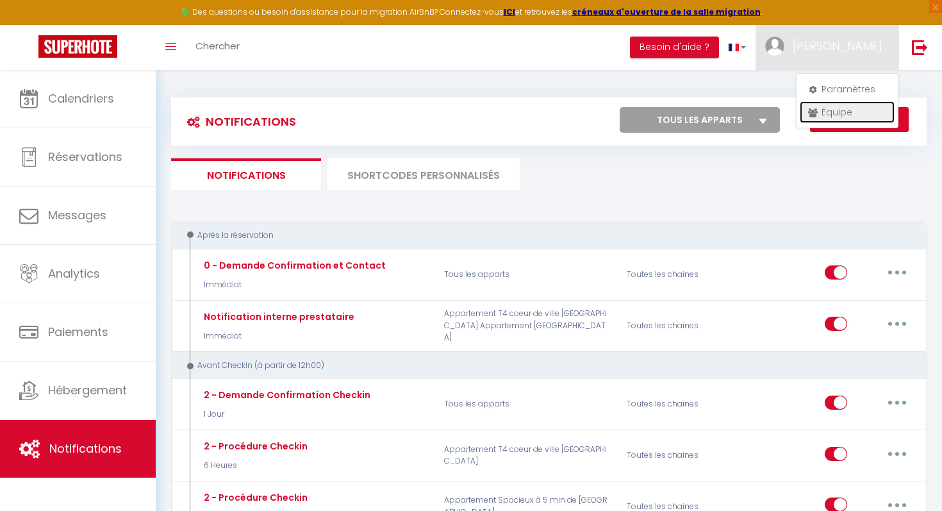
click at [840, 105] on link "Équipe" at bounding box center [847, 112] width 95 height 22
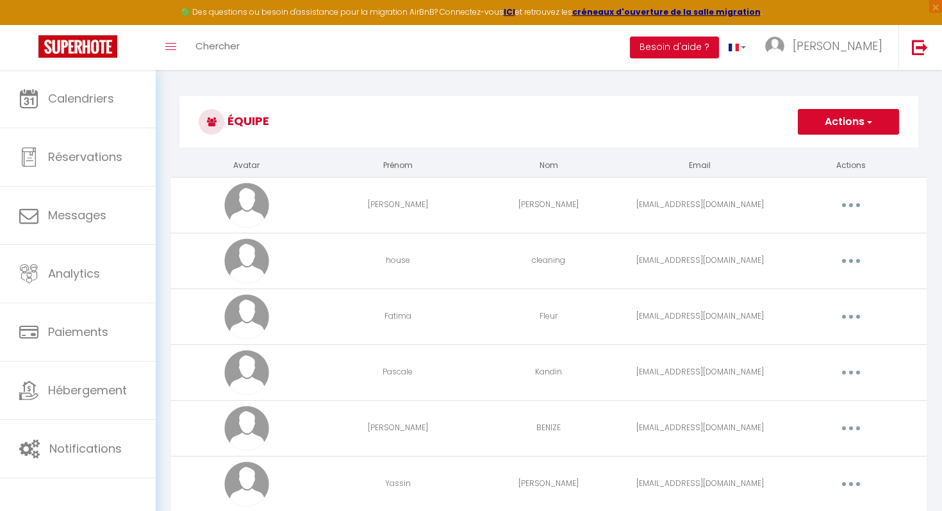
click at [853, 314] on button "button" at bounding box center [851, 316] width 36 height 21
click at [808, 350] on link "Editer" at bounding box center [818, 346] width 95 height 22
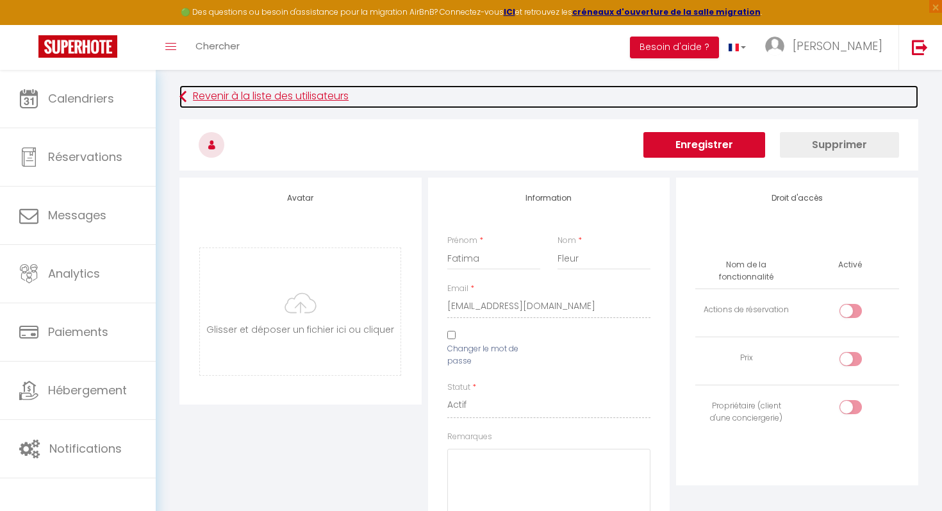
click at [183, 102] on icon at bounding box center [183, 96] width 7 height 23
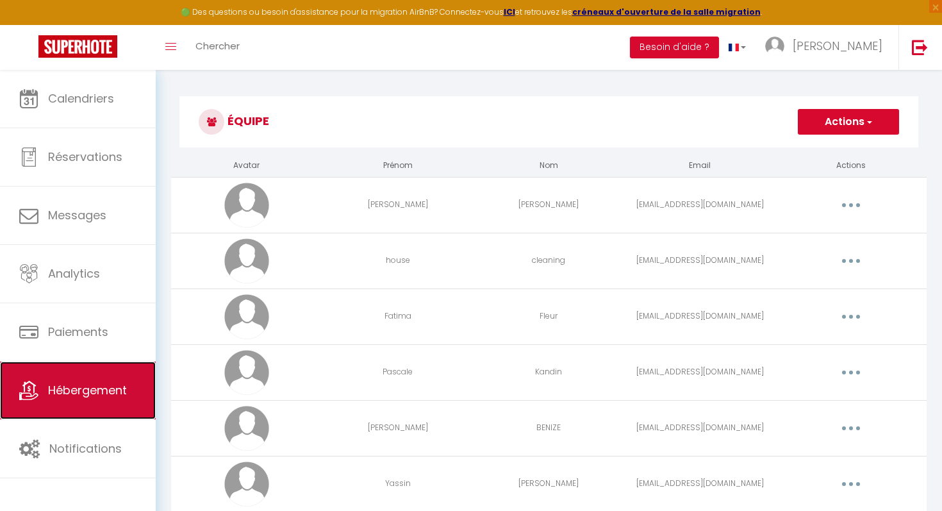
click at [128, 391] on link "Hébergement" at bounding box center [78, 391] width 156 height 58
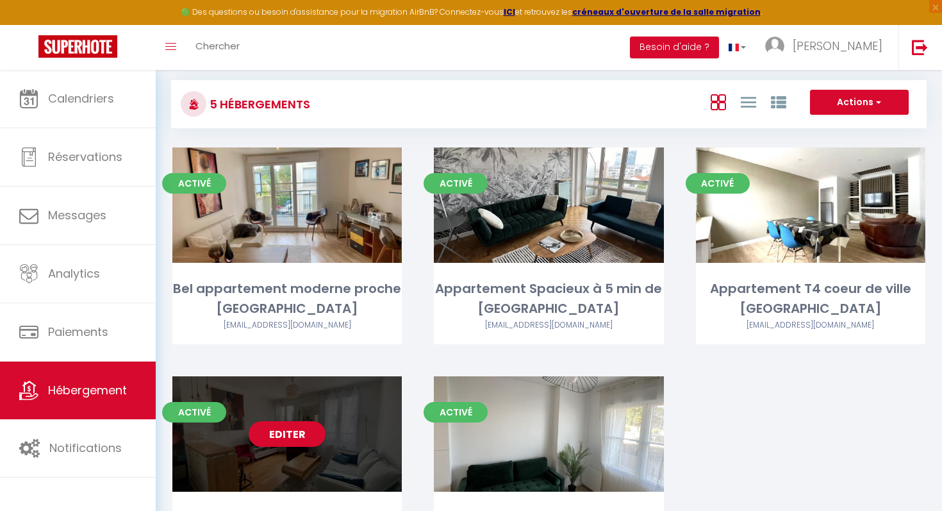
scroll to position [17, 0]
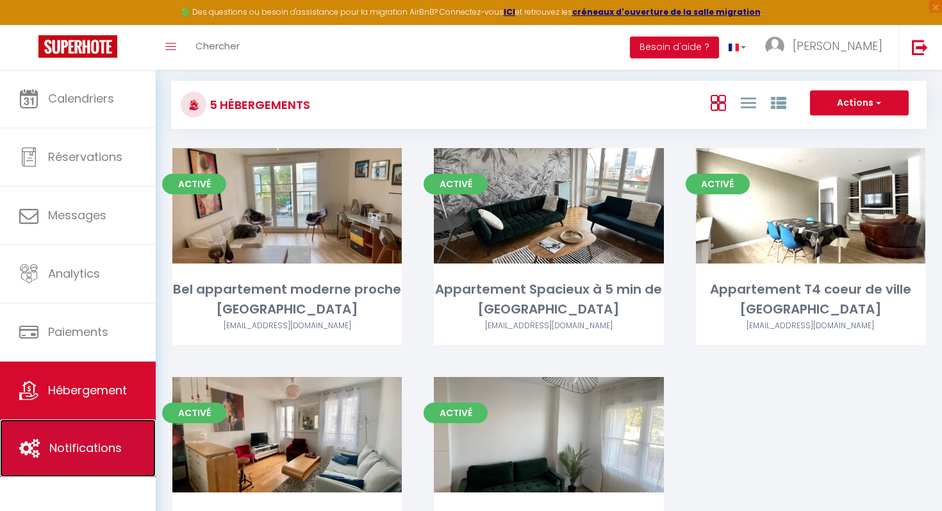
click at [108, 439] on link "Notifications" at bounding box center [78, 448] width 156 height 58
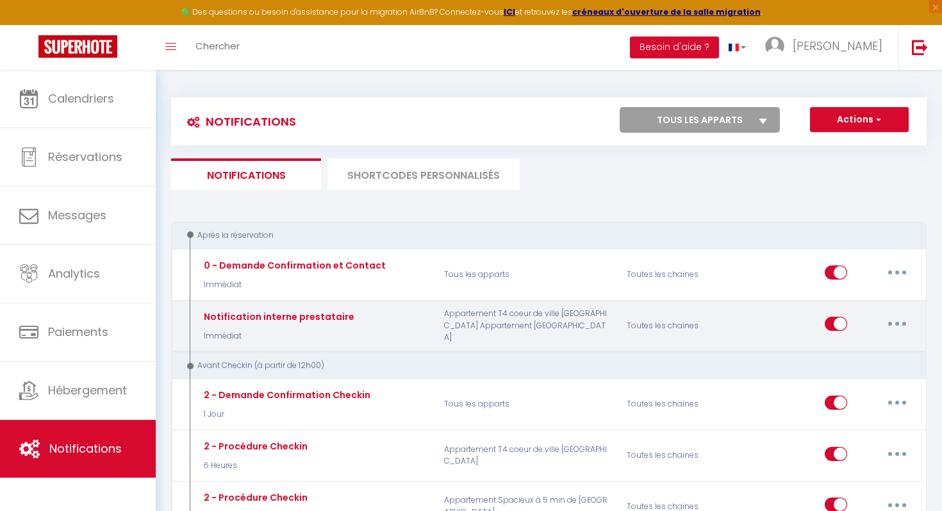
click at [905, 322] on button "button" at bounding box center [898, 323] width 36 height 21
click at [869, 349] on link "Editer" at bounding box center [864, 353] width 95 height 22
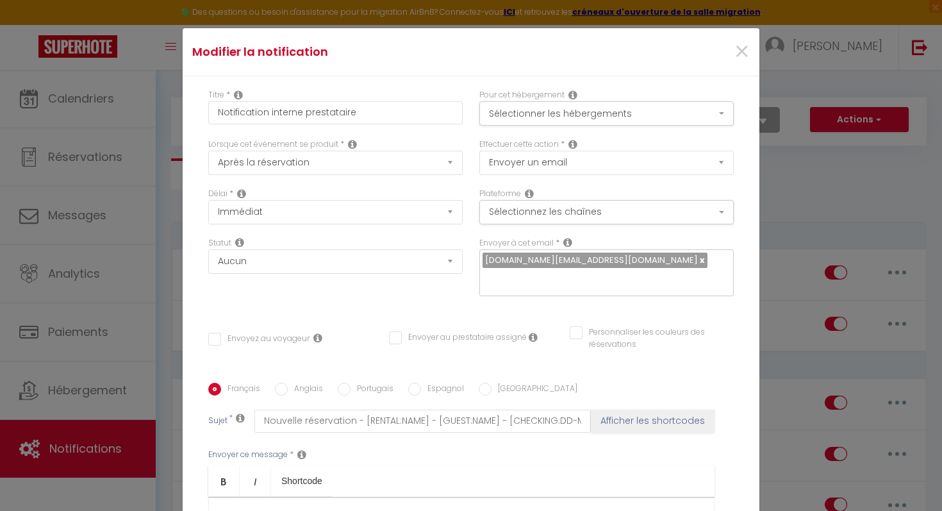
click at [664, 271] on input "text" at bounding box center [604, 279] width 242 height 17
paste input "[EMAIL_ADDRESS][DOMAIN_NAME]"
click at [633, 271] on input "[EMAIL_ADDRESS][DOMAIN_NAME]" at bounding box center [604, 279] width 242 height 17
click at [624, 271] on input "[EMAIL_ADDRESS][DOMAIN_NAME]" at bounding box center [604, 279] width 242 height 17
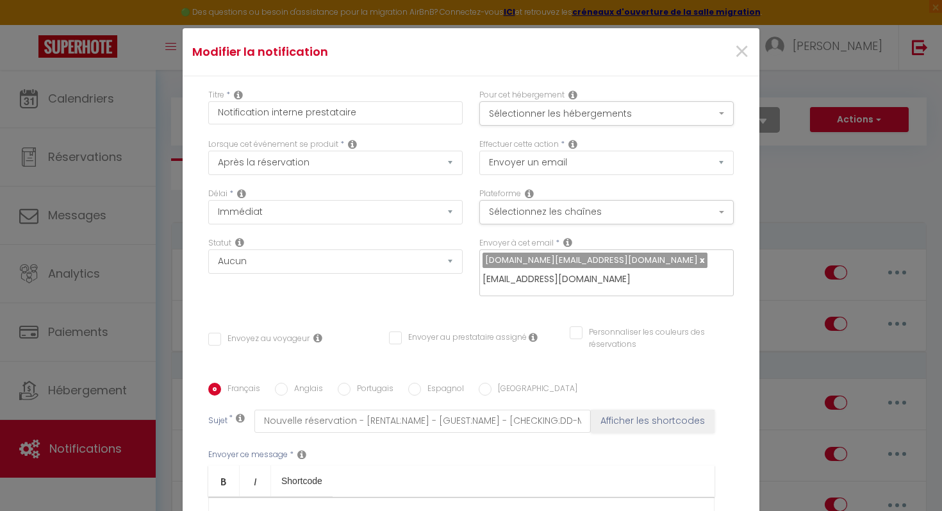
click at [591, 410] on button "Afficher les shortcodes" at bounding box center [653, 421] width 124 height 23
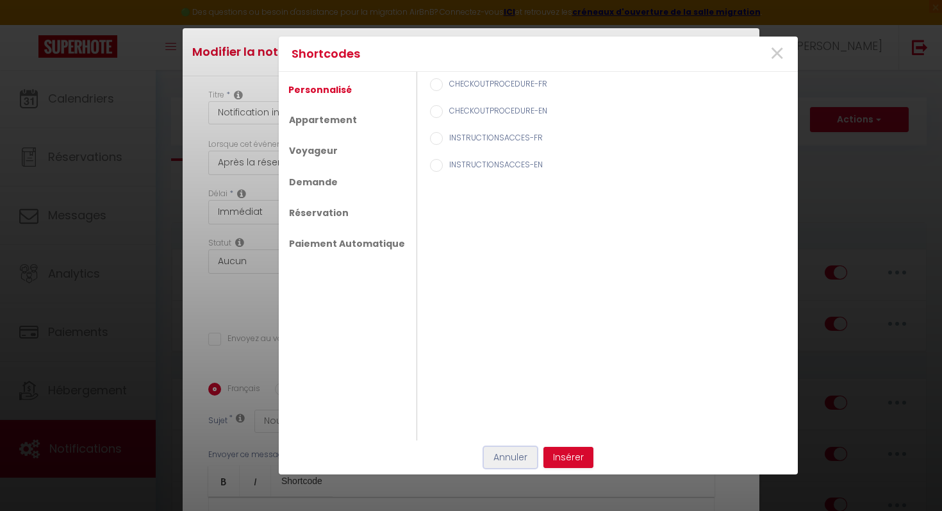
scroll to position [0, 0]
click at [526, 460] on button "Annuler" at bounding box center [510, 458] width 53 height 22
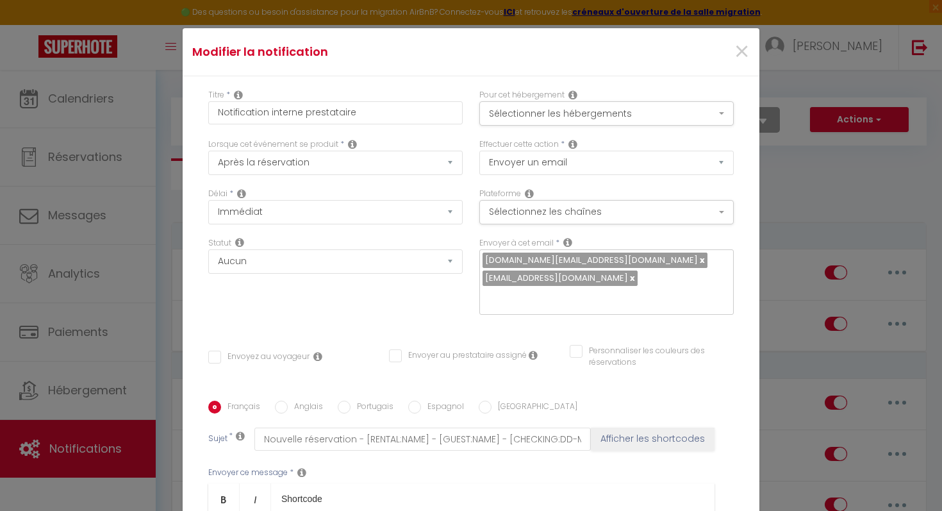
click at [628, 283] on link at bounding box center [631, 278] width 7 height 12
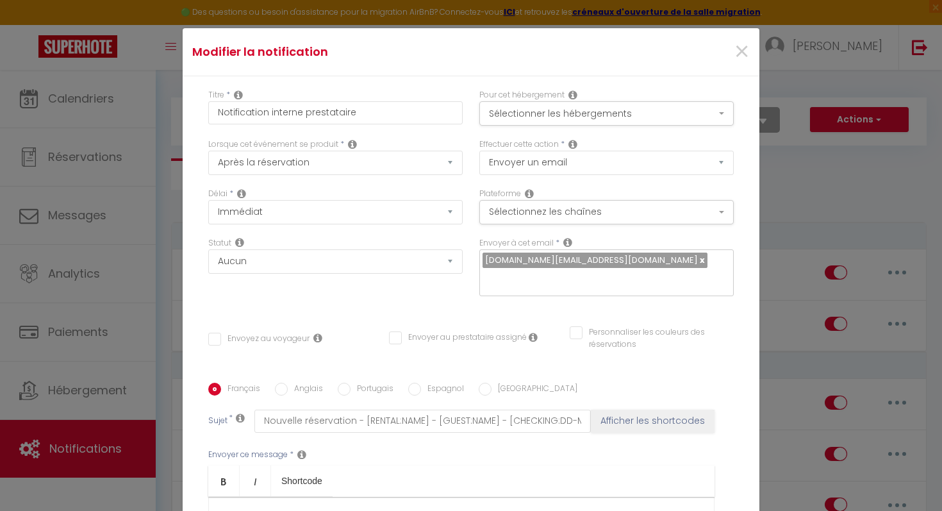
click at [637, 271] on input "text" at bounding box center [604, 279] width 242 height 17
paste input "[EMAIL_ADDRESS][DOMAIN_NAME]"
click at [640, 271] on input "[EMAIL_ADDRESS][DOMAIN_NAME]" at bounding box center [604, 279] width 242 height 17
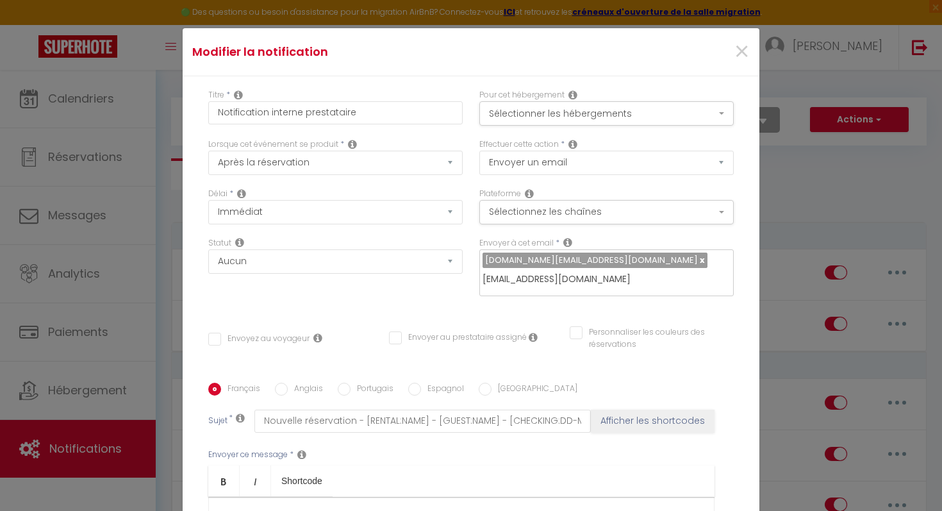
click at [640, 271] on input "[EMAIL_ADDRESS][DOMAIN_NAME]" at bounding box center [604, 279] width 242 height 17
click at [739, 56] on span "×" at bounding box center [742, 52] width 16 height 38
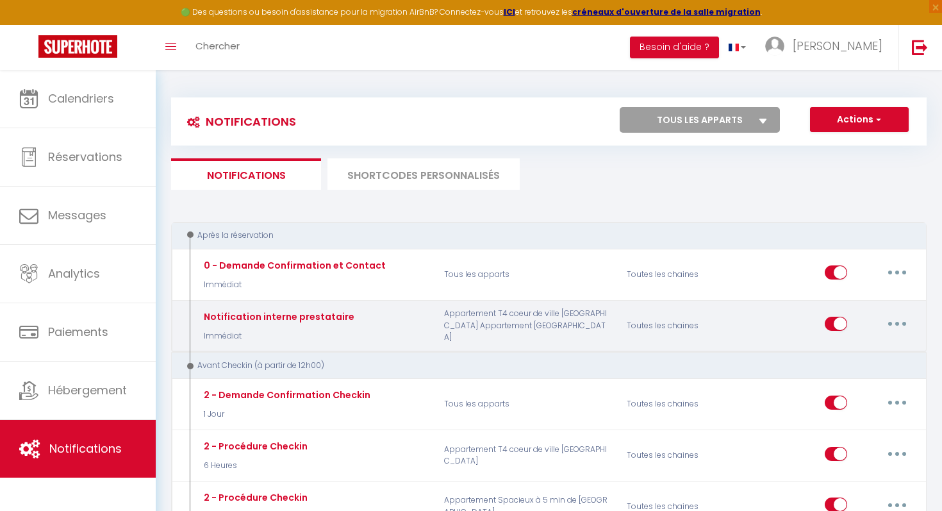
click at [883, 322] on button "button" at bounding box center [898, 323] width 36 height 21
click at [853, 360] on link "Editer" at bounding box center [864, 353] width 95 height 22
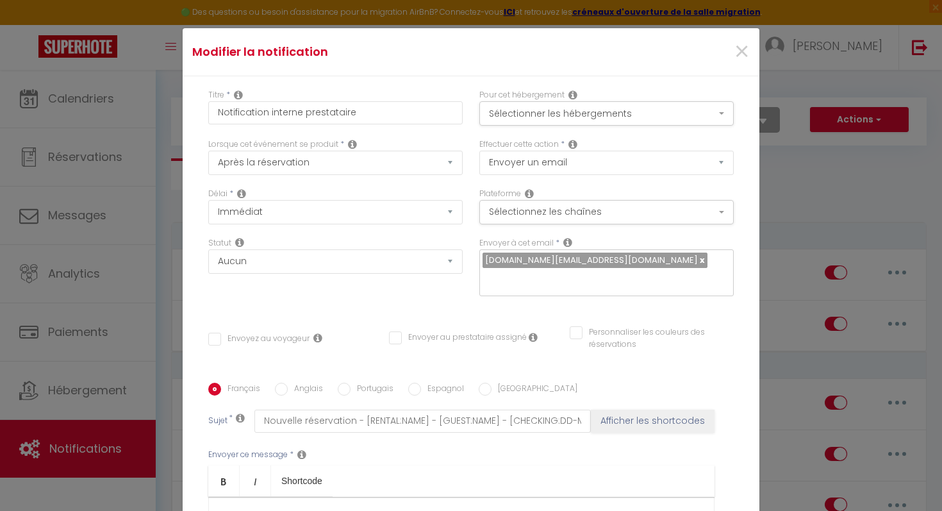
click at [659, 271] on div "[DOMAIN_NAME][EMAIL_ADDRESS][DOMAIN_NAME]" at bounding box center [607, 272] width 255 height 47
paste input "[EMAIL_ADDRESS][DOMAIN_NAME]"
click at [591, 410] on button "Afficher les shortcodes" at bounding box center [653, 421] width 124 height 23
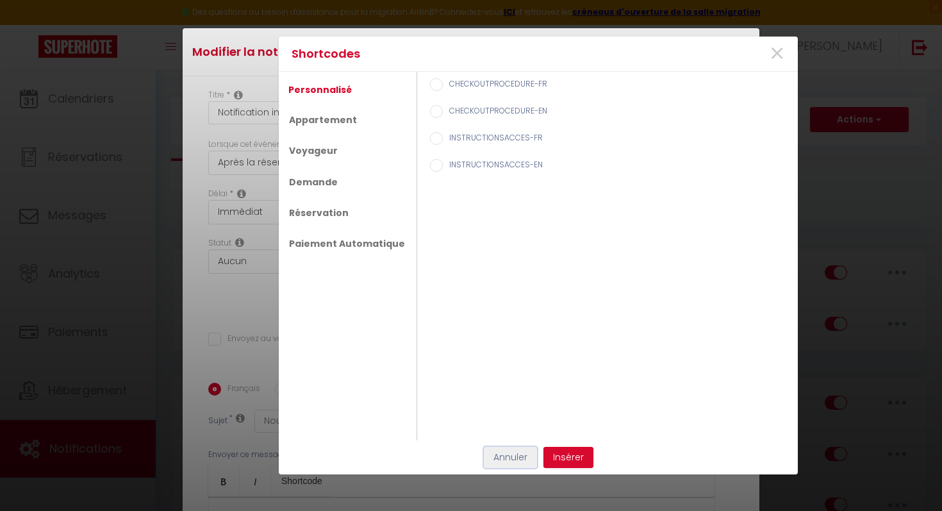
click at [522, 457] on button "Annuler" at bounding box center [510, 458] width 53 height 22
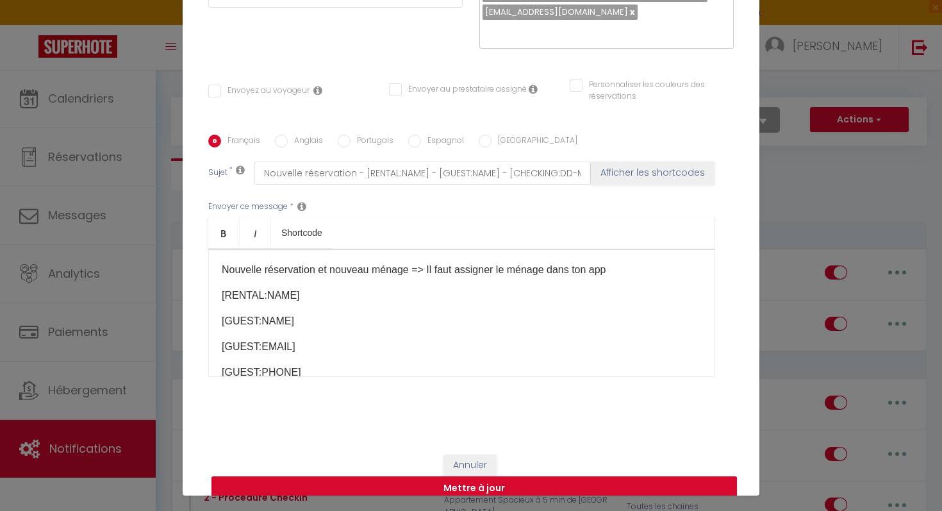
scroll to position [50, 0]
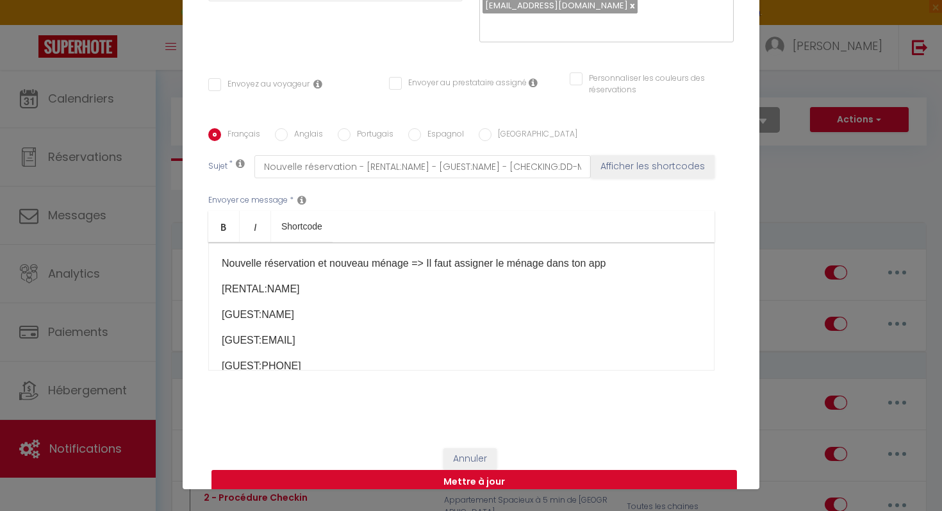
click at [538, 470] on button "Mettre à jour" at bounding box center [475, 482] width 526 height 24
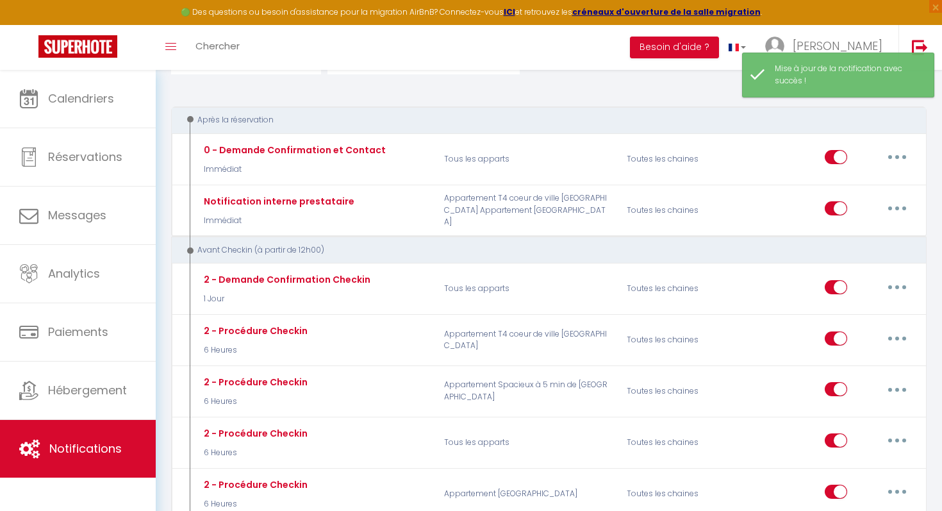
scroll to position [117, 0]
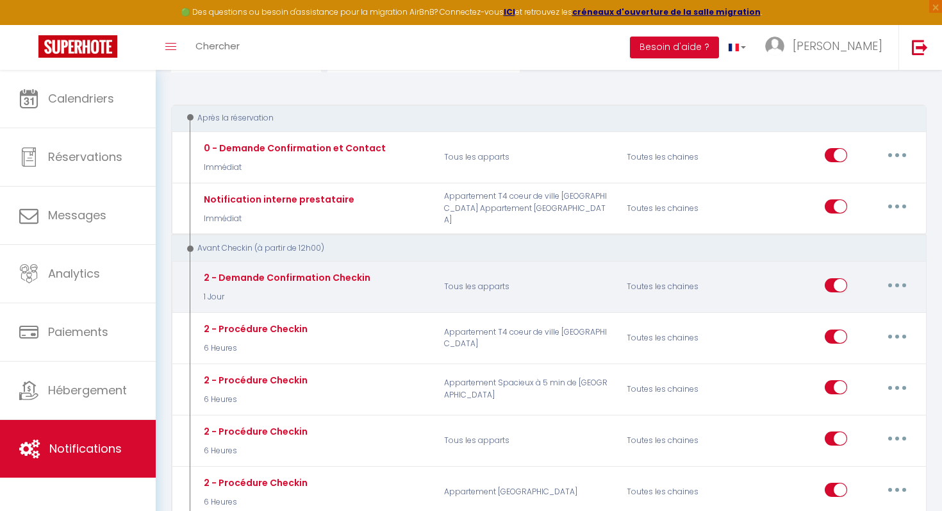
click at [894, 284] on button "button" at bounding box center [898, 285] width 36 height 21
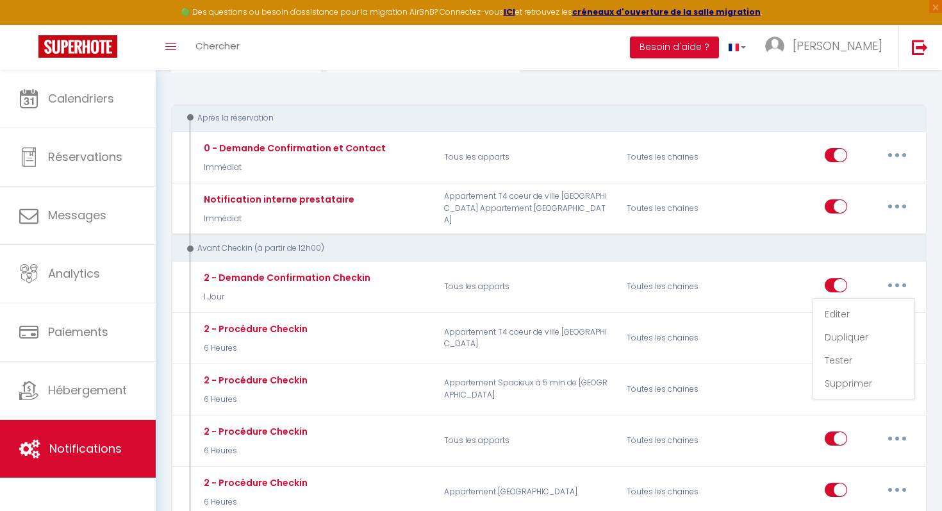
click at [830, 246] on div "Avant Checkin (à partir de 12h00)" at bounding box center [541, 248] width 717 height 12
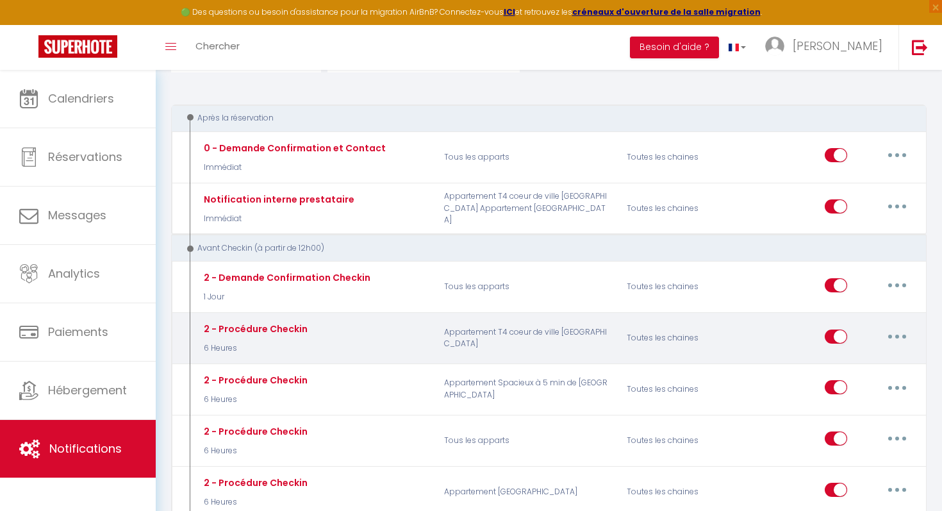
click at [892, 331] on button "button" at bounding box center [898, 336] width 36 height 21
click at [867, 362] on link "Editer" at bounding box center [864, 366] width 95 height 22
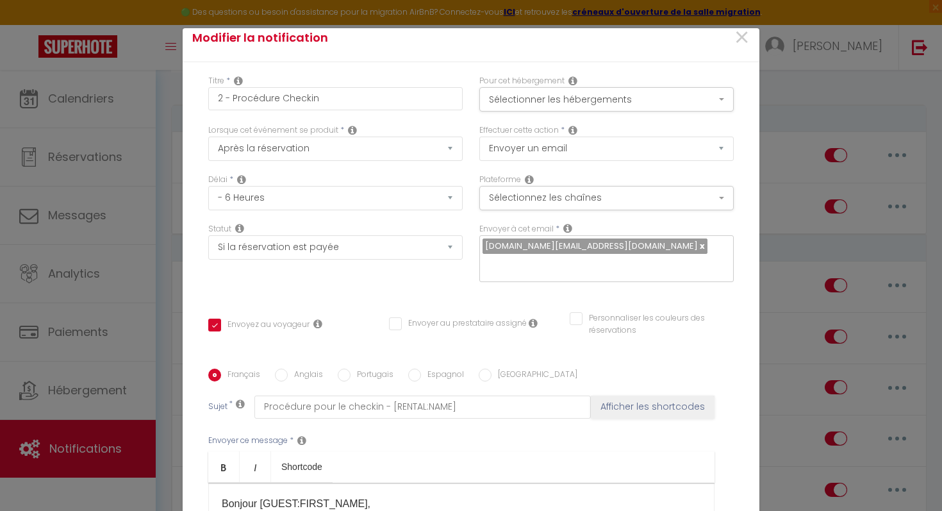
scroll to position [13, 0]
click at [644, 236] on div "[DOMAIN_NAME][EMAIL_ADDRESS][DOMAIN_NAME]" at bounding box center [607, 259] width 255 height 47
paste input "[EMAIL_ADDRESS][DOMAIN_NAME]"
click at [672, 243] on div "Titre * 2 - Procédure Checkin Pour cet hébergement Sélectionner les hébergement…" at bounding box center [471, 370] width 577 height 614
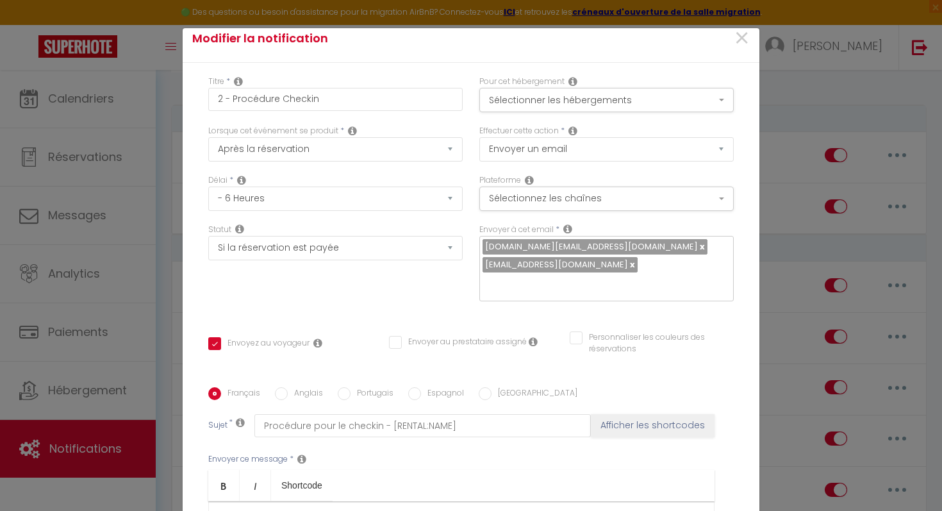
scroll to position [222, 0]
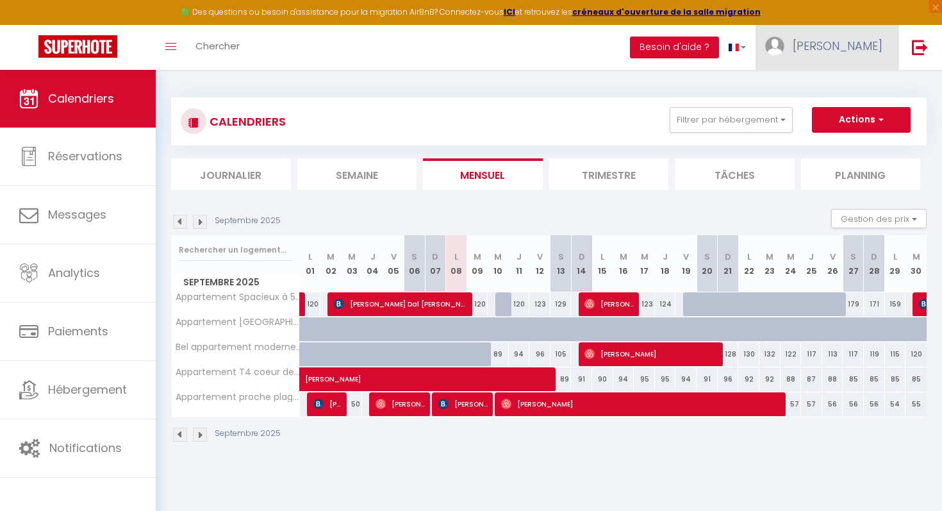
click at [825, 62] on link "[PERSON_NAME]" at bounding box center [827, 47] width 143 height 45
click at [836, 108] on link "Équipe" at bounding box center [847, 112] width 95 height 22
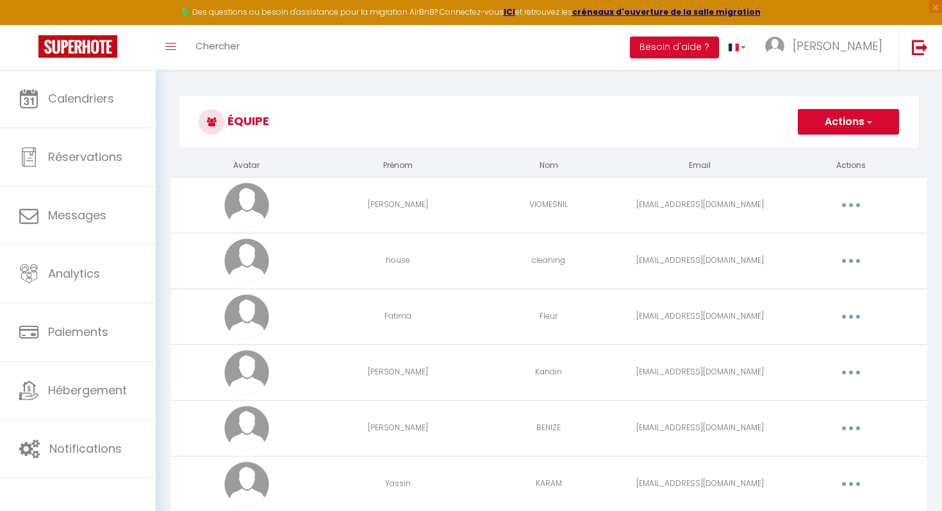
click at [701, 319] on td "[EMAIL_ADDRESS][DOMAIN_NAME]" at bounding box center [699, 316] width 151 height 56
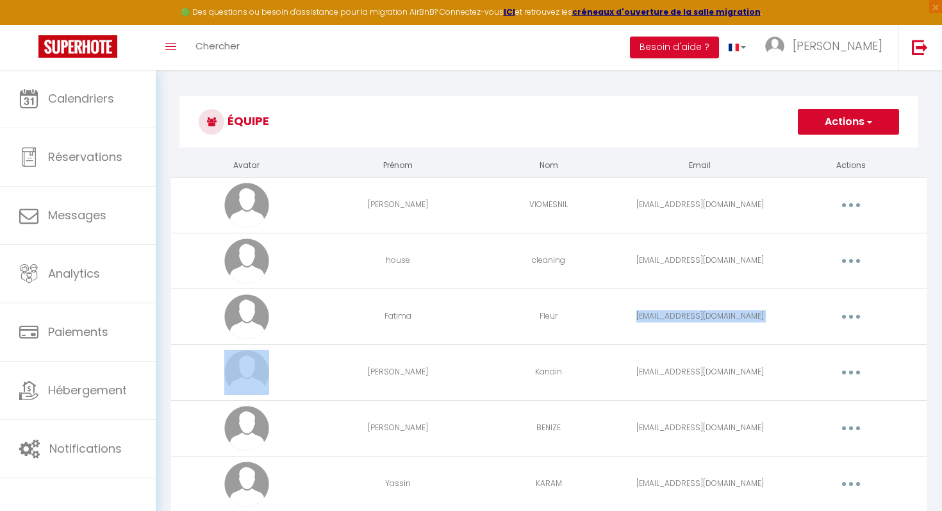
click at [657, 322] on td "[EMAIL_ADDRESS][DOMAIN_NAME]" at bounding box center [699, 316] width 151 height 56
drag, startPoint x: 651, startPoint y: 315, endPoint x: 752, endPoint y: 319, distance: 101.3
click at [752, 319] on td "[EMAIL_ADDRESS][DOMAIN_NAME]" at bounding box center [699, 316] width 151 height 56
copy td "[EMAIL_ADDRESS][DOMAIN_NAME]"
